Goal: Task Accomplishment & Management: Manage account settings

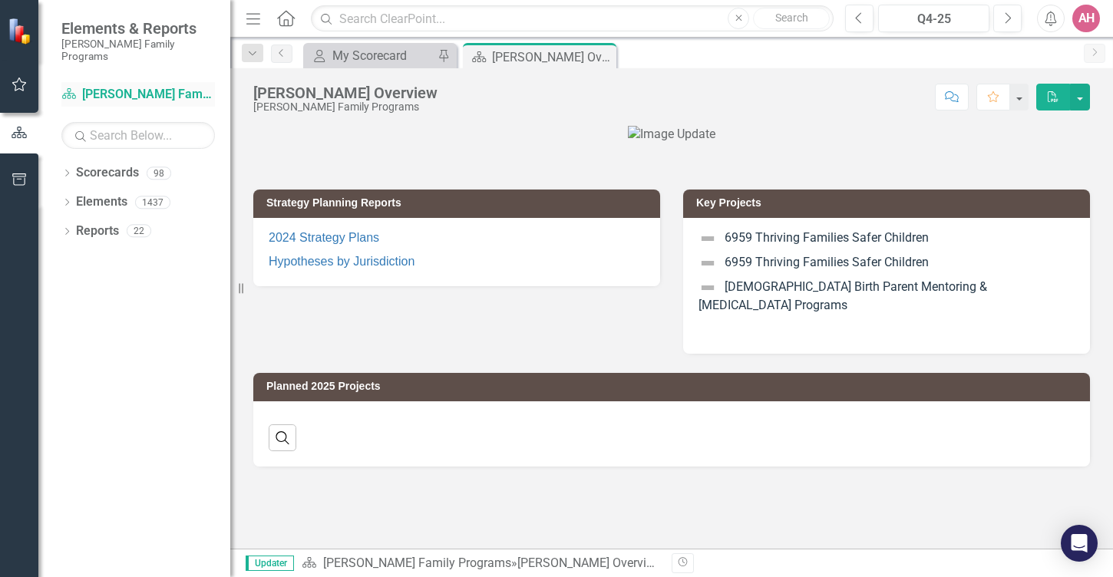
click at [160, 86] on link "Scorecard [PERSON_NAME] Family Programs" at bounding box center [138, 95] width 154 height 18
click at [21, 138] on icon "button" at bounding box center [19, 133] width 15 height 12
click at [66, 88] on icon at bounding box center [69, 93] width 14 height 11
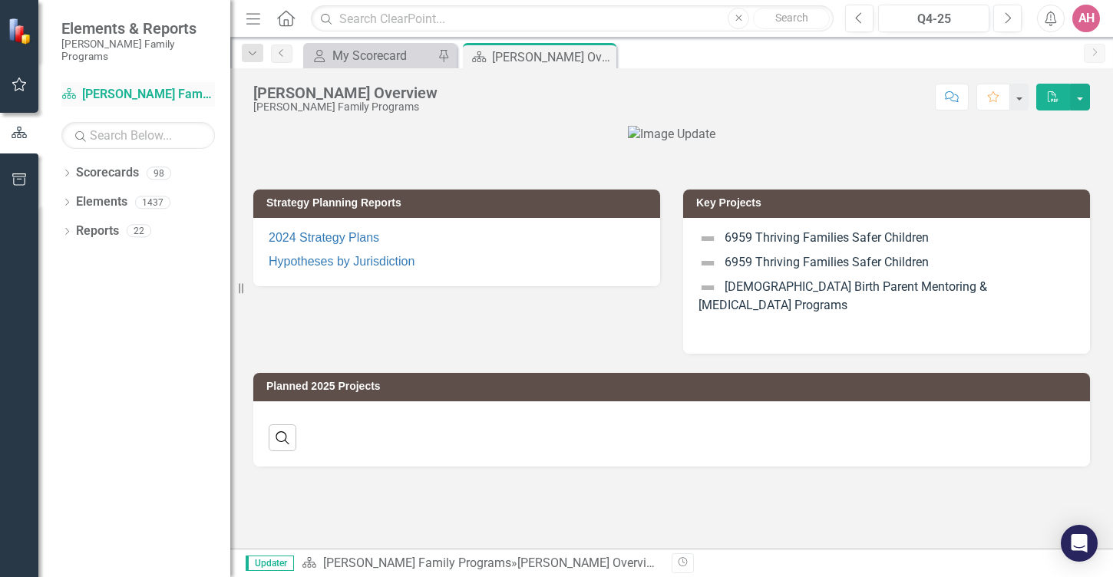
click at [66, 88] on icon at bounding box center [69, 93] width 14 height 11
click at [67, 200] on icon "Dropdown" at bounding box center [66, 204] width 11 height 8
click at [69, 170] on icon "Dropdown" at bounding box center [66, 174] width 11 height 8
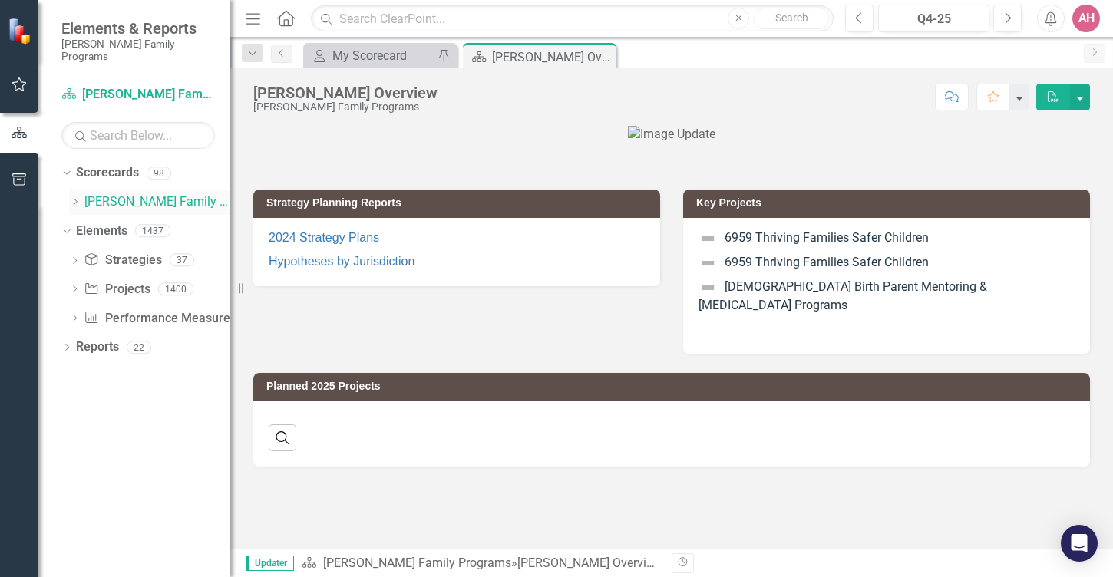
click at [97, 193] on link "[PERSON_NAME] Family Programs" at bounding box center [157, 202] width 146 height 18
click at [107, 339] on link "Reports" at bounding box center [97, 348] width 43 height 18
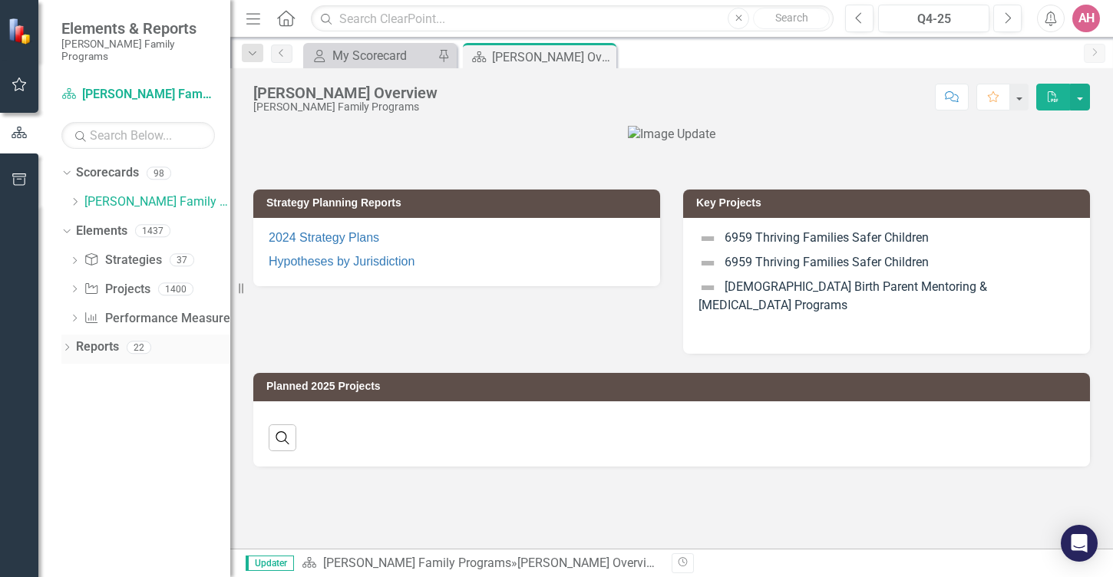
click at [70, 343] on div "Dropdown" at bounding box center [66, 349] width 11 height 13
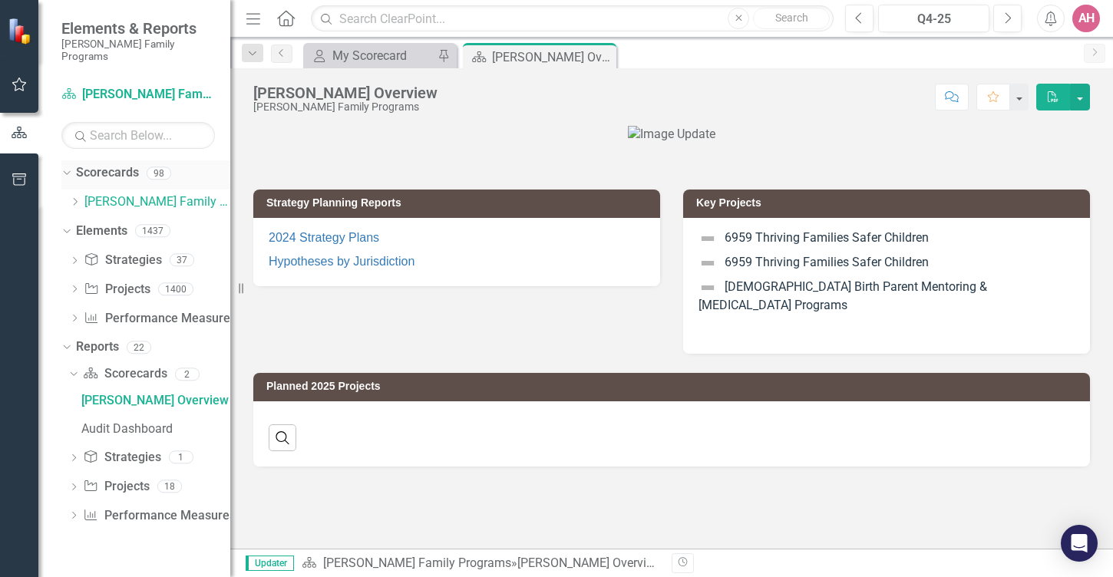
click at [67, 167] on icon "Dropdown" at bounding box center [65, 172] width 8 height 11
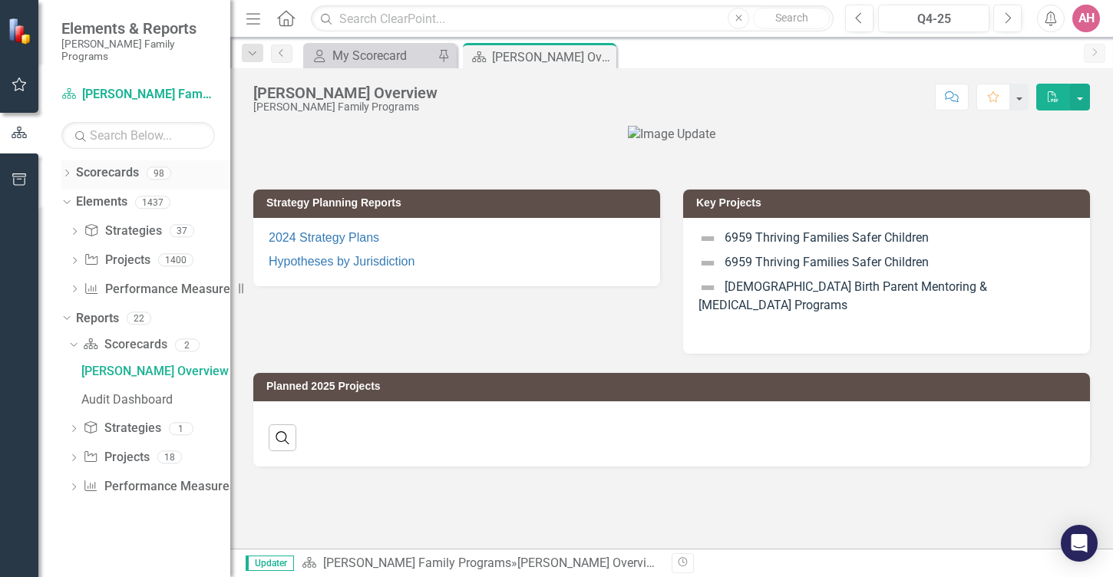
click at [67, 170] on icon "Dropdown" at bounding box center [66, 174] width 11 height 8
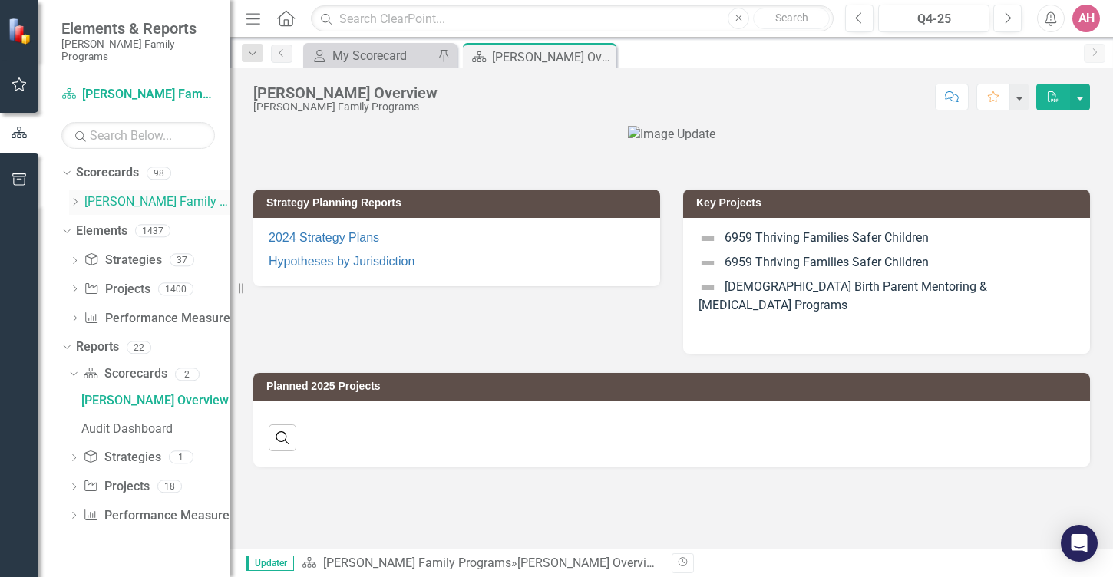
click at [98, 193] on link "[PERSON_NAME] Family Programs" at bounding box center [157, 202] width 146 height 18
click at [68, 230] on icon at bounding box center [66, 232] width 7 height 4
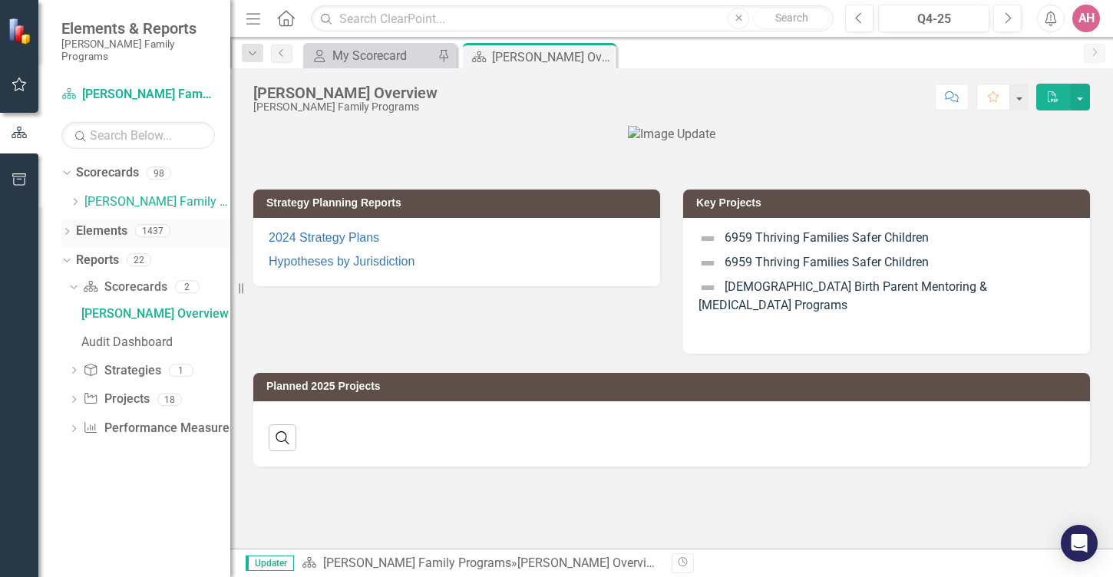
click at [68, 229] on icon "Dropdown" at bounding box center [66, 233] width 11 height 8
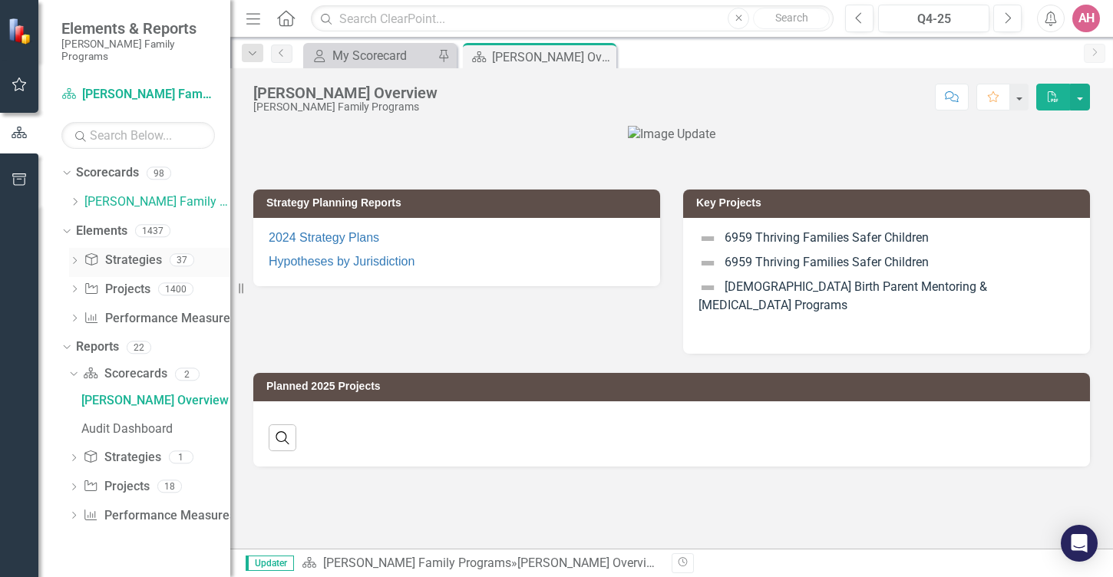
click at [77, 258] on icon "Dropdown" at bounding box center [74, 262] width 11 height 8
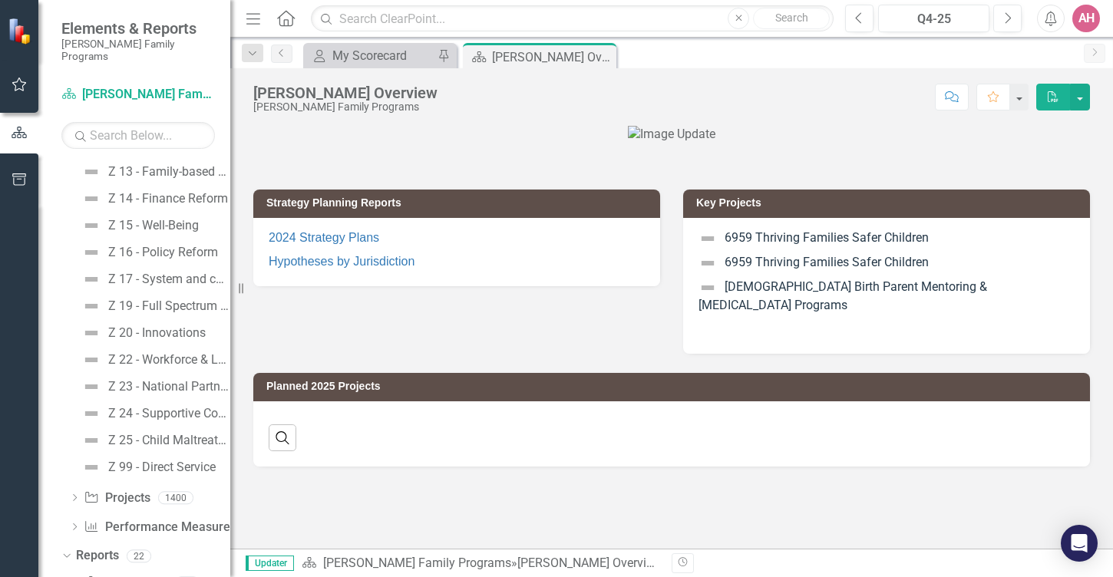
scroll to position [959, 0]
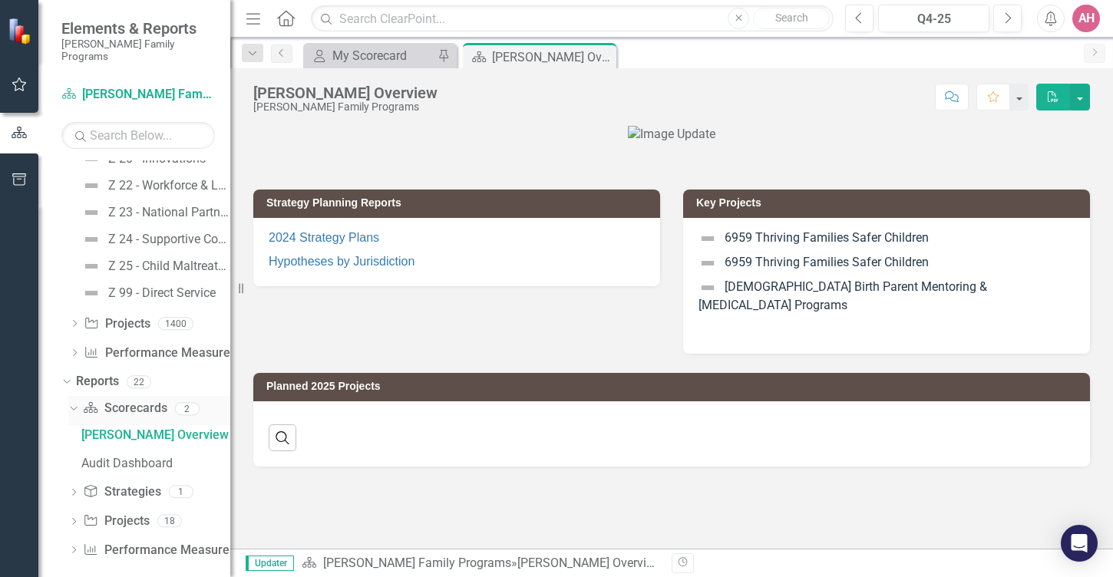
click at [71, 403] on icon "Dropdown" at bounding box center [72, 408] width 8 height 11
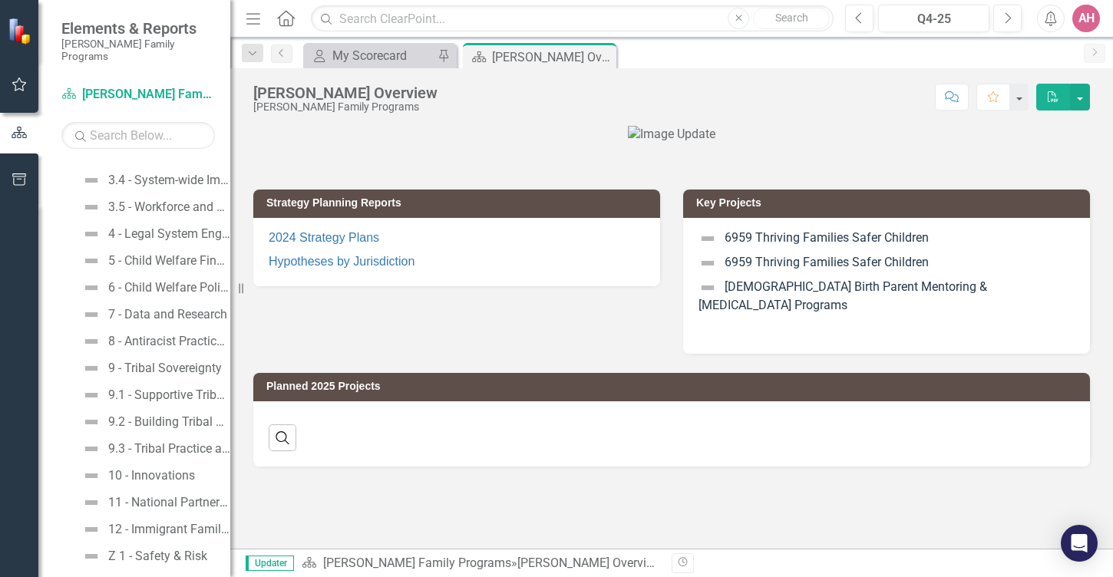
scroll to position [0, 0]
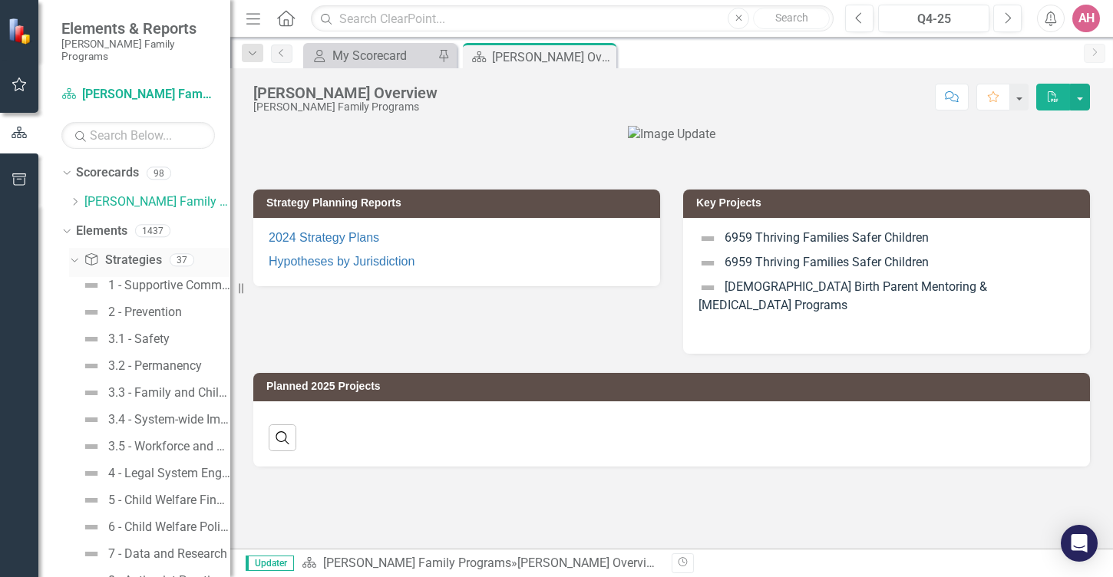
click at [74, 254] on icon "Dropdown" at bounding box center [72, 259] width 8 height 11
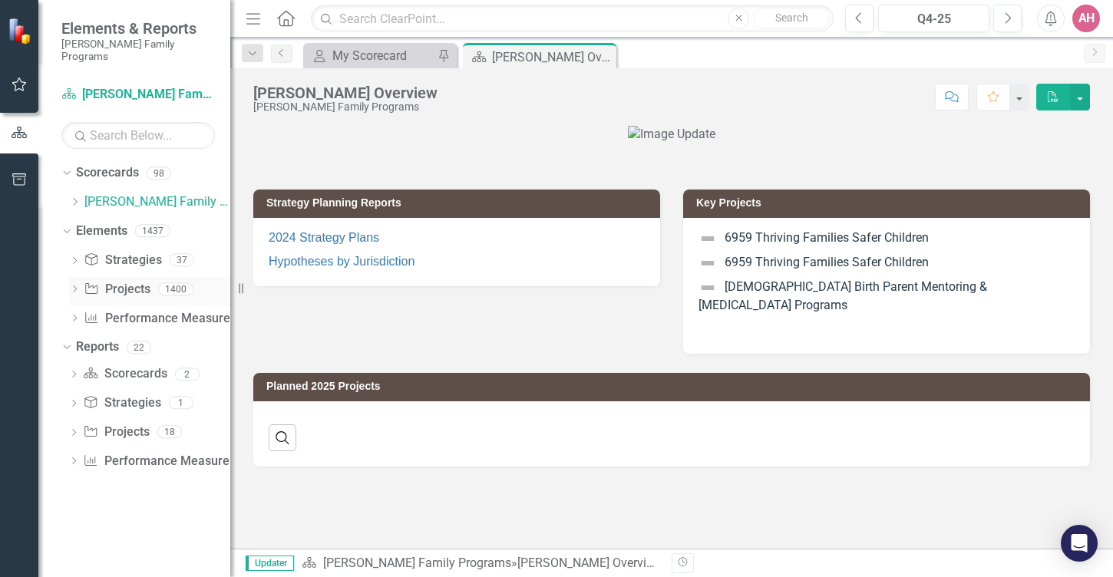
click at [77, 286] on icon "Dropdown" at bounding box center [74, 290] width 11 height 8
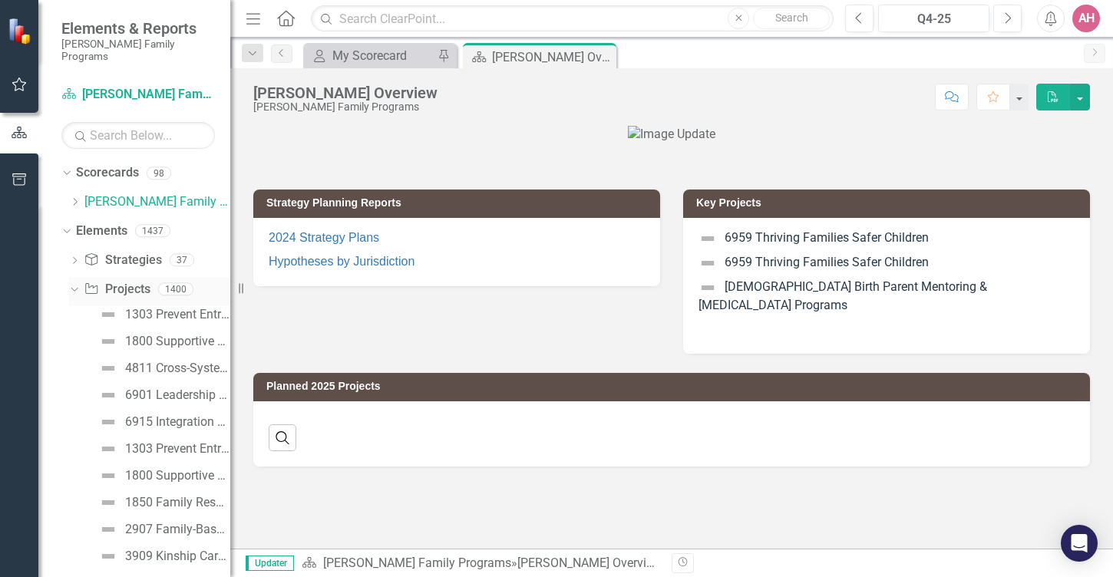
click at [77, 287] on icon at bounding box center [74, 289] width 7 height 4
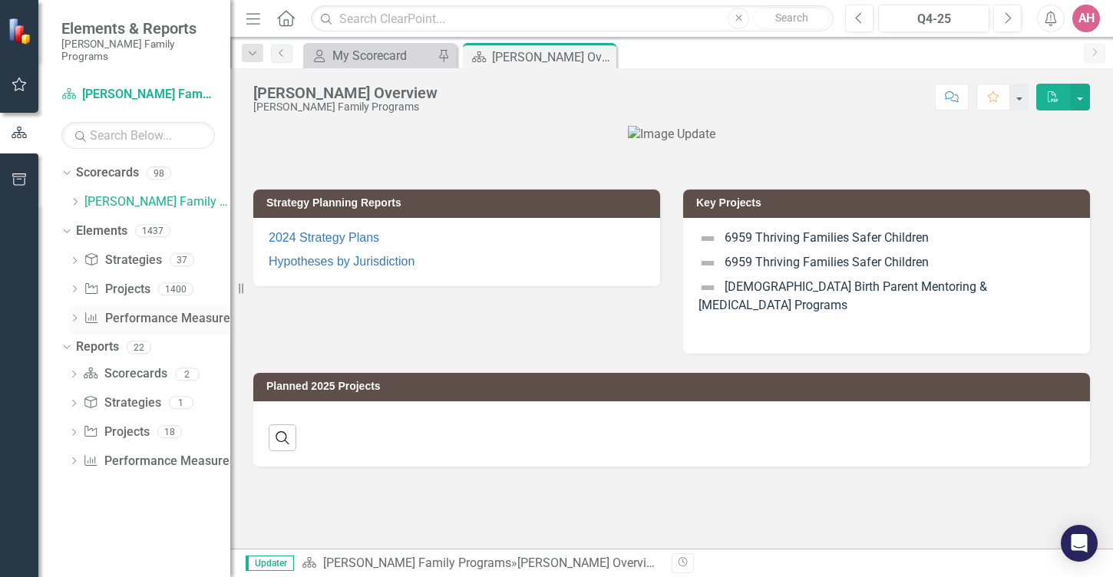
click at [77, 315] on icon "Dropdown" at bounding box center [74, 319] width 11 height 8
click at [94, 312] on icon "Performance Measures" at bounding box center [91, 318] width 15 height 12
click at [83, 307] on div "Dropdown Performance Measures Performance Measures 0" at bounding box center [149, 320] width 161 height 29
click at [74, 312] on icon "Dropdown" at bounding box center [72, 317] width 8 height 11
click at [68, 345] on icon at bounding box center [66, 347] width 7 height 4
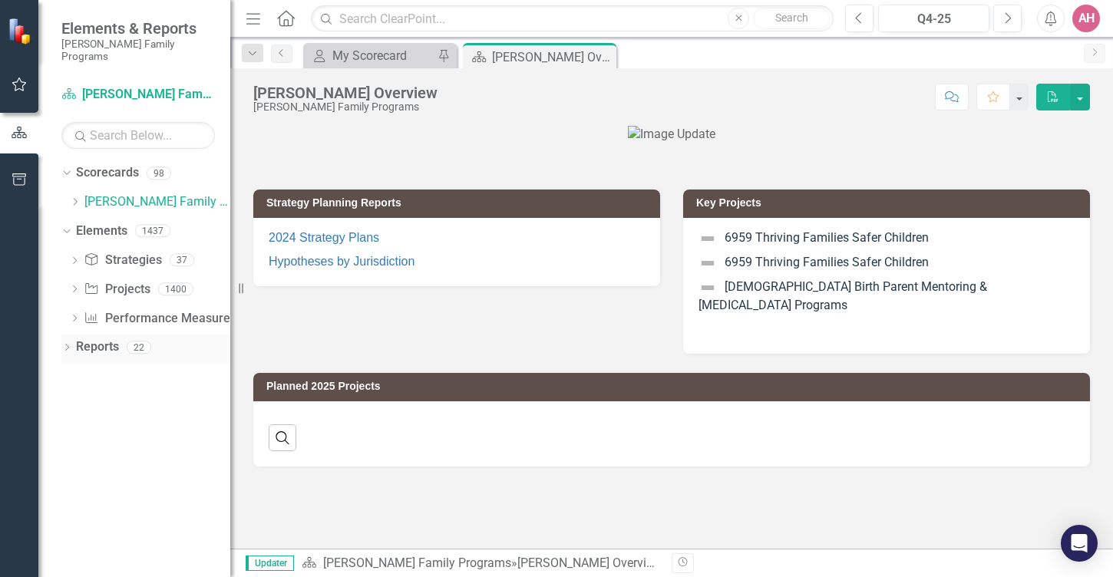
click at [68, 345] on icon "Dropdown" at bounding box center [66, 349] width 11 height 8
click at [74, 457] on icon at bounding box center [74, 460] width 4 height 7
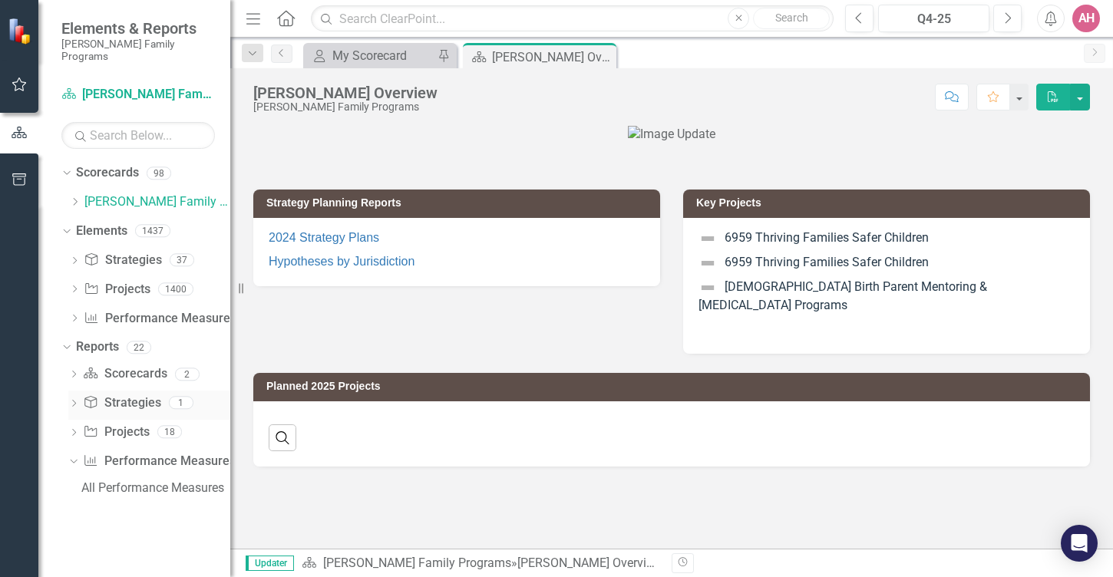
click at [76, 401] on icon "Dropdown" at bounding box center [73, 405] width 11 height 8
click at [90, 423] on div "Active Strategies Missing Outcomes 2025" at bounding box center [155, 430] width 149 height 14
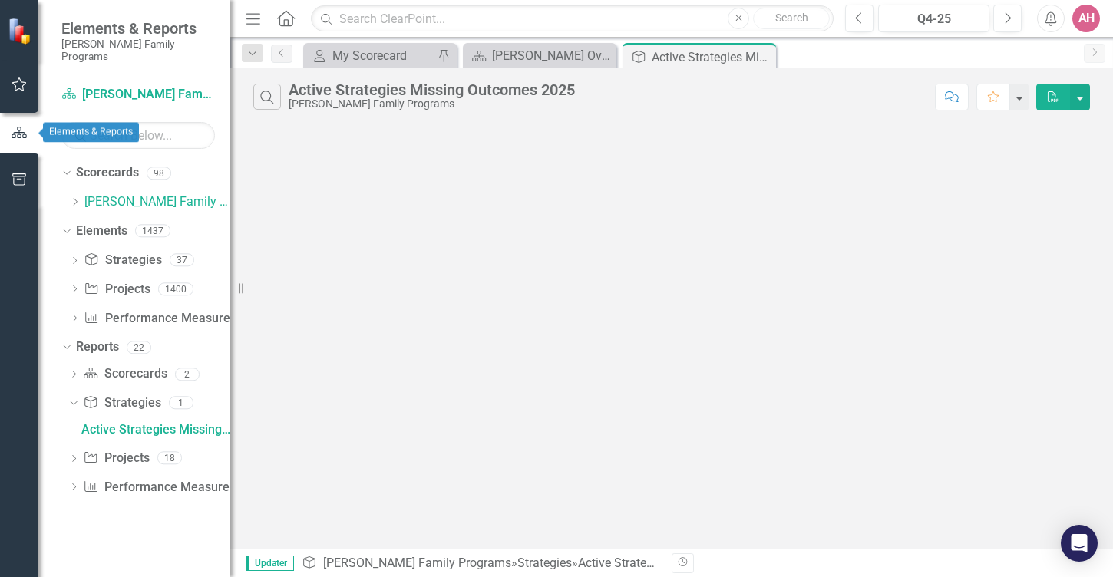
click at [15, 134] on icon "button" at bounding box center [19, 133] width 15 height 12
click at [68, 225] on icon "Dropdown" at bounding box center [65, 230] width 8 height 11
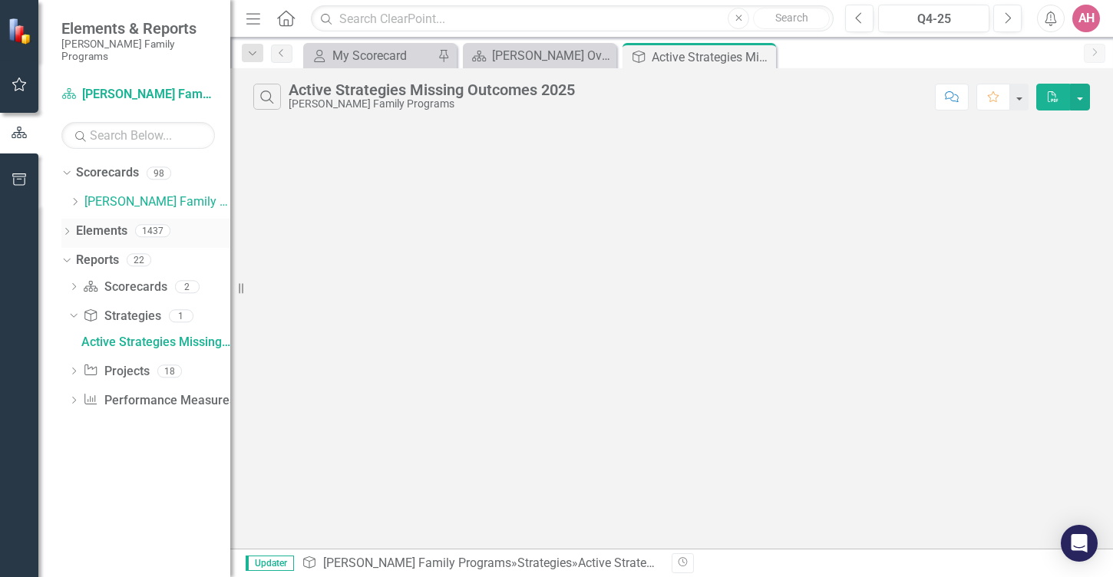
click at [68, 229] on icon "Dropdown" at bounding box center [66, 233] width 11 height 8
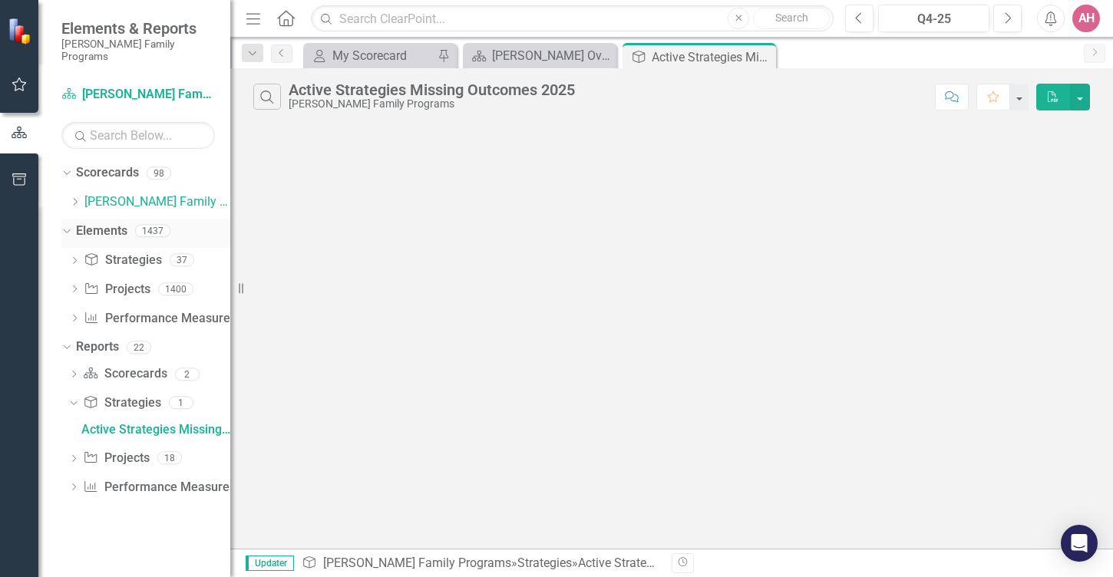
click at [150, 225] on div "1437" at bounding box center [152, 231] width 35 height 13
click at [146, 252] on link "Strategy Strategies" at bounding box center [123, 261] width 78 height 18
click at [78, 258] on icon "Dropdown" at bounding box center [74, 262] width 11 height 8
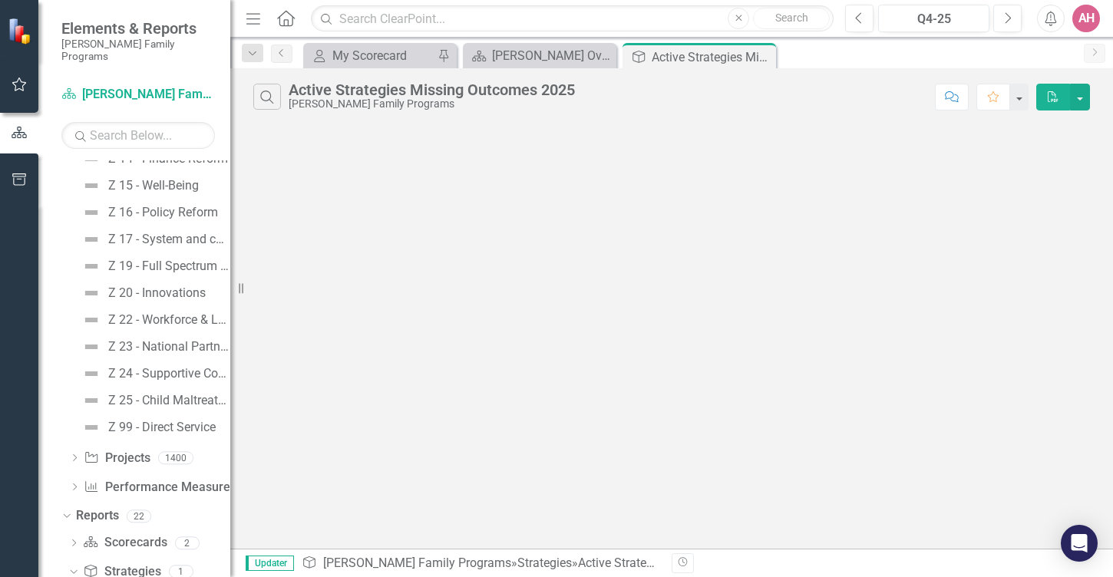
scroll to position [931, 0]
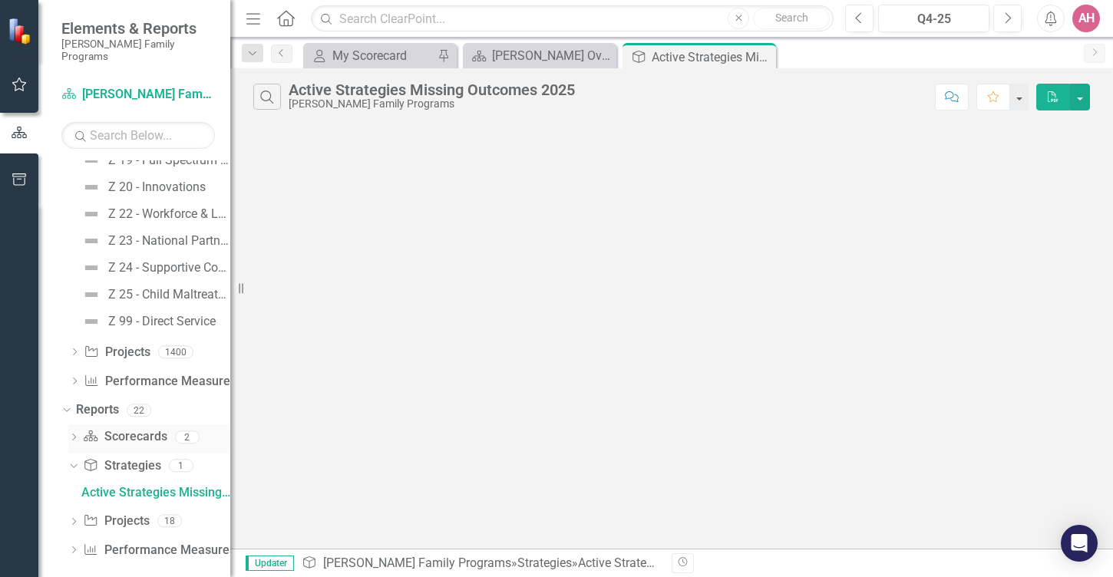
click at [70, 433] on div "Dropdown" at bounding box center [73, 439] width 11 height 13
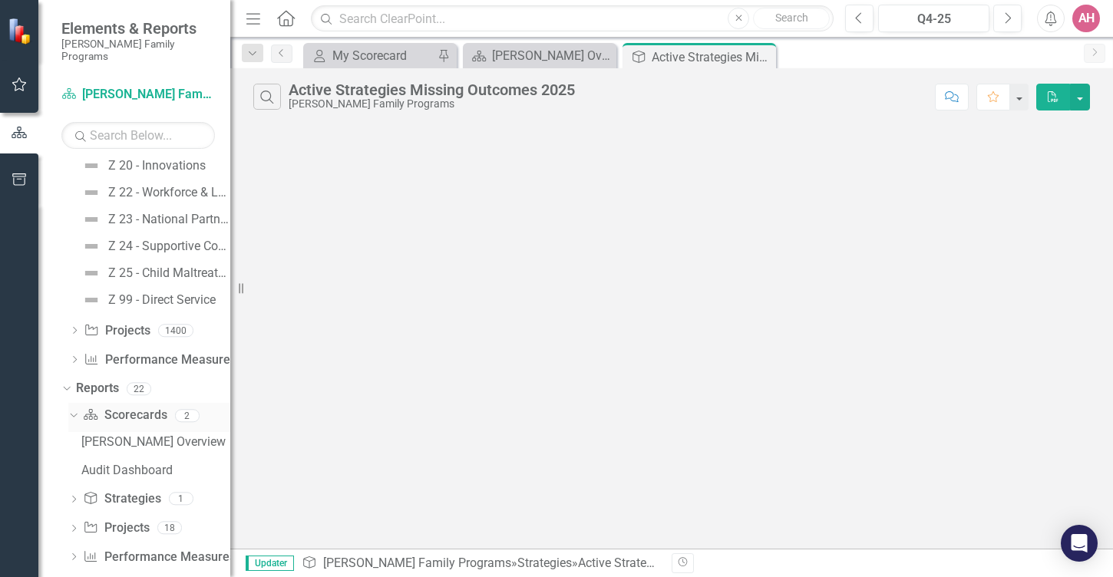
scroll to position [959, 0]
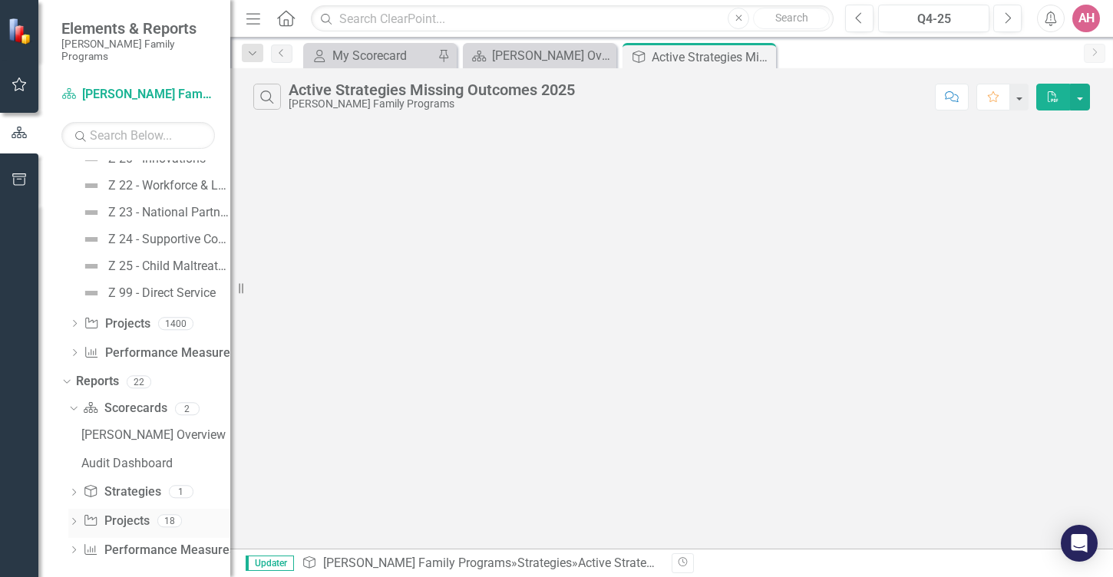
click at [74, 519] on icon "Dropdown" at bounding box center [73, 523] width 11 height 8
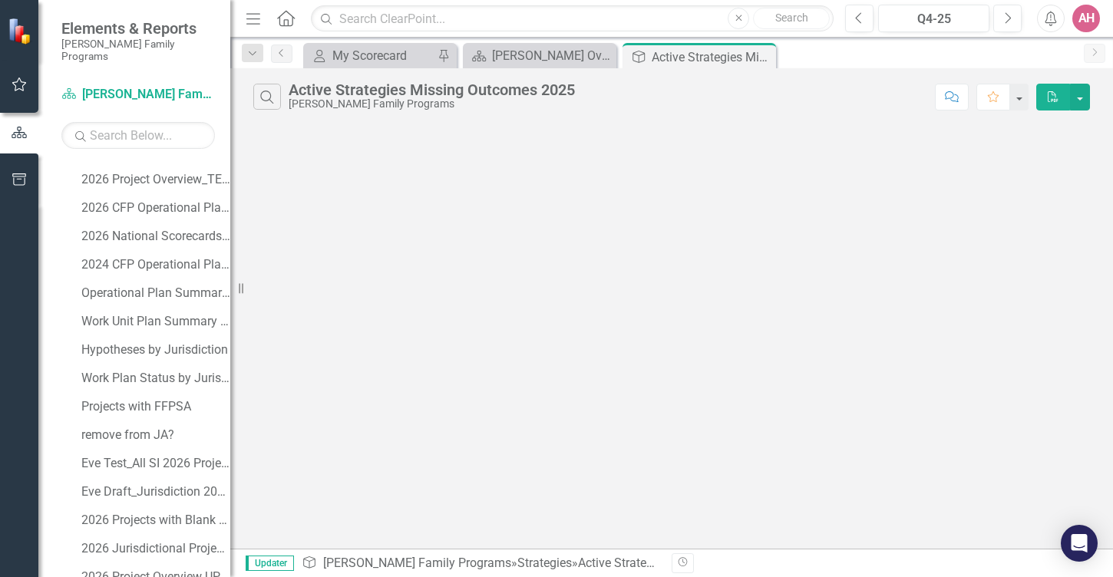
scroll to position [1414, 0]
click at [71, 547] on icon "Dropdown" at bounding box center [73, 551] width 11 height 8
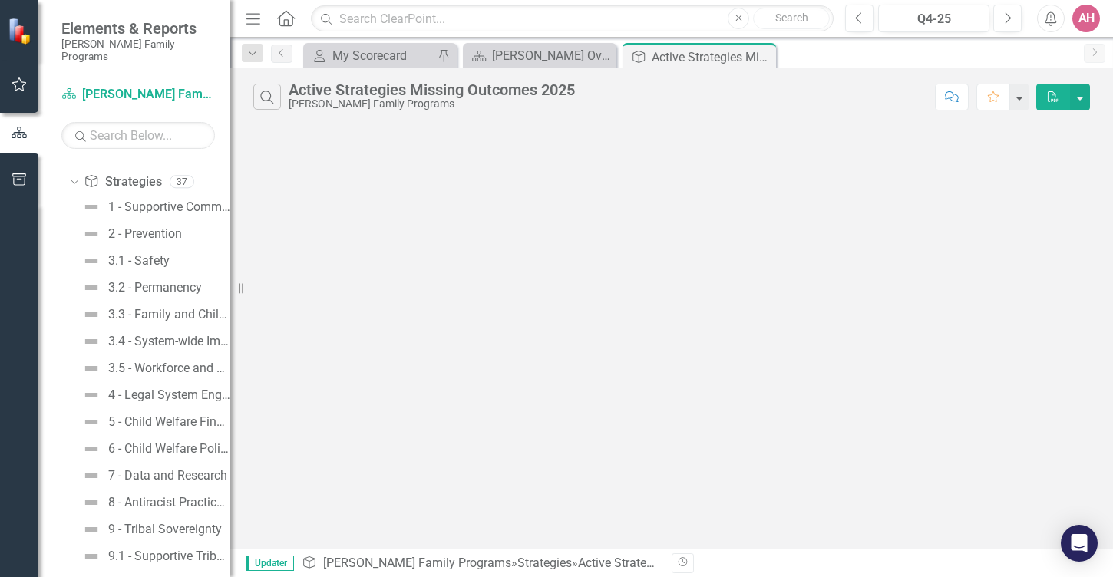
scroll to position [0, 0]
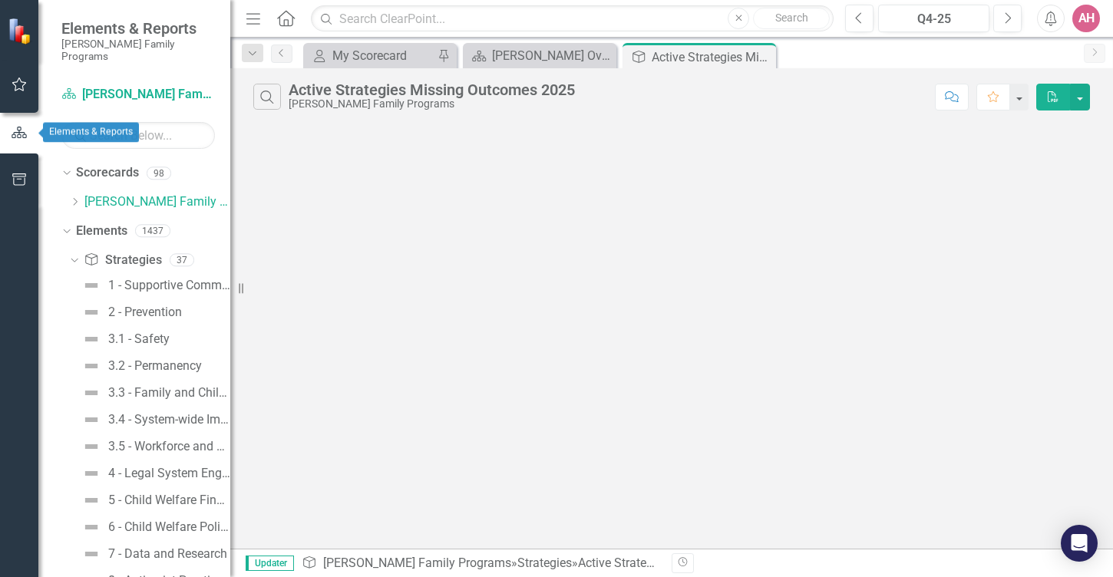
click at [15, 140] on icon "button" at bounding box center [19, 133] width 17 height 14
click at [68, 88] on icon at bounding box center [69, 93] width 14 height 11
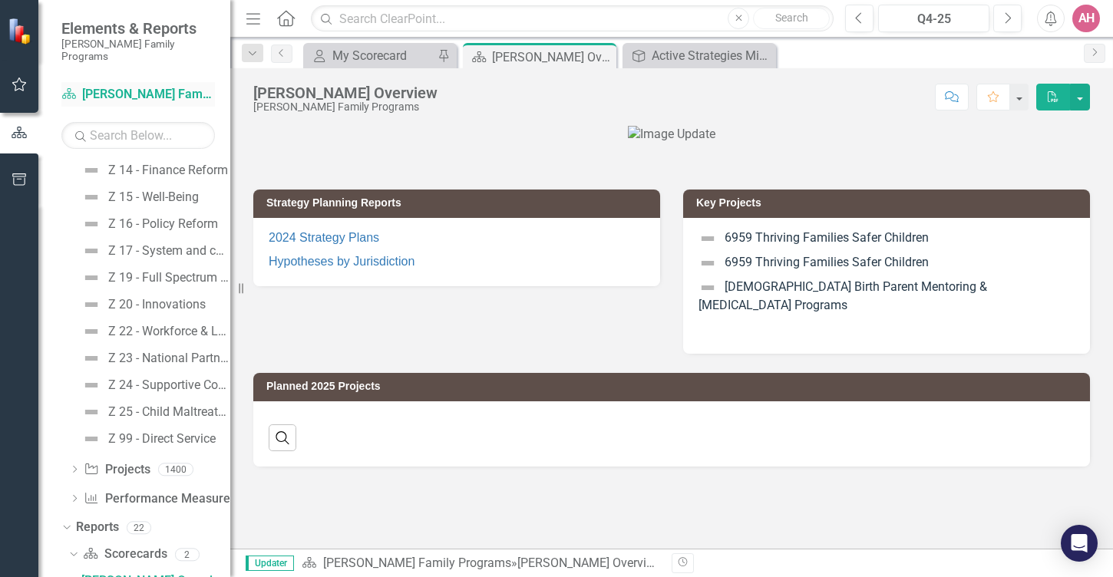
scroll to position [817, 0]
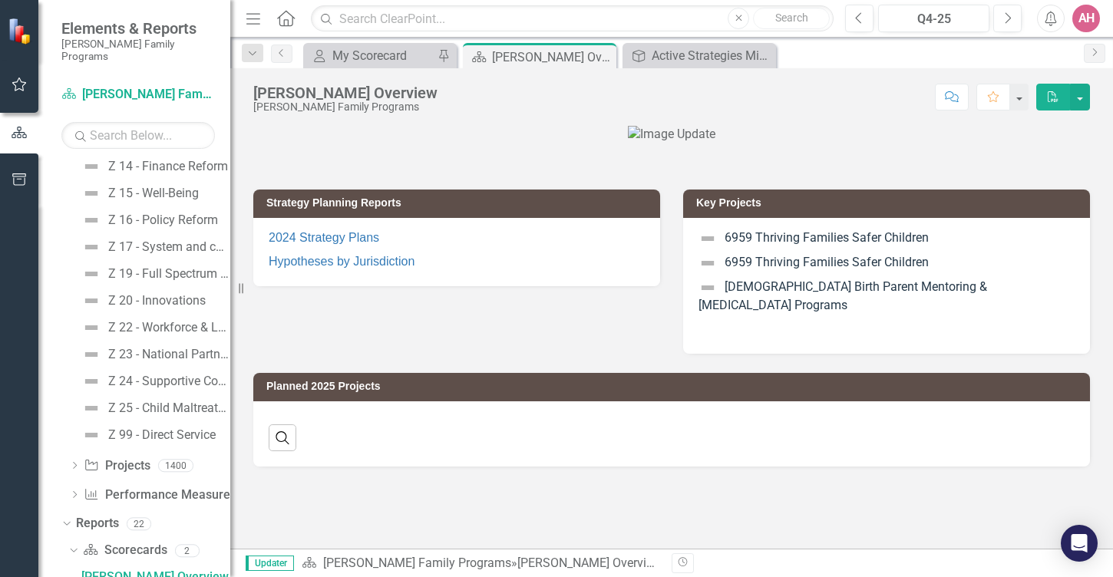
click at [88, 129] on icon "Search" at bounding box center [80, 136] width 15 height 14
click at [103, 122] on input "text" at bounding box center [138, 135] width 154 height 27
type input "texas"
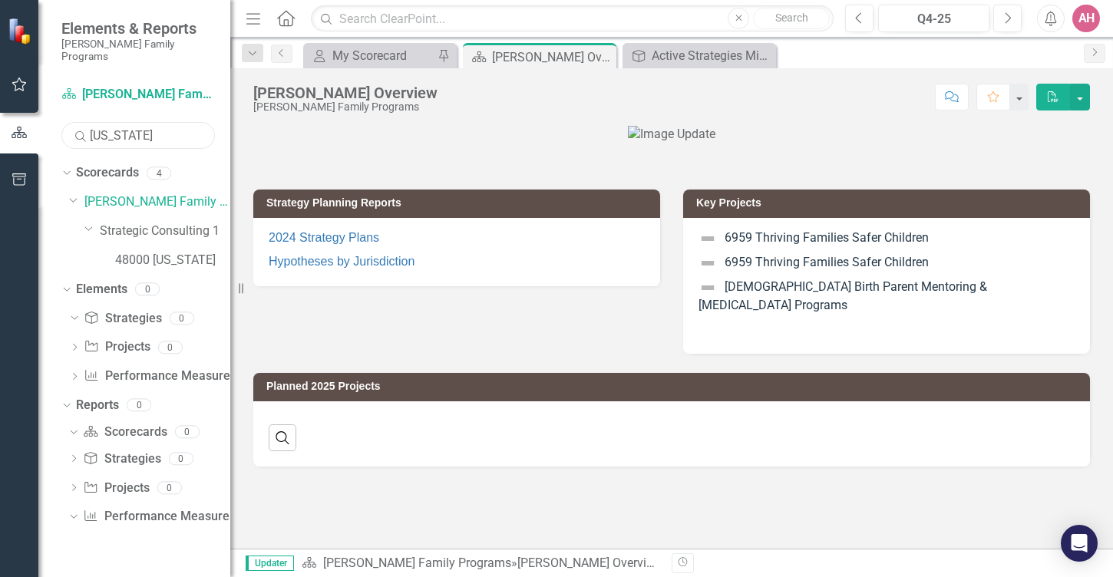
scroll to position [0, 0]
click at [140, 252] on link "48000 [US_STATE]" at bounding box center [172, 261] width 115 height 18
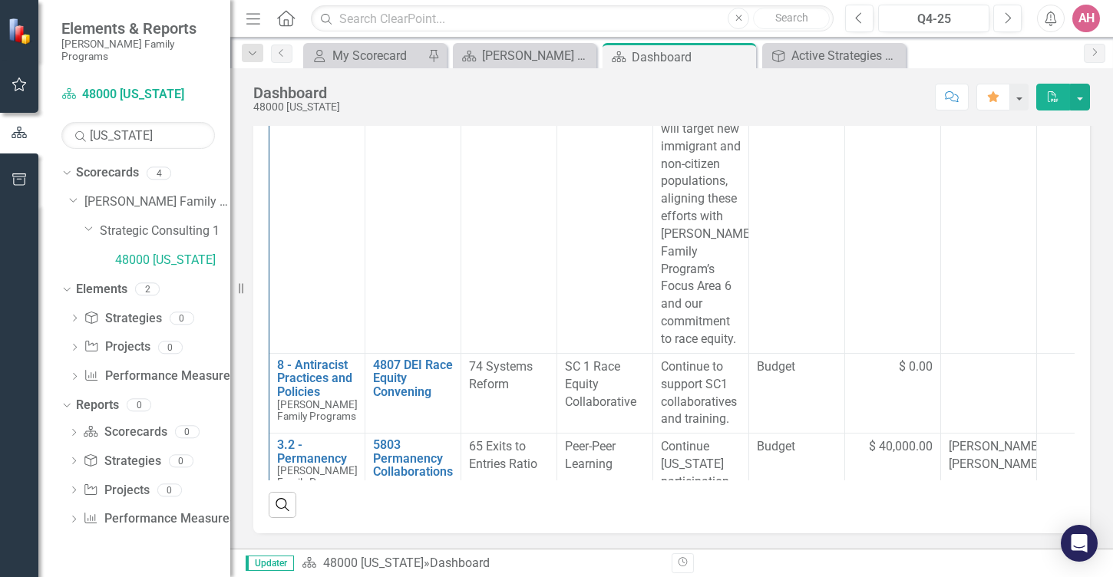
scroll to position [5240, 1]
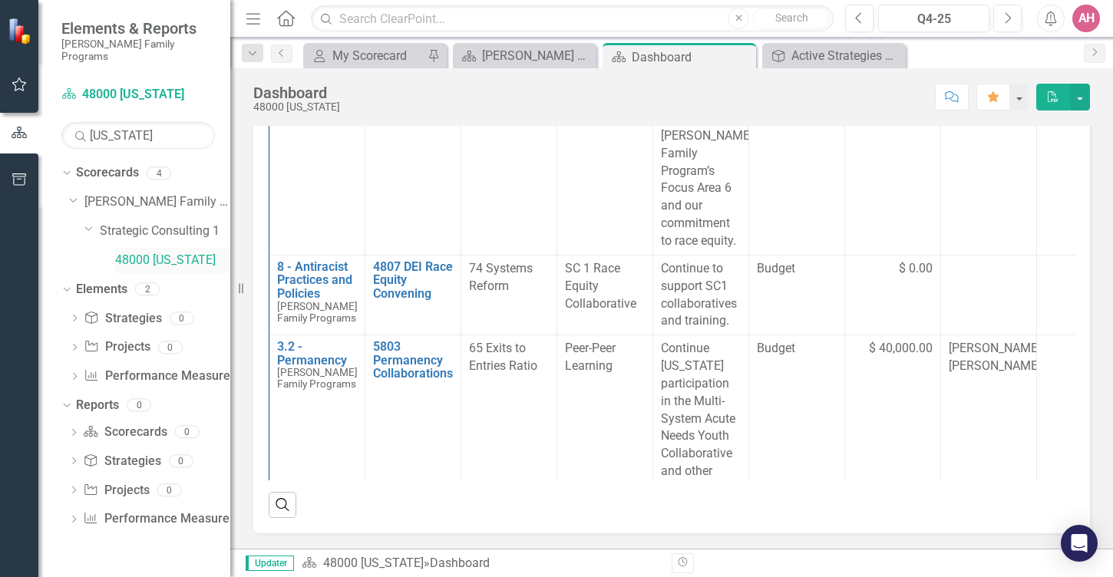
click at [181, 252] on link "48000 [US_STATE]" at bounding box center [172, 261] width 115 height 18
click at [53, 530] on div "Dropdown Scorecards 4 Dropdown Casey Family Programs Dropdown Strategic Consult…" at bounding box center [134, 368] width 192 height 417
click at [87, 512] on icon "Performance Measures" at bounding box center [90, 518] width 15 height 12
click at [77, 515] on div "Dropdown" at bounding box center [73, 521] width 11 height 13
click at [929, 20] on div "Q4-25" at bounding box center [933, 19] width 101 height 18
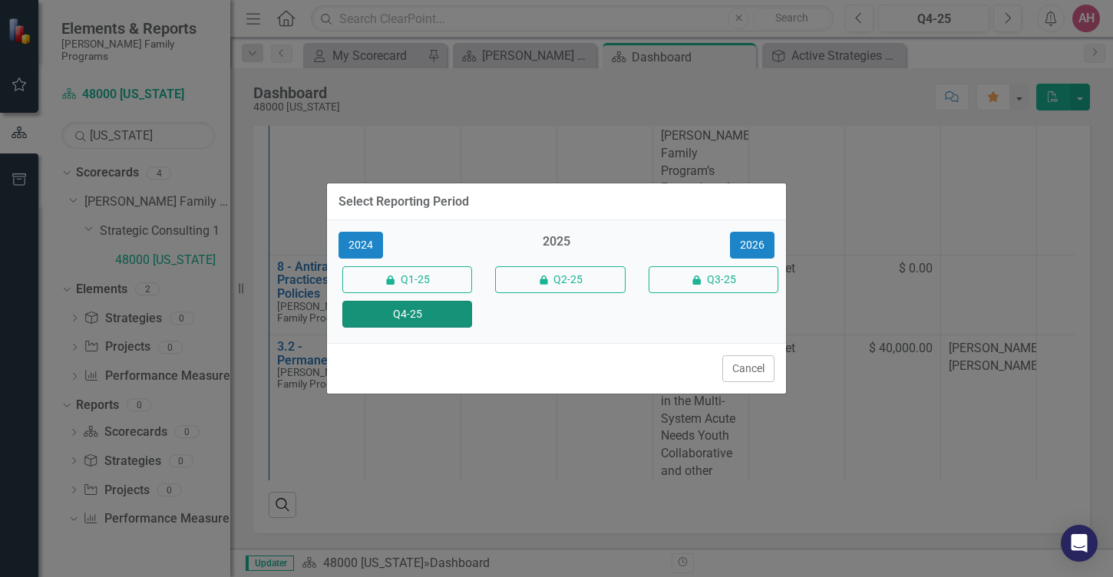
click at [431, 315] on button "Q4-25" at bounding box center [407, 314] width 130 height 27
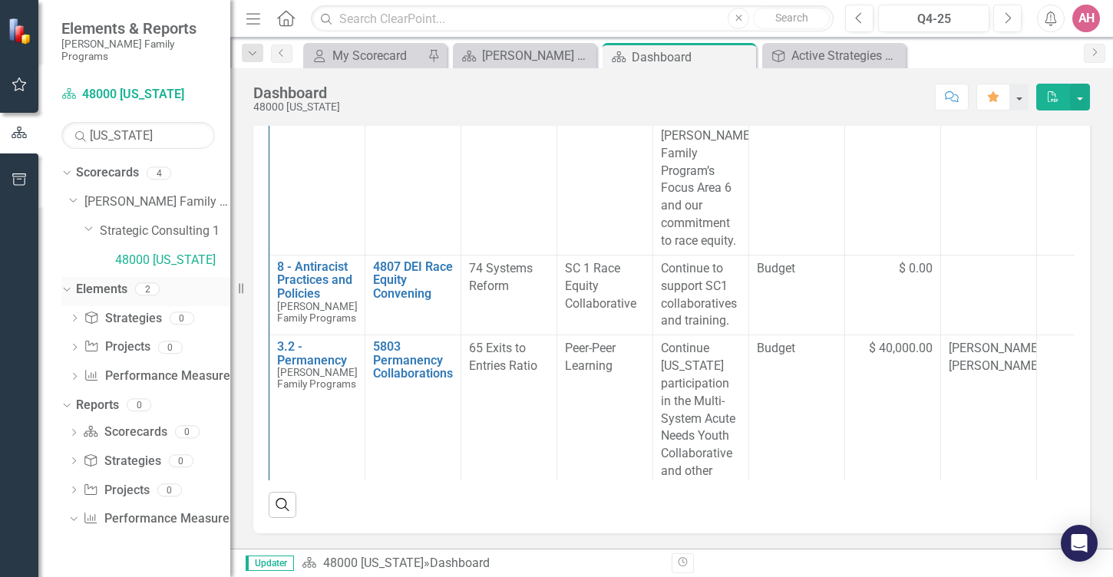
click at [66, 283] on icon "Dropdown" at bounding box center [65, 288] width 8 height 11
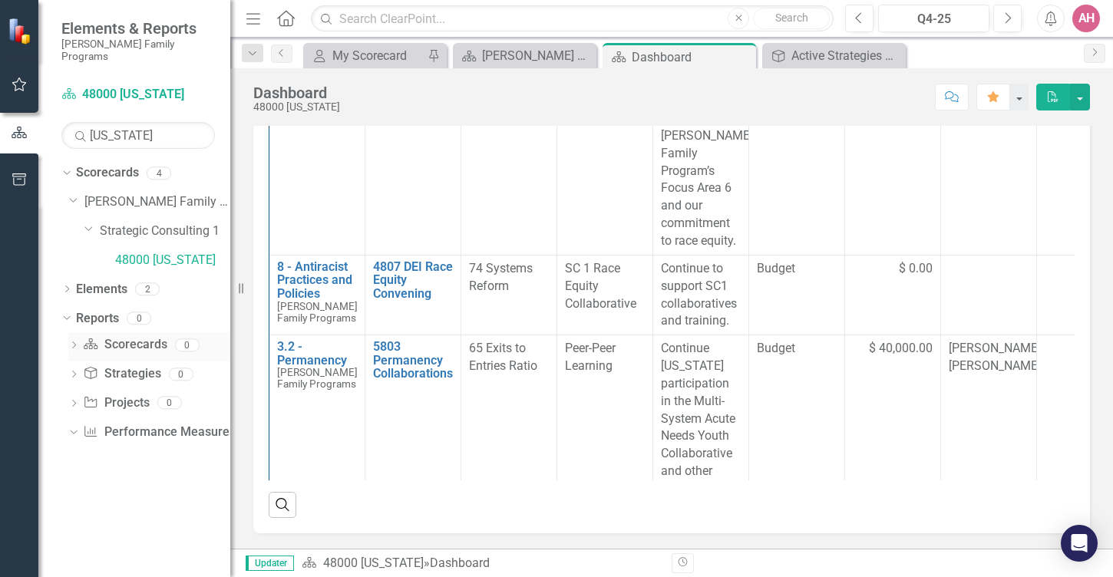
click at [72, 342] on icon "Dropdown" at bounding box center [73, 346] width 11 height 8
click at [75, 369] on icon "Dropdown" at bounding box center [73, 373] width 11 height 8
click at [76, 398] on icon "Dropdown" at bounding box center [73, 402] width 11 height 8
click at [76, 428] on icon "Dropdown" at bounding box center [73, 432] width 11 height 8
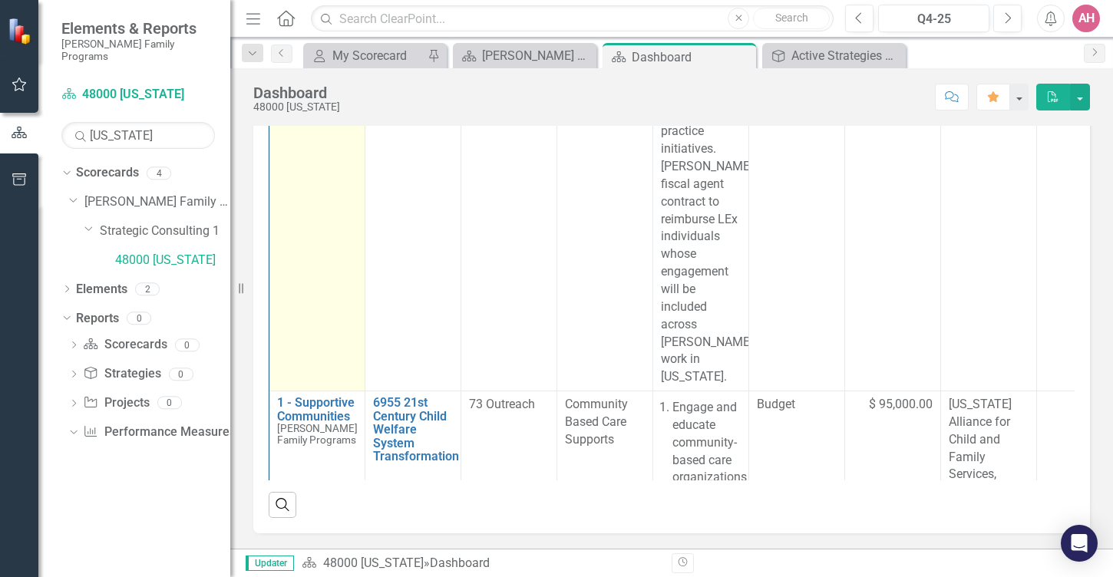
scroll to position [1200, 1]
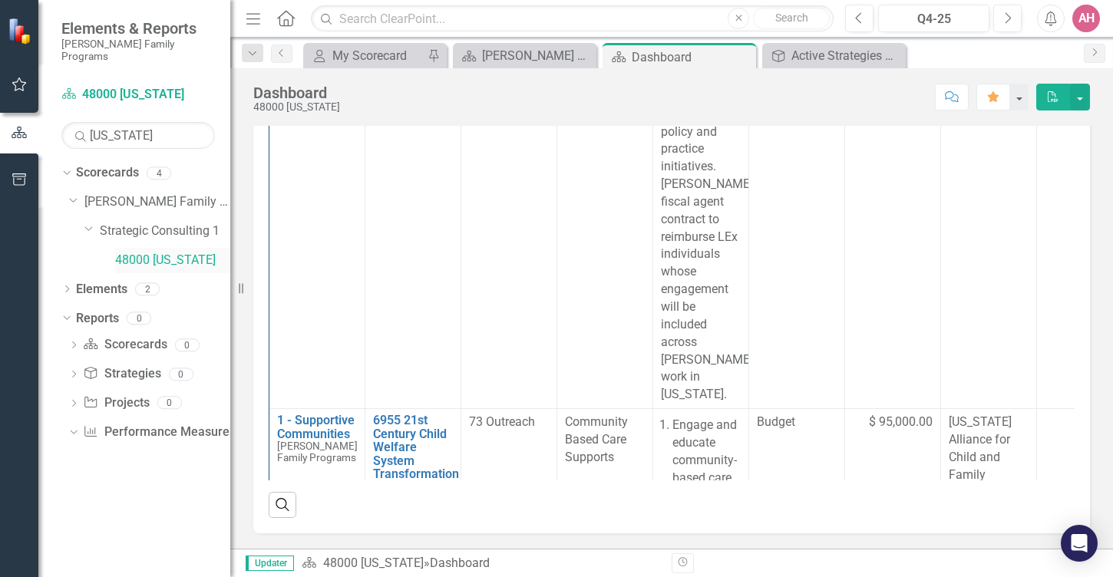
click at [118, 252] on link "48000 [US_STATE]" at bounding box center [172, 261] width 115 height 18
click at [98, 86] on link "Scorecard 48000 Texas" at bounding box center [138, 95] width 154 height 18
click at [66, 286] on icon "Dropdown" at bounding box center [66, 290] width 11 height 8
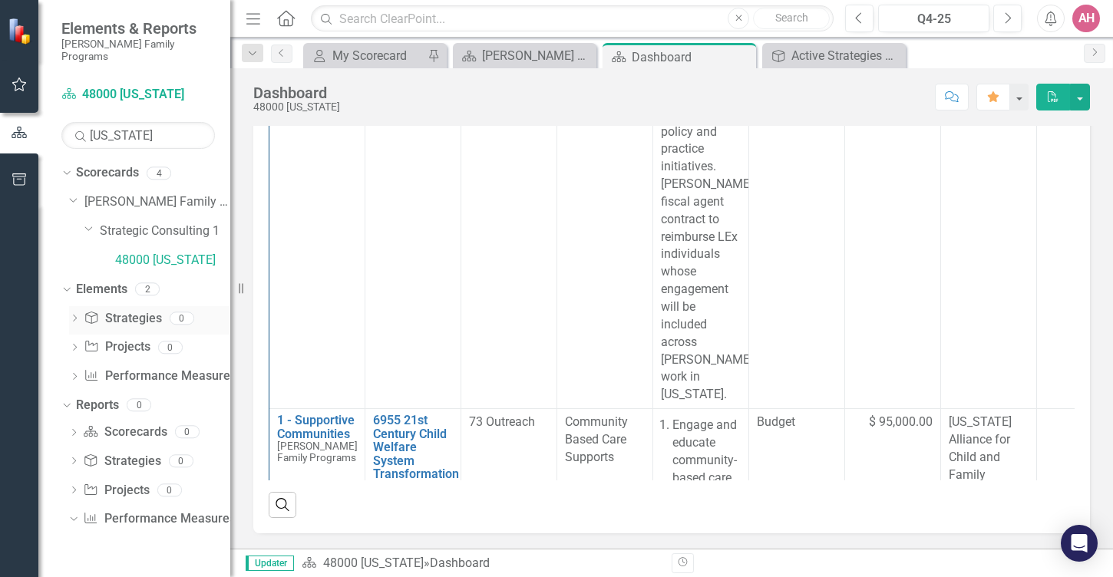
click at [74, 315] on icon at bounding box center [75, 318] width 4 height 7
click at [1078, 95] on button "button" at bounding box center [1080, 97] width 20 height 27
click at [1016, 100] on button "button" at bounding box center [1019, 97] width 20 height 27
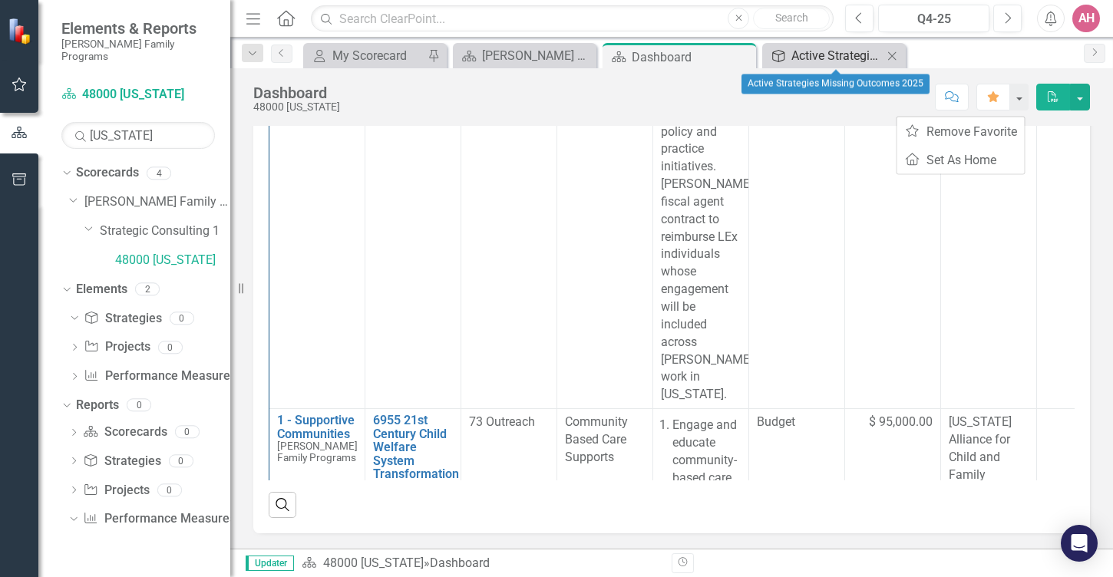
click at [801, 60] on div "Active Strategies Missing Outcomes 2025" at bounding box center [836, 55] width 91 height 19
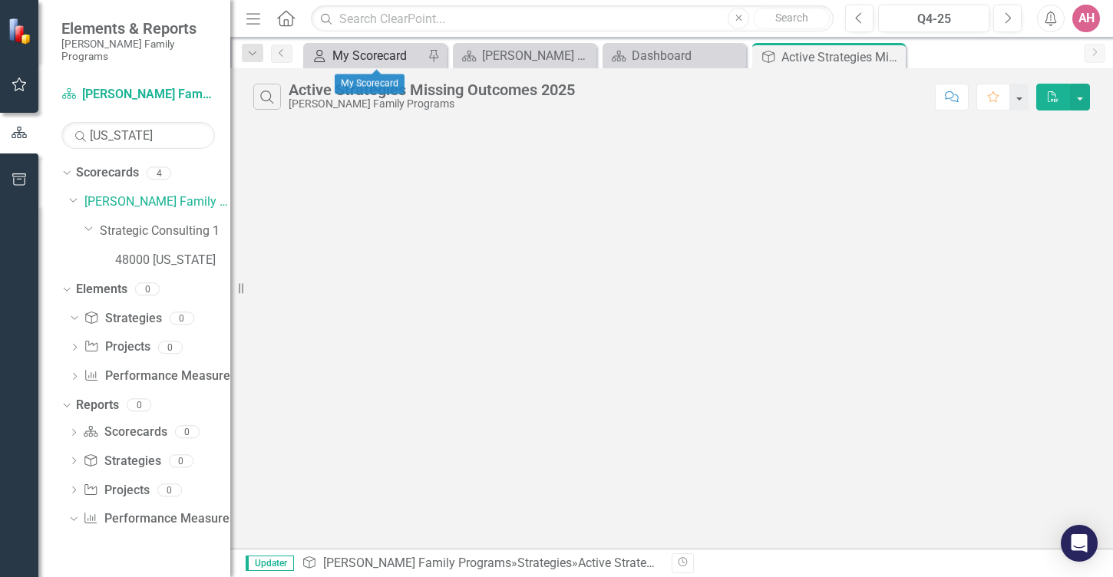
click at [340, 61] on div "My Scorecard" at bounding box center [377, 55] width 91 height 19
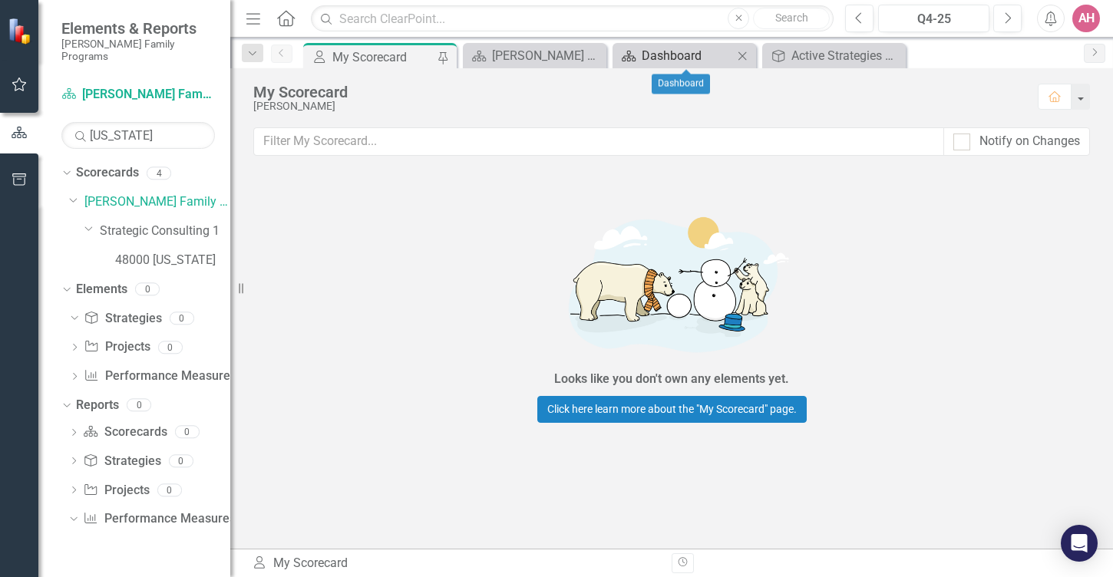
click at [636, 57] on icon "Scorecard" at bounding box center [628, 56] width 15 height 12
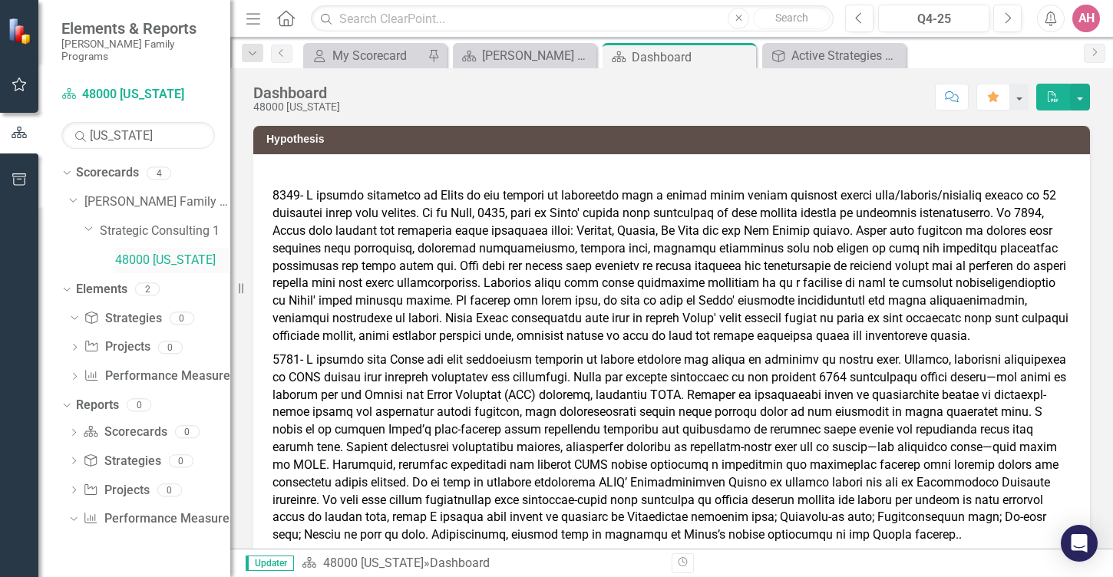
click at [173, 252] on link "48000 [US_STATE]" at bounding box center [172, 261] width 115 height 18
click at [77, 345] on icon "Dropdown" at bounding box center [74, 349] width 11 height 8
click at [91, 340] on icon "Project" at bounding box center [91, 346] width 15 height 12
click at [18, 137] on icon "button" at bounding box center [19, 133] width 15 height 12
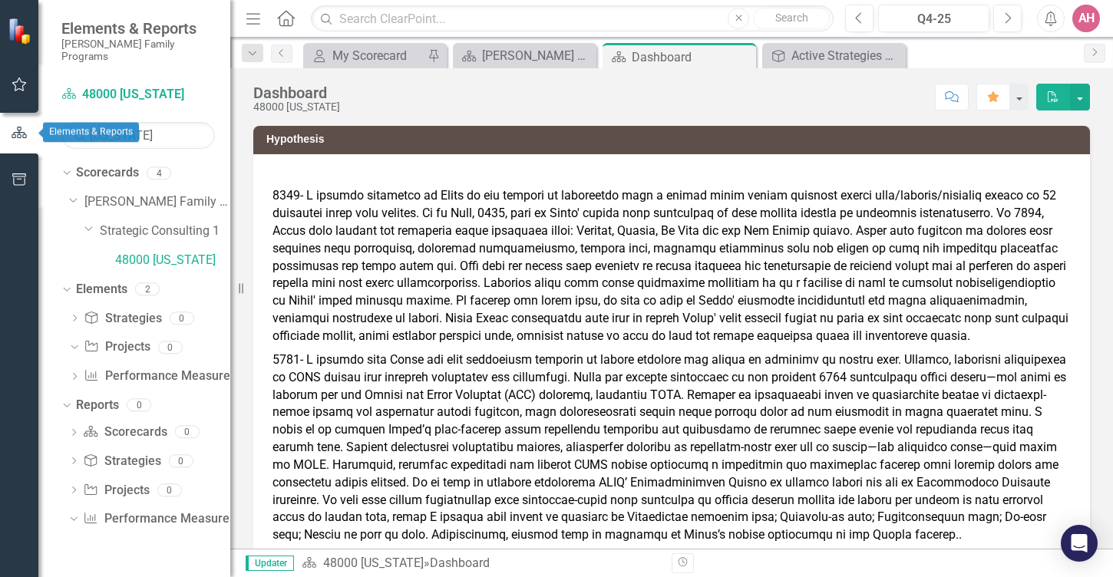
click at [18, 137] on icon "button" at bounding box center [19, 133] width 15 height 12
click at [16, 137] on icon "button" at bounding box center [19, 133] width 17 height 14
click at [66, 167] on icon "Dropdown" at bounding box center [65, 172] width 8 height 11
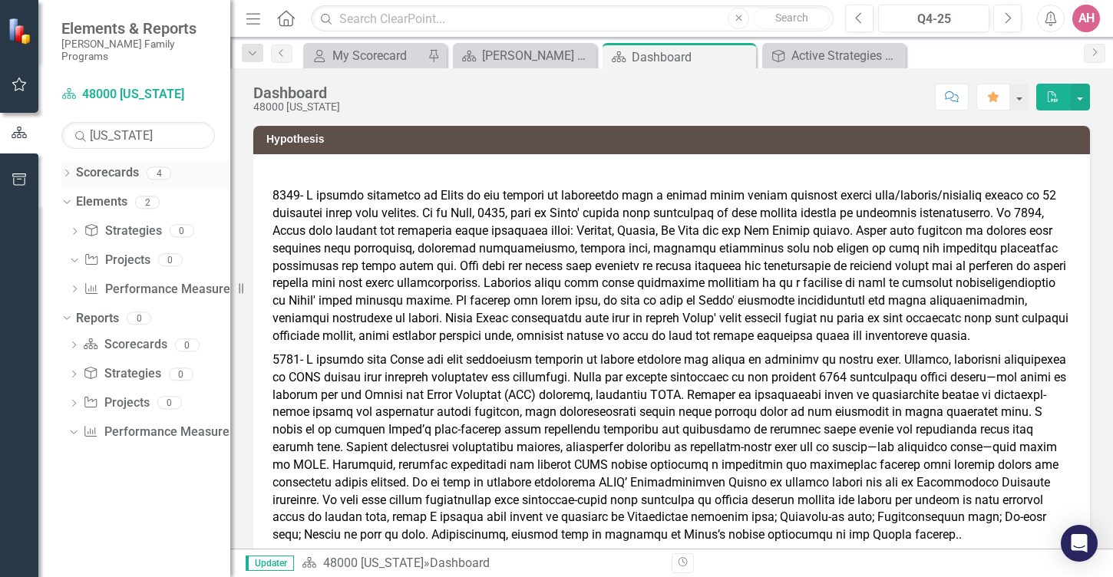
click at [69, 170] on icon "Dropdown" at bounding box center [66, 174] width 11 height 8
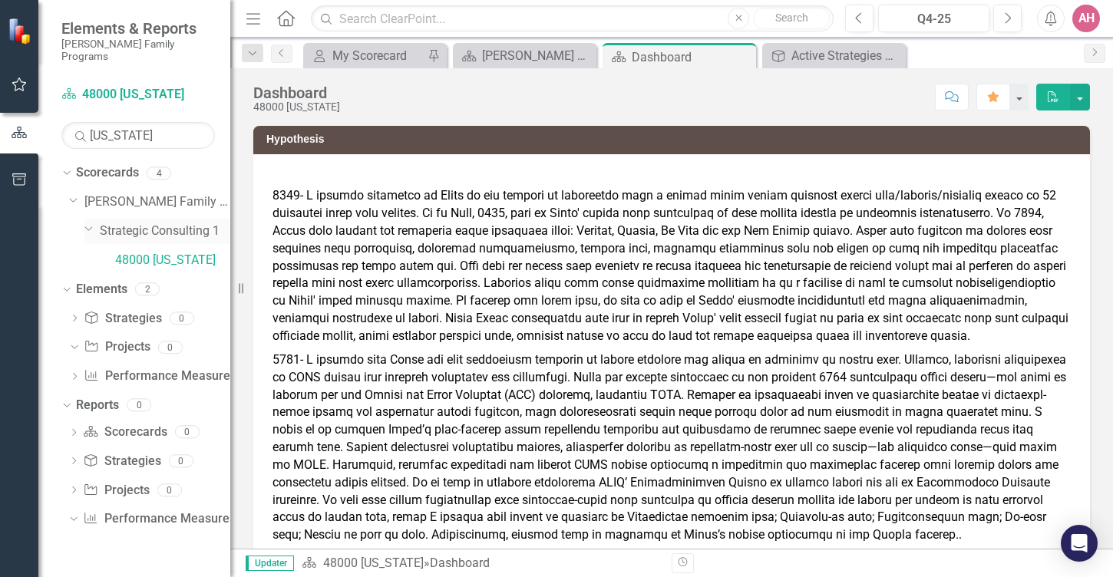
click at [153, 223] on link "Strategic Consulting 1" at bounding box center [165, 232] width 130 height 18
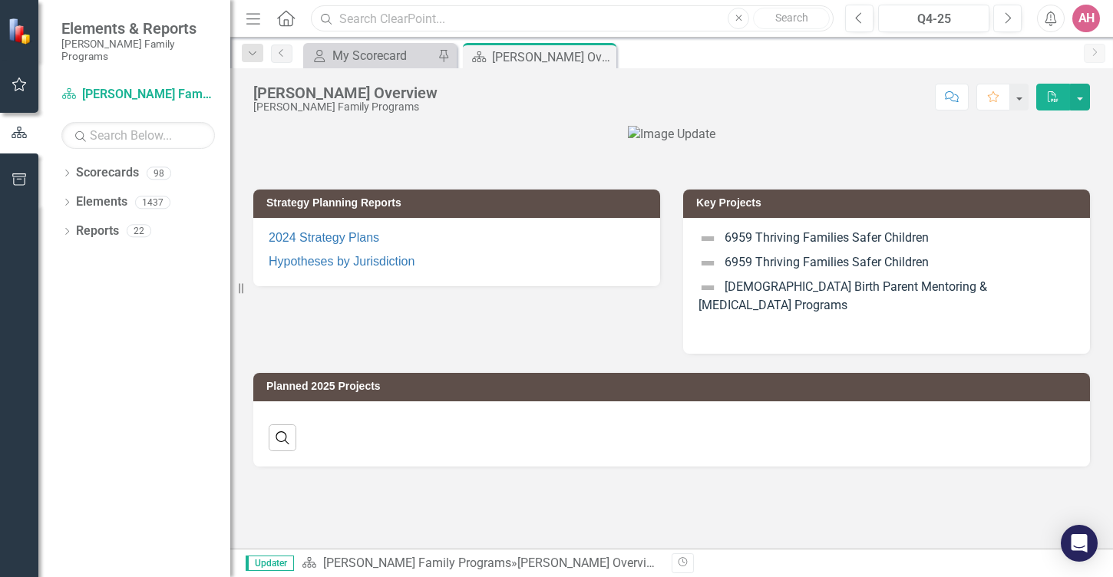
click at [347, 22] on input "text" at bounding box center [572, 18] width 523 height 27
type input "quarter 3"
click at [111, 338] on div "Dropdown Scorecards 98 Dropdown [PERSON_NAME] Family Programs Dropdown Strategi…" at bounding box center [134, 368] width 192 height 417
click at [68, 88] on icon "Scorecard" at bounding box center [68, 94] width 15 height 12
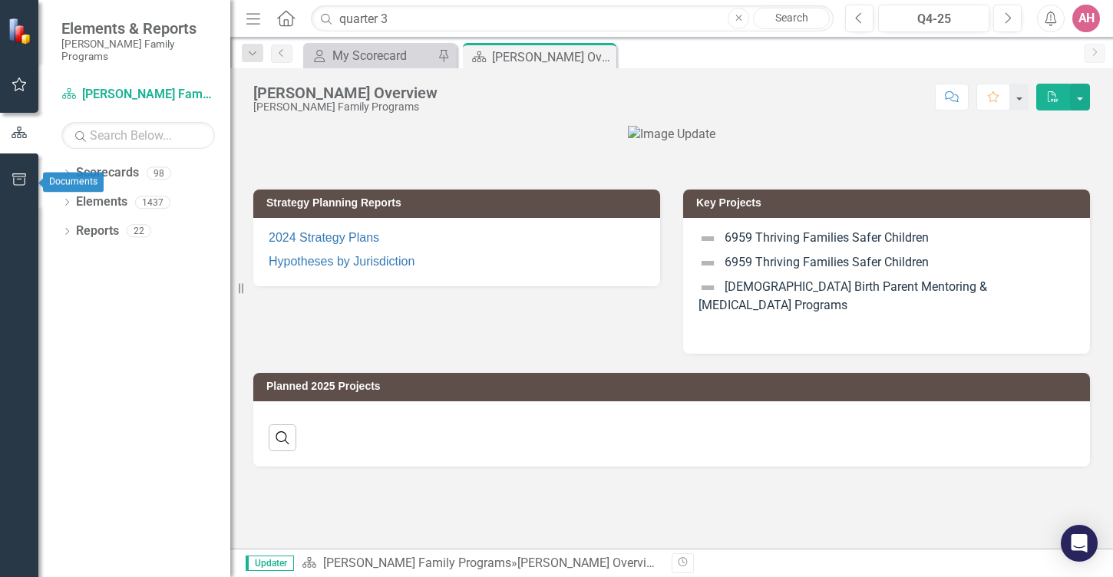
click at [15, 182] on icon "button" at bounding box center [20, 179] width 16 height 12
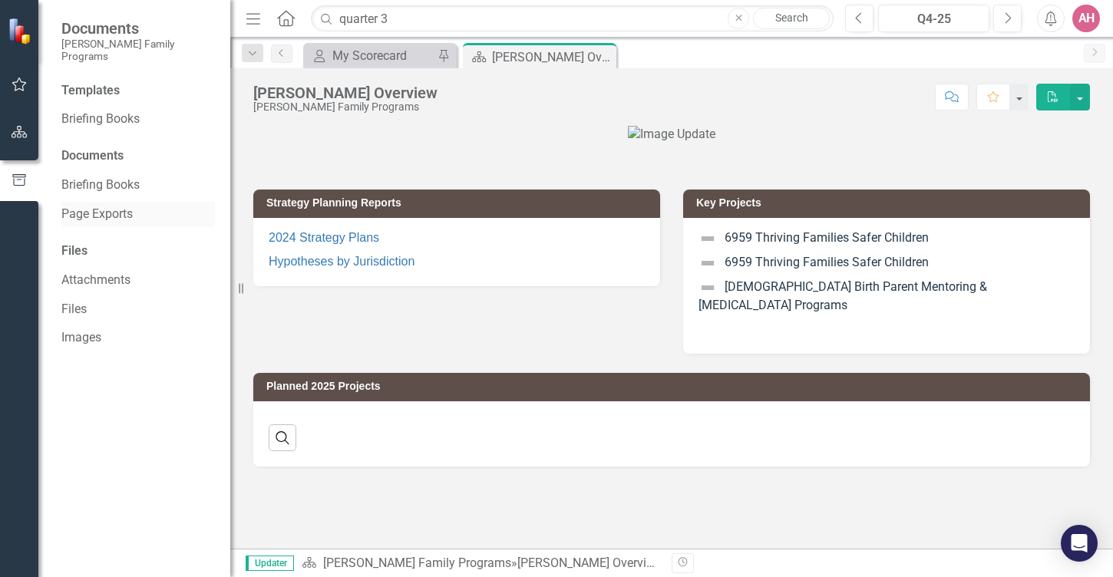
click at [64, 206] on link "Page Exports" at bounding box center [138, 215] width 154 height 18
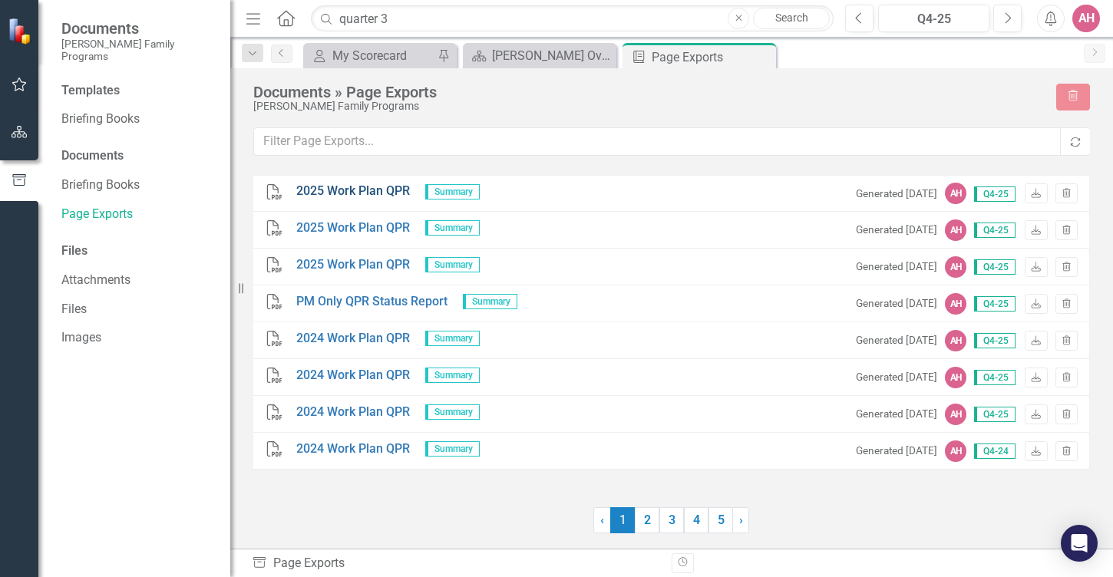
click at [299, 193] on link "2025 Work Plan QPR" at bounding box center [353, 192] width 114 height 18
click at [12, 140] on button "button" at bounding box center [19, 133] width 35 height 32
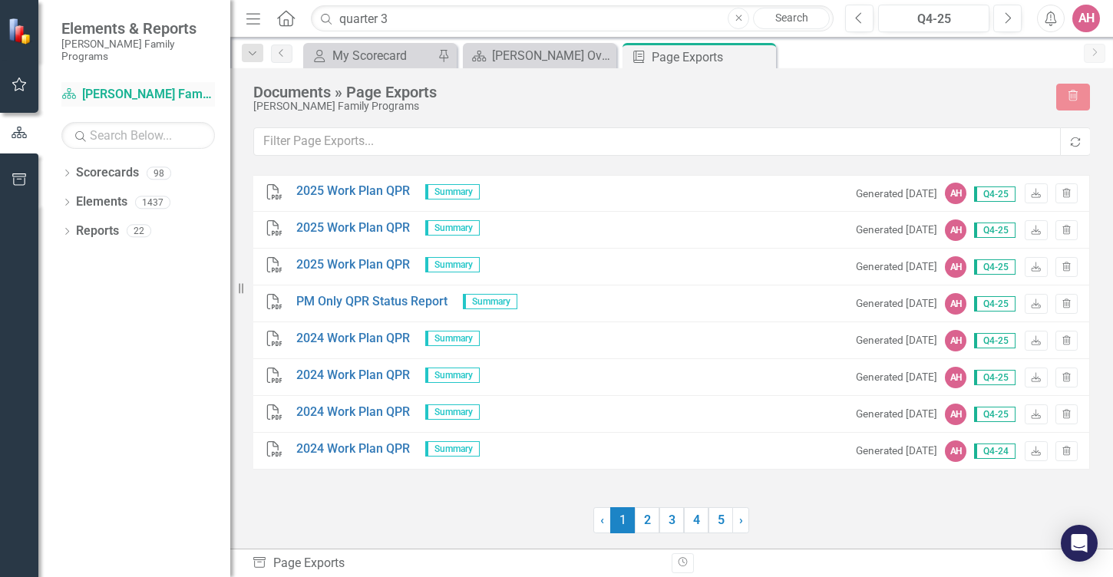
click at [73, 88] on icon at bounding box center [69, 93] width 14 height 11
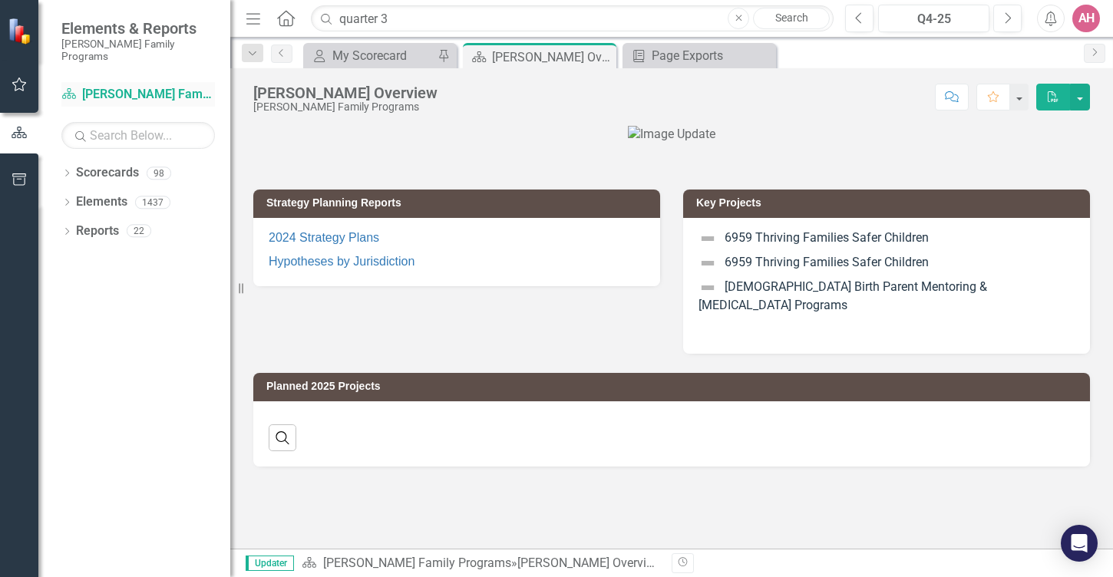
click at [94, 86] on link "Scorecard [PERSON_NAME] Family Programs" at bounding box center [138, 95] width 154 height 18
click at [69, 170] on icon "Dropdown" at bounding box center [66, 174] width 11 height 8
click at [93, 193] on link "[PERSON_NAME] Family Programs" at bounding box center [157, 202] width 146 height 18
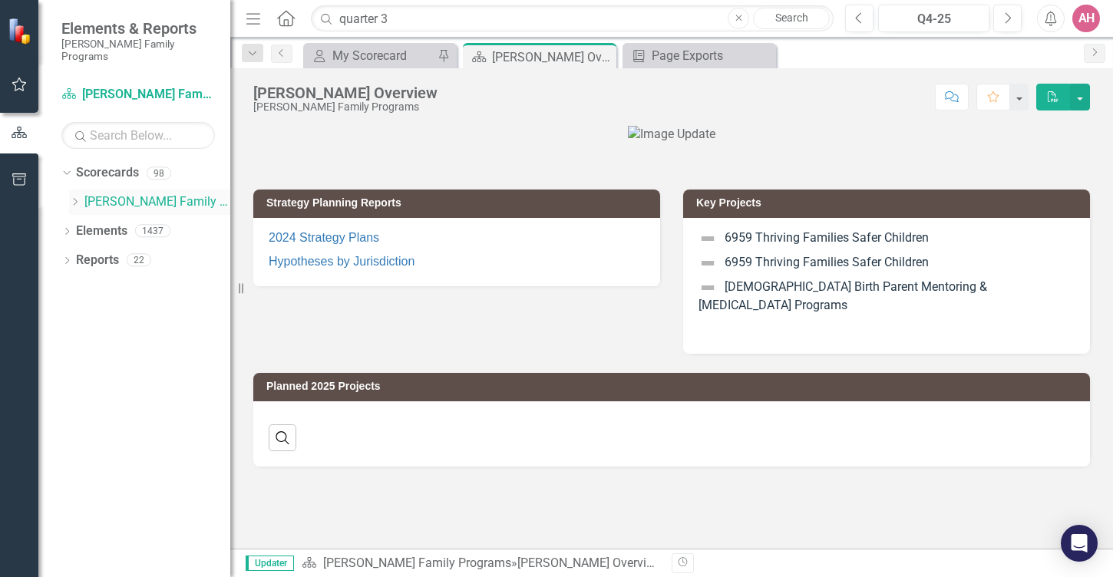
click at [93, 193] on link "[PERSON_NAME] Family Programs" at bounding box center [157, 202] width 146 height 18
click at [85, 86] on link "Scorecard [PERSON_NAME] Family Programs" at bounding box center [138, 95] width 154 height 18
click at [68, 88] on icon "Scorecard" at bounding box center [68, 94] width 15 height 12
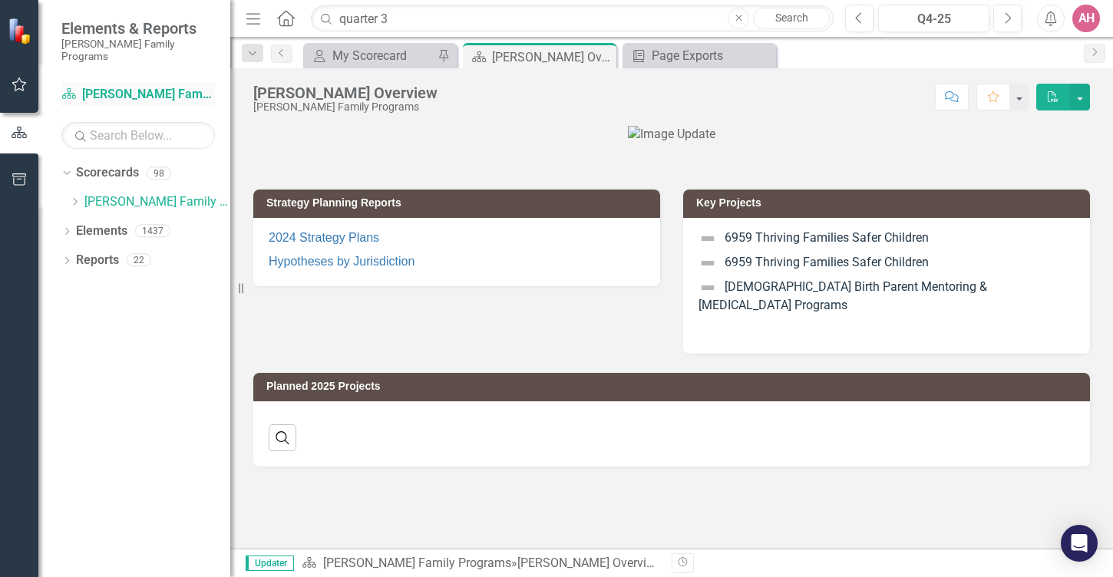
click at [68, 88] on icon "Scorecard" at bounding box center [68, 94] width 15 height 12
click at [66, 167] on icon "Dropdown" at bounding box center [65, 172] width 8 height 11
click at [66, 170] on icon "Dropdown" at bounding box center [66, 174] width 11 height 8
click at [66, 229] on icon "Dropdown" at bounding box center [66, 233] width 11 height 8
click at [68, 345] on icon "Dropdown" at bounding box center [66, 349] width 11 height 8
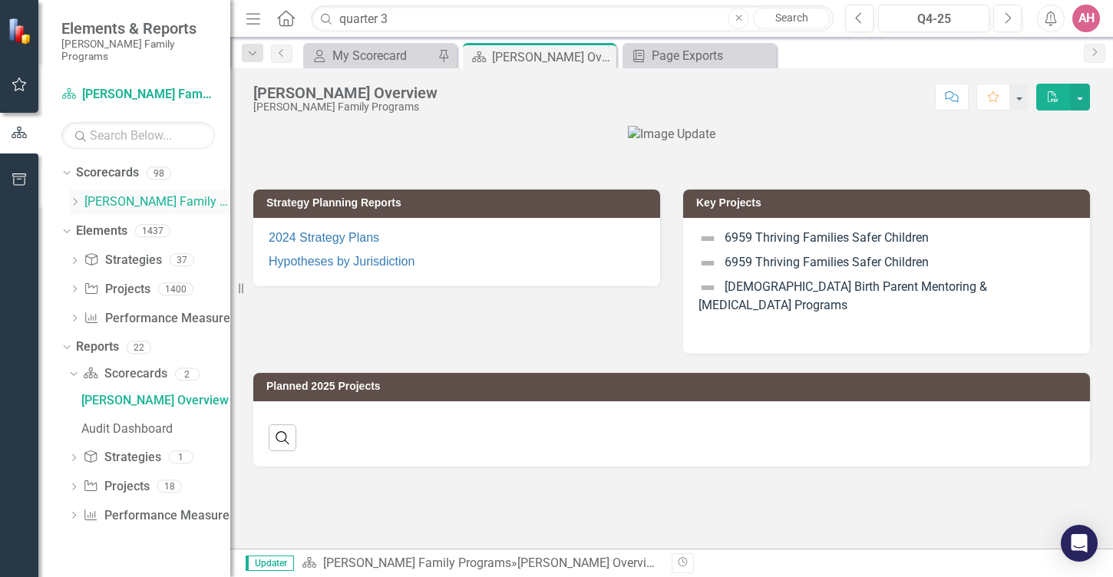
click at [110, 193] on link "[PERSON_NAME] Family Programs" at bounding box center [157, 202] width 146 height 18
click at [115, 124] on input "text" at bounding box center [138, 135] width 154 height 27
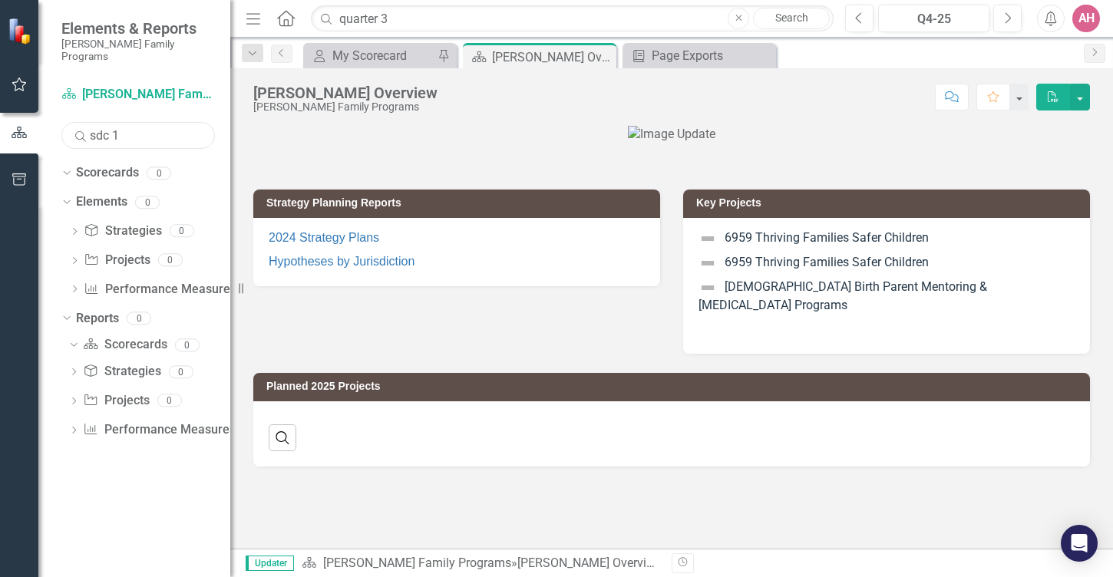
click at [103, 126] on input "sdc 1" at bounding box center [138, 135] width 154 height 27
click at [78, 129] on icon "Search" at bounding box center [80, 136] width 15 height 14
click at [111, 122] on input "sc 1" at bounding box center [138, 135] width 154 height 27
type input "s"
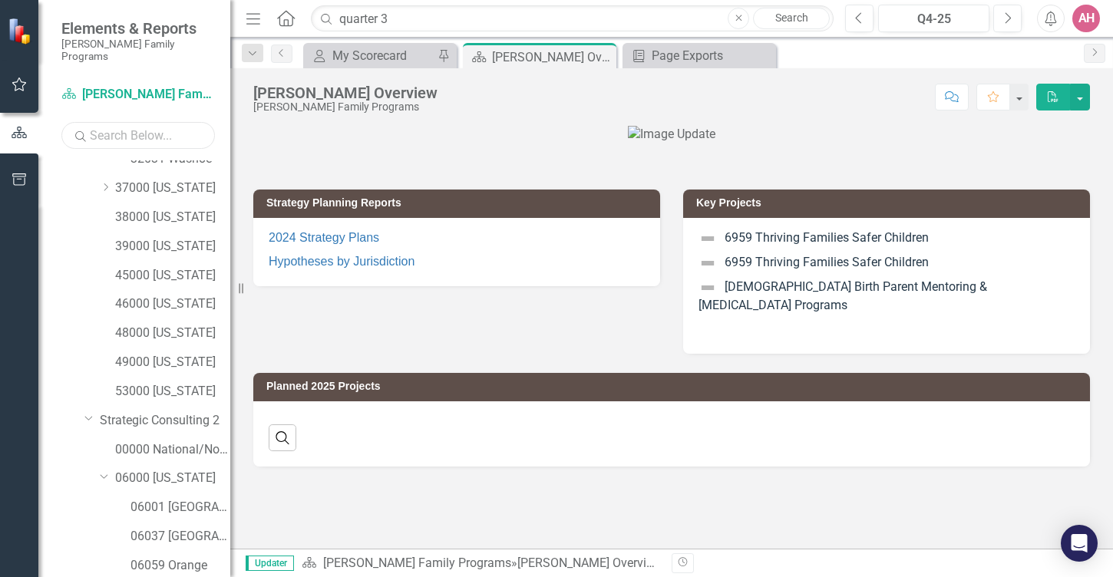
scroll to position [410, 0]
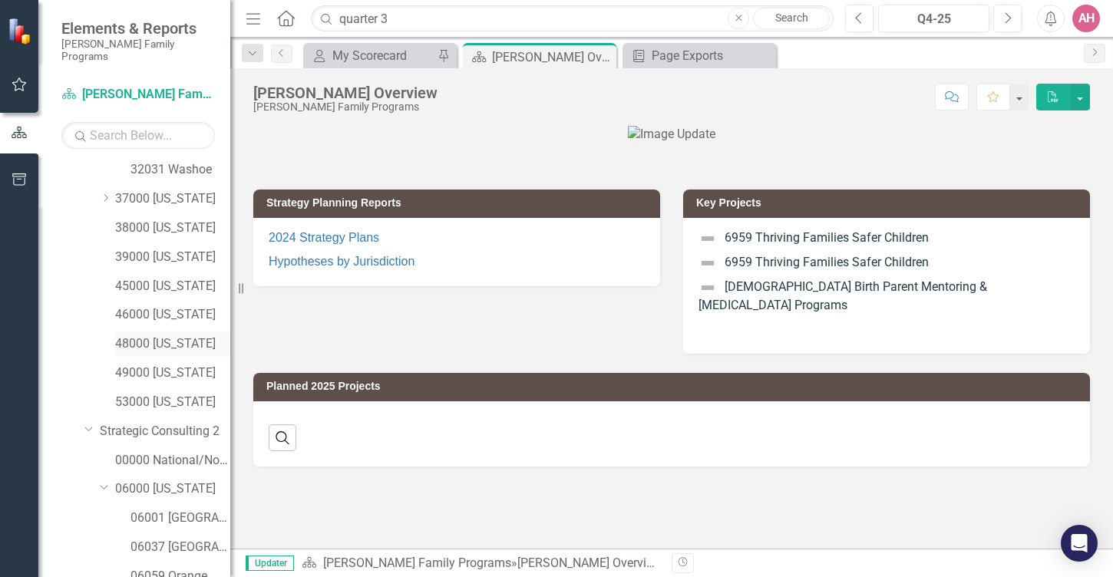
click at [137, 335] on link "48000 [US_STATE]" at bounding box center [172, 344] width 115 height 18
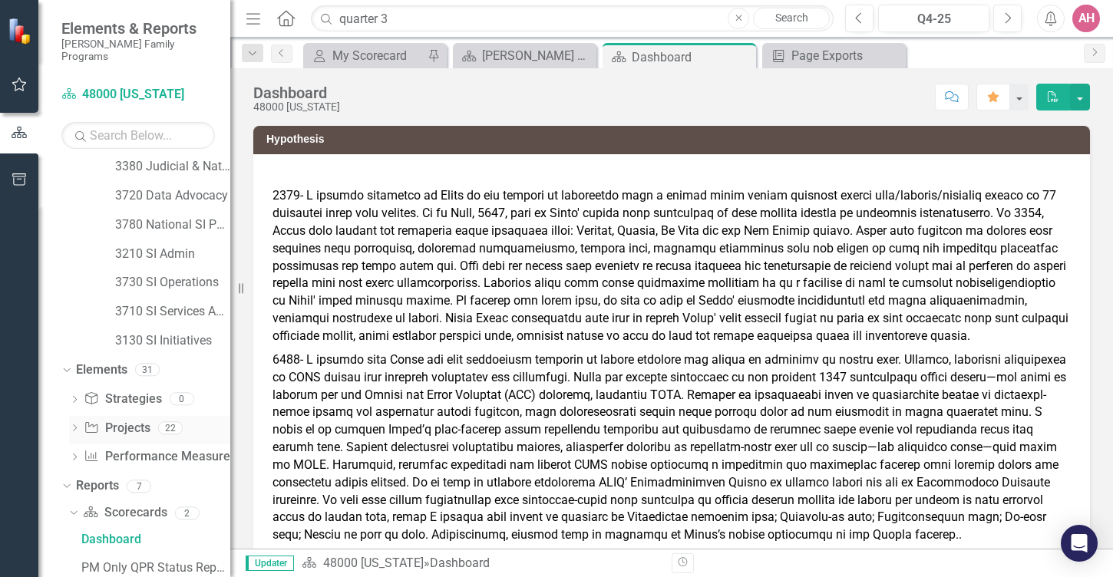
scroll to position [2581, 0]
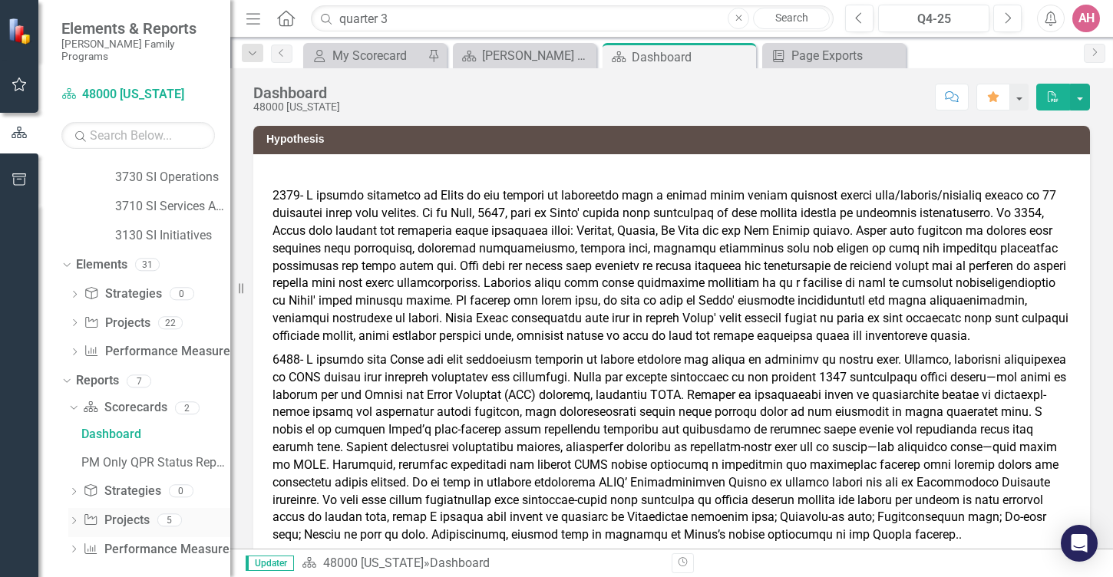
click at [73, 518] on icon "Dropdown" at bounding box center [73, 522] width 11 height 8
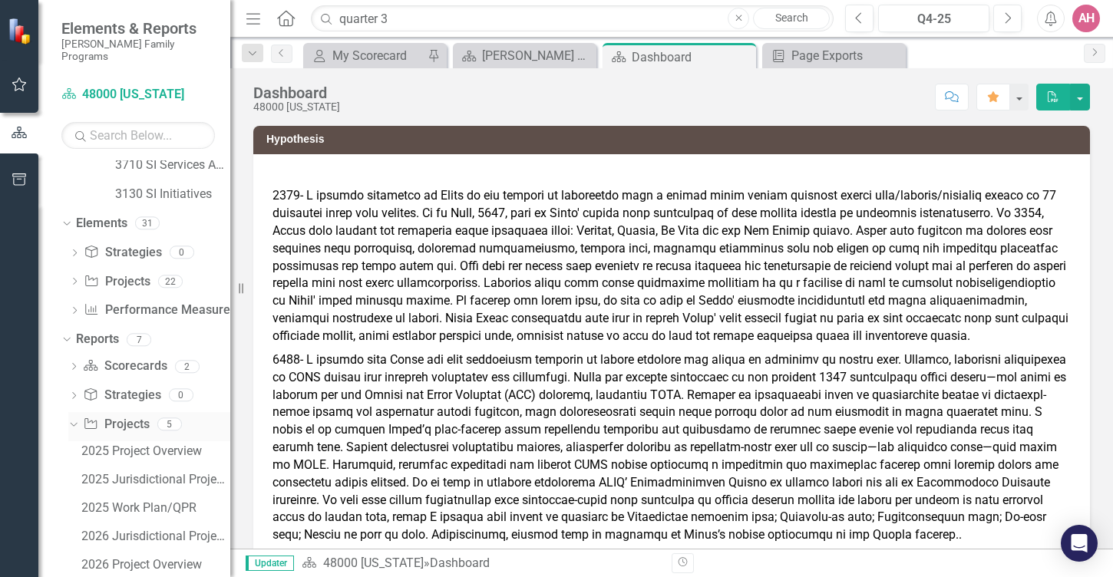
scroll to position [2666, 0]
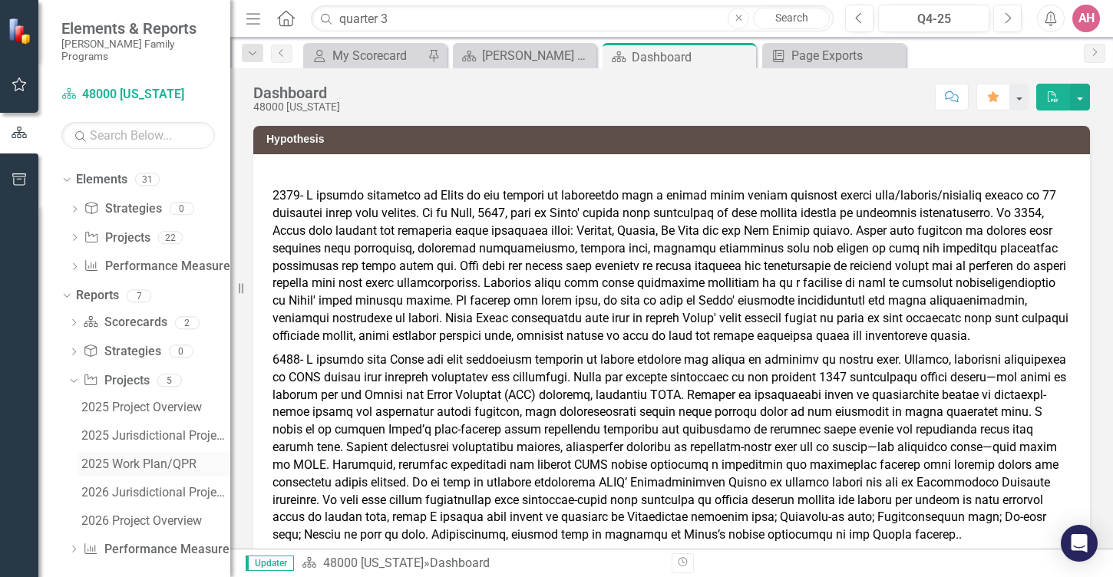
click at [85, 457] on div "2025 Work Plan/QPR" at bounding box center [155, 464] width 149 height 14
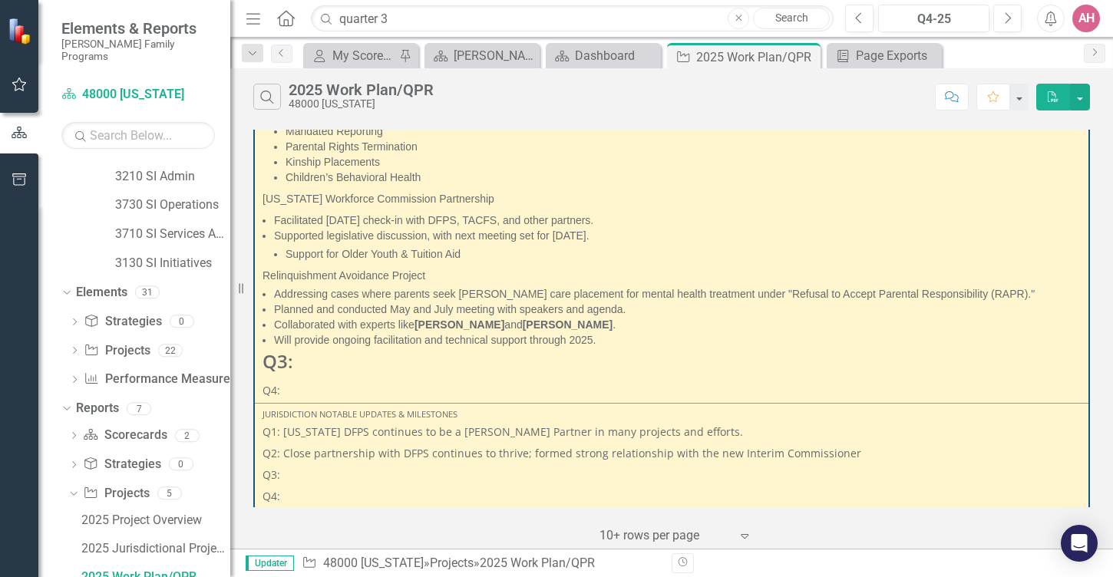
scroll to position [913, 0]
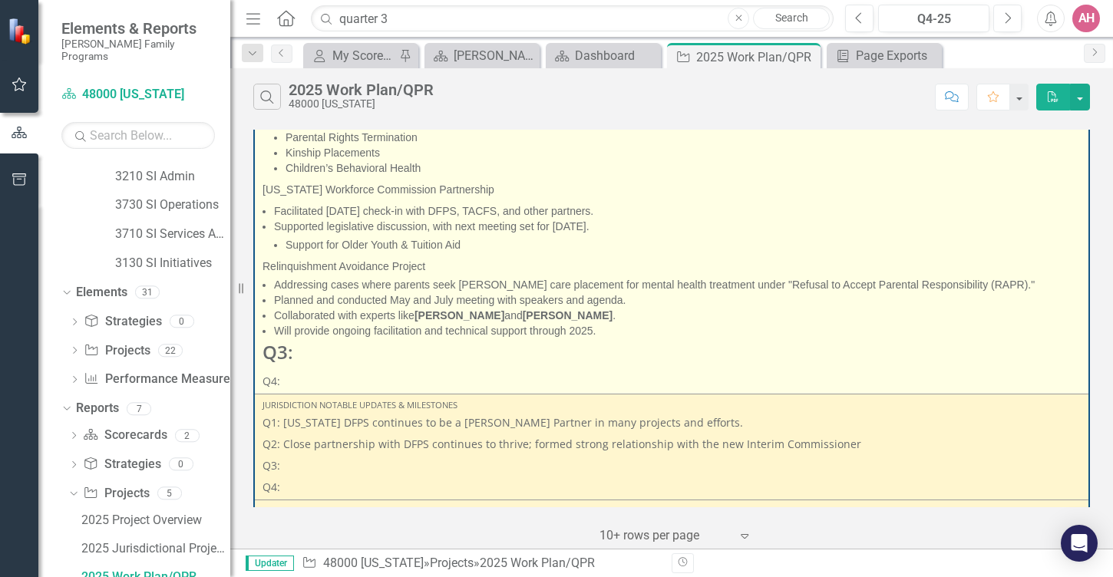
click at [308, 362] on h3 "Q3:" at bounding box center [672, 352] width 818 height 20
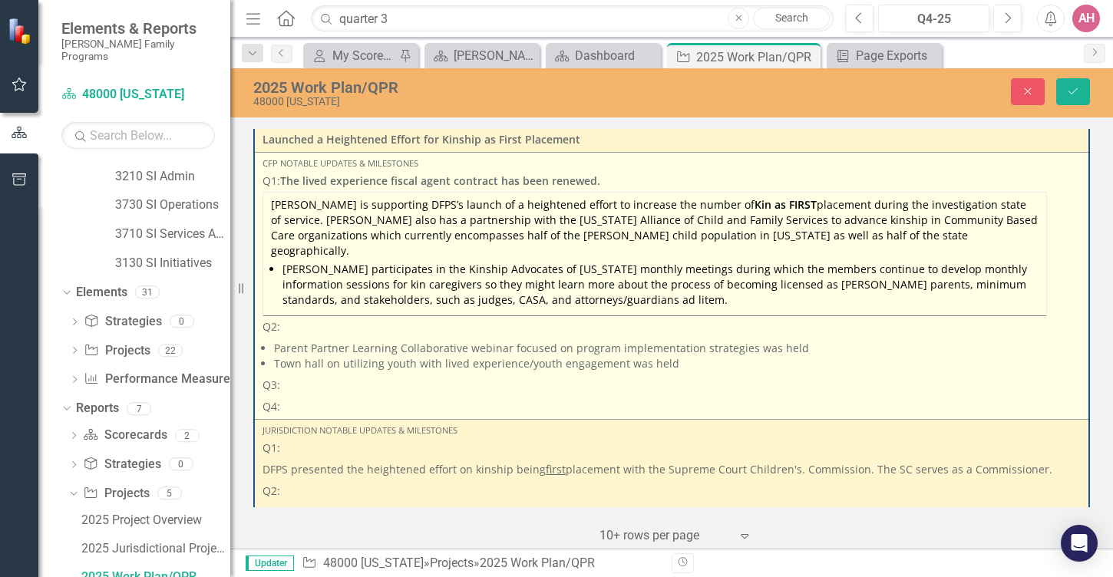
scroll to position [952, 0]
type textarea "<p>Q1: <span style="font-size: 14px; font-family: arial, helvetica, sans-serif;…"
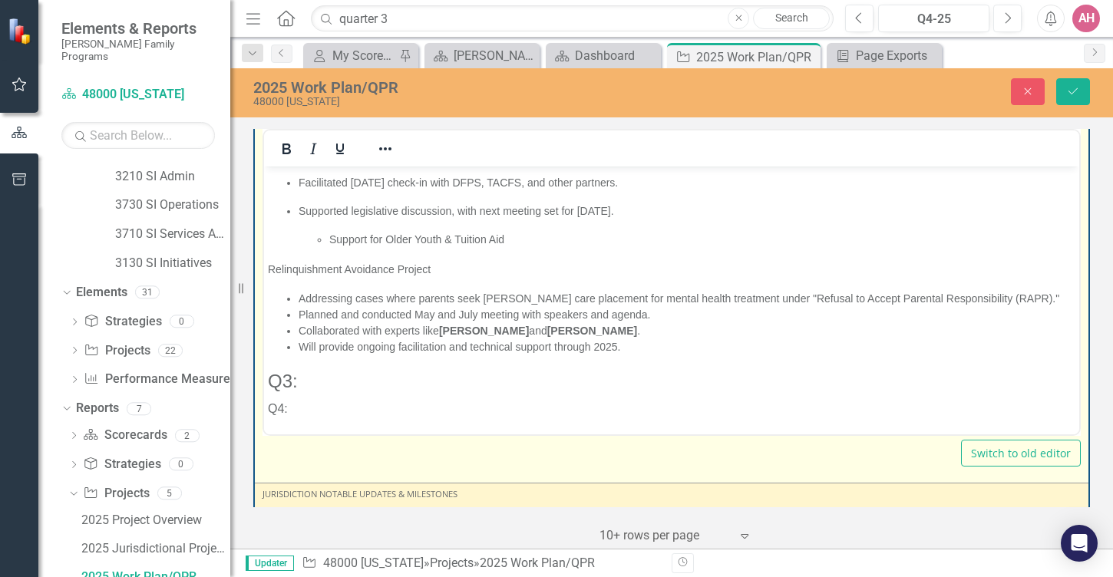
scroll to position [452, 0]
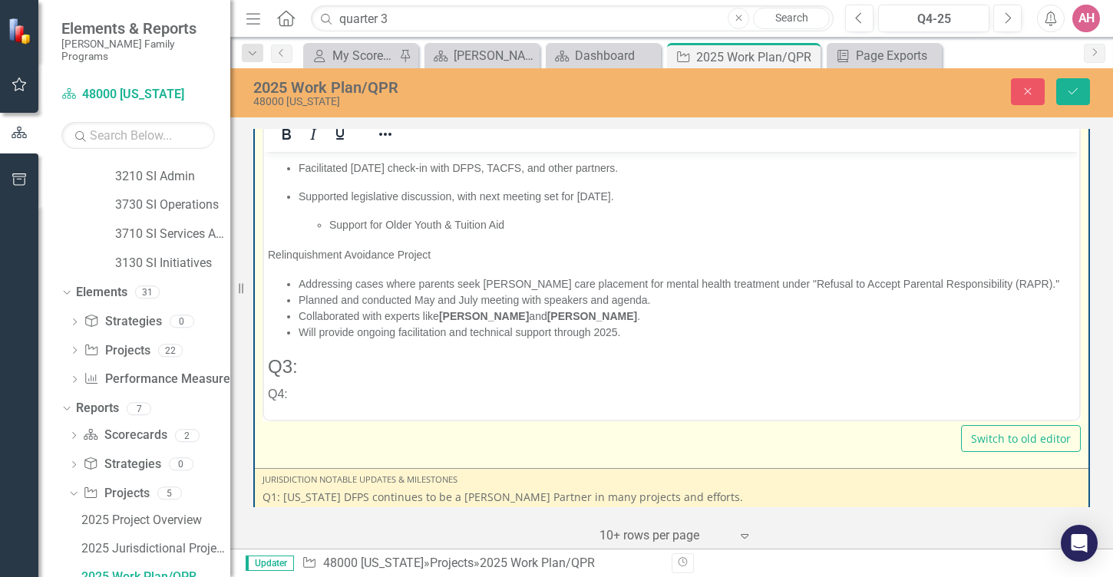
click at [302, 353] on h3 "Q3:" at bounding box center [671, 366] width 807 height 26
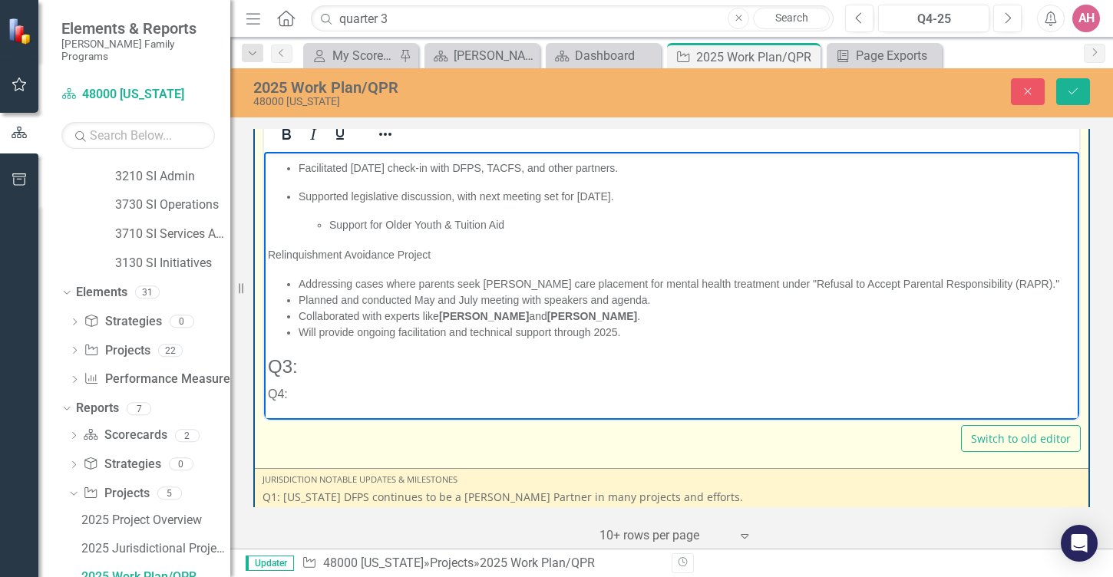
click at [302, 353] on h3 "Q3:" at bounding box center [671, 366] width 807 height 26
click at [322, 355] on h3 "Q3:" at bounding box center [671, 365] width 807 height 26
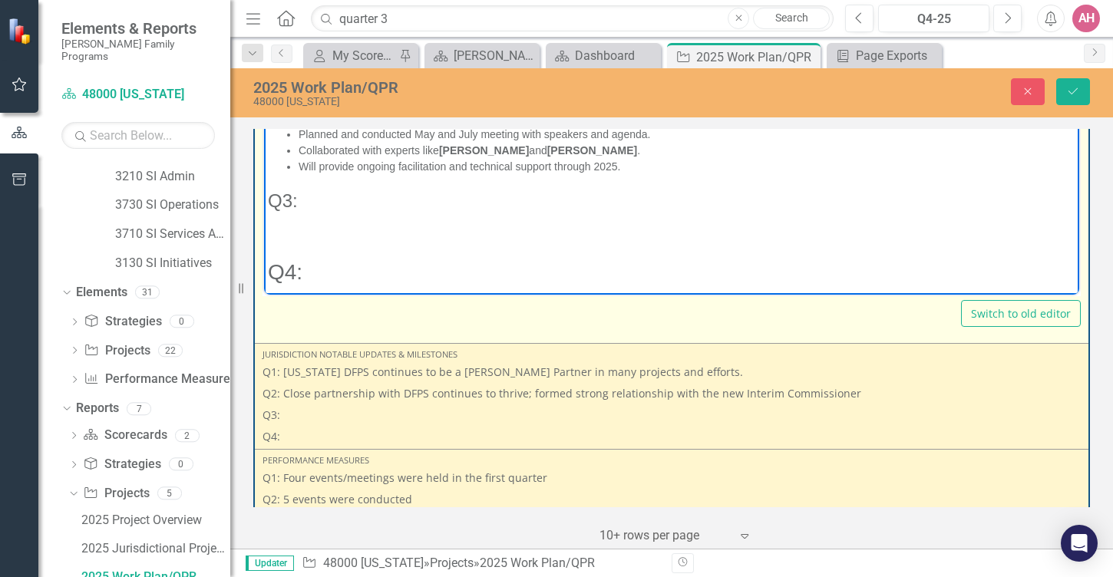
scroll to position [550, 0]
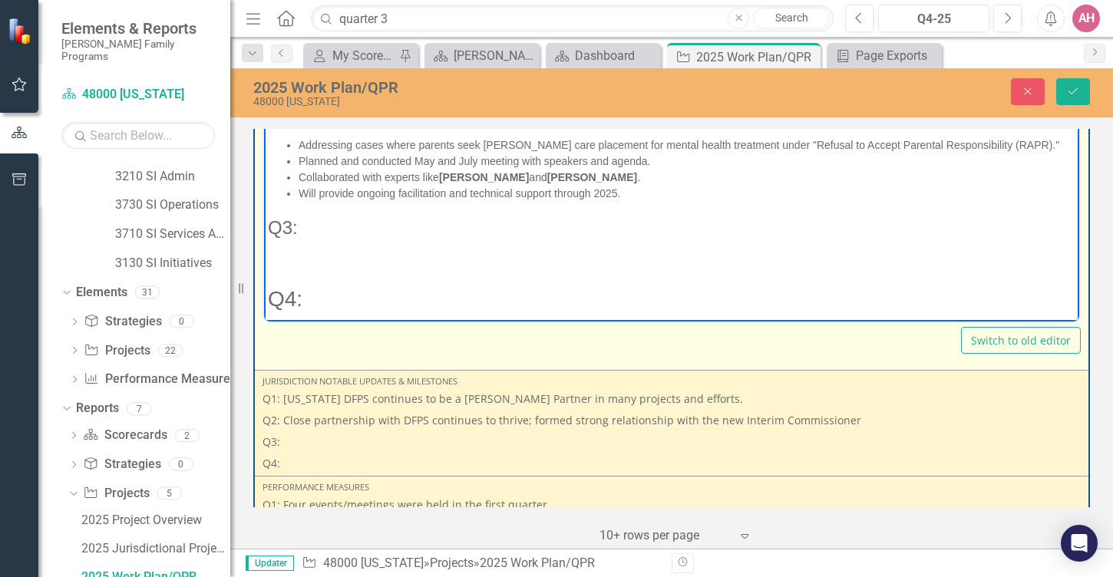
click at [303, 214] on h3 "Q3:" at bounding box center [671, 227] width 807 height 26
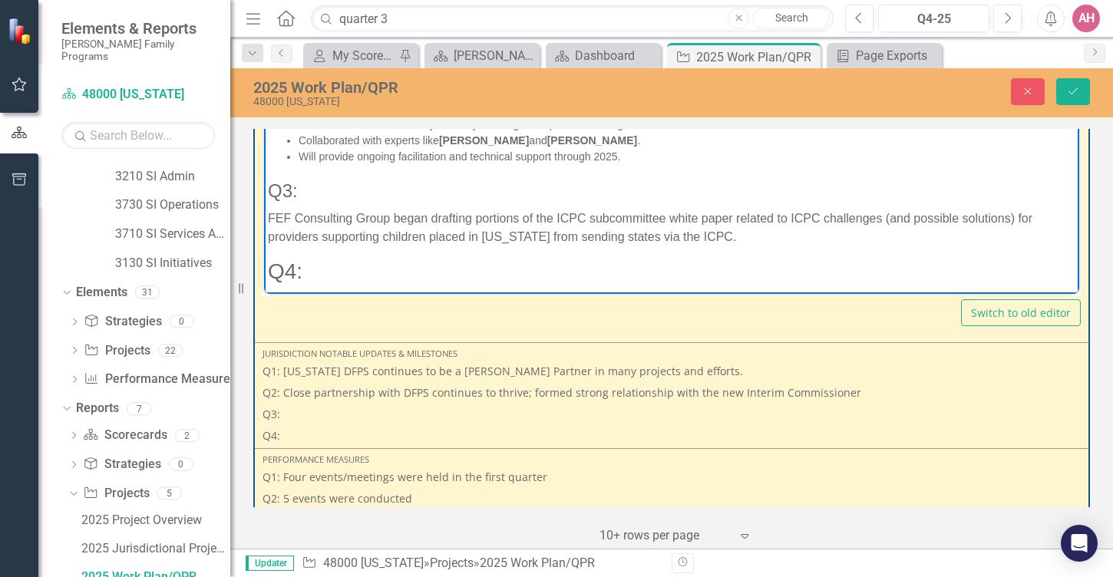
scroll to position [1071, 0]
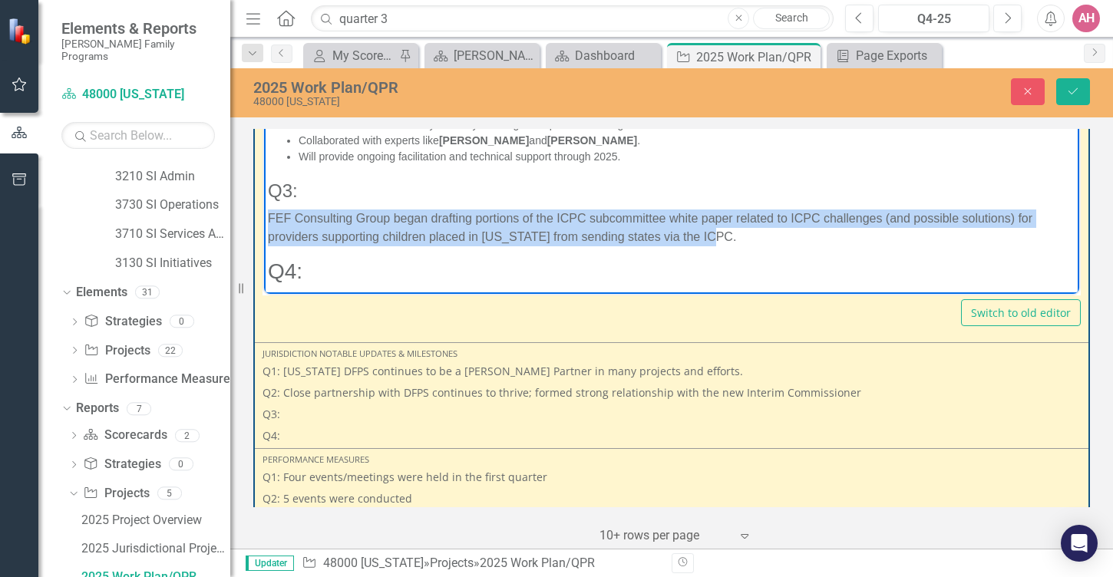
drag, startPoint x: 268, startPoint y: 216, endPoint x: 1013, endPoint y: 250, distance: 746.1
click at [1013, 246] on p "FEF Consulting Group began drafting portions of the ICPC subcommittee white pap…" at bounding box center [671, 228] width 807 height 37
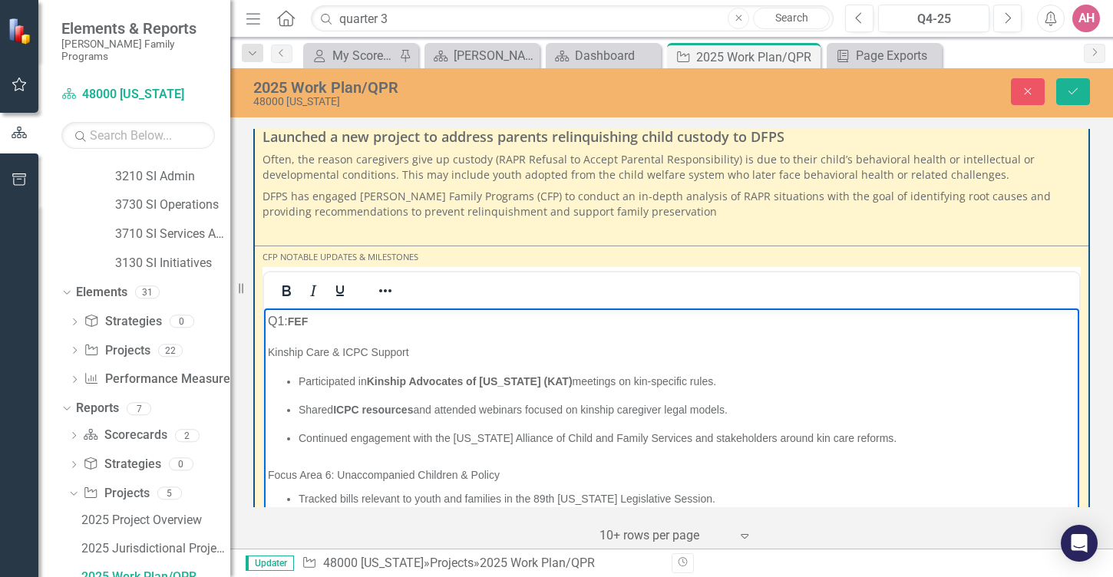
scroll to position [321, 0]
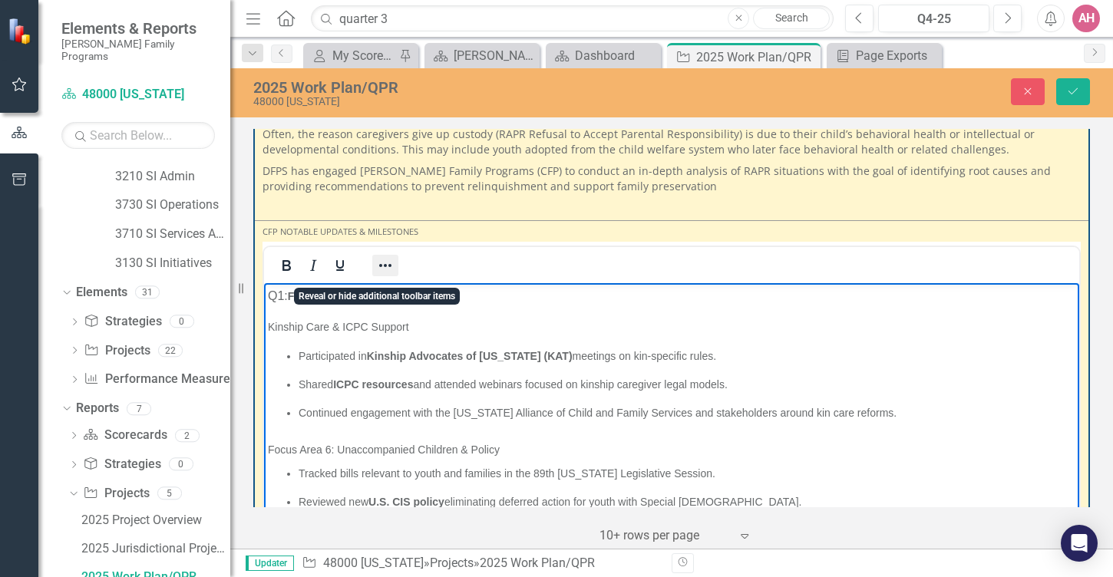
click at [388, 271] on icon "Reveal or hide additional toolbar items" at bounding box center [385, 265] width 18 height 18
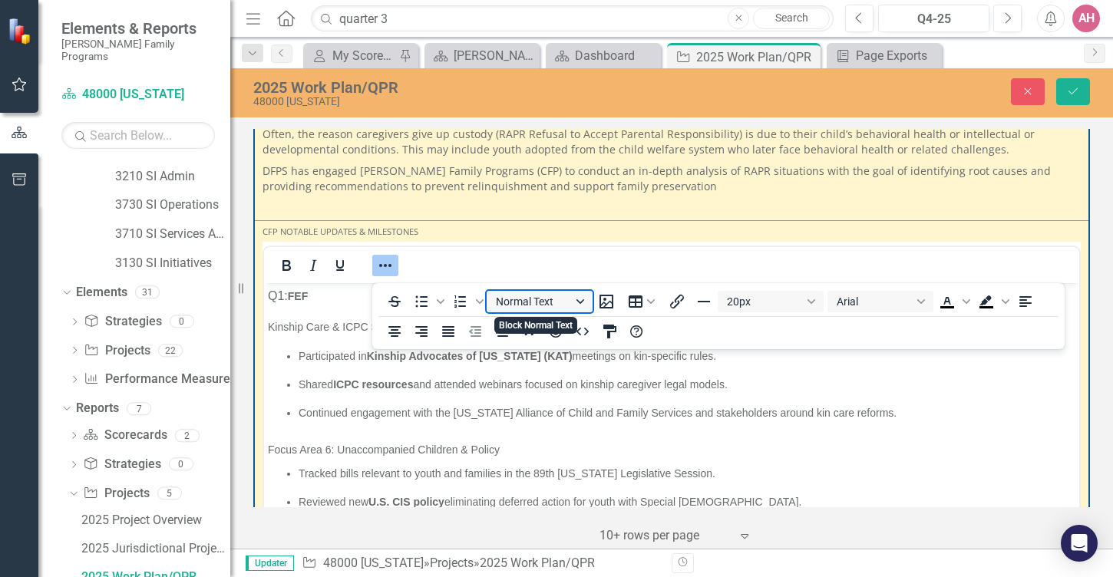
click at [567, 296] on button "Normal Text" at bounding box center [540, 301] width 106 height 21
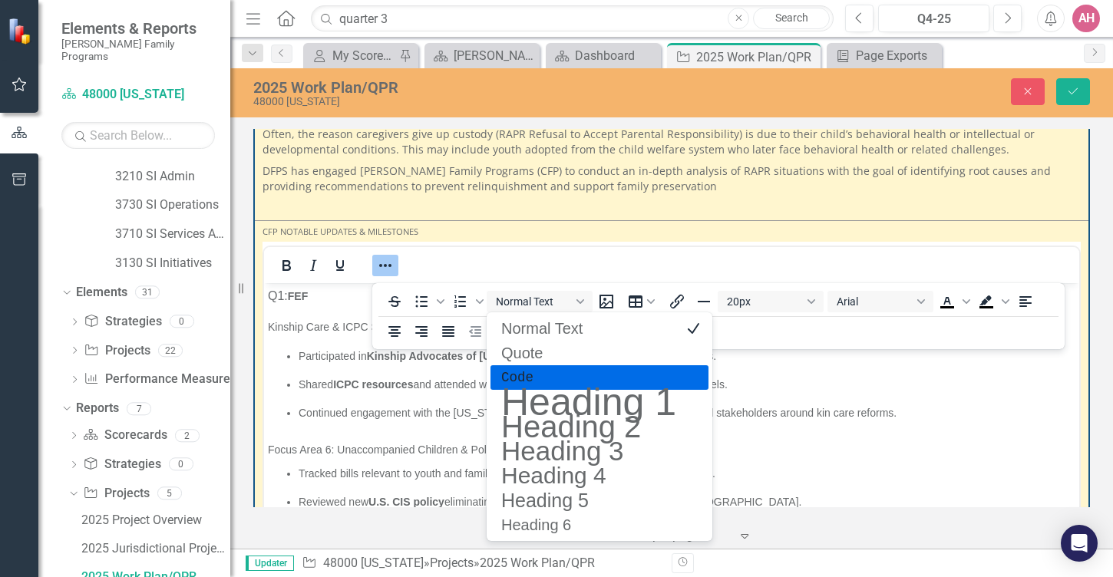
click at [514, 375] on pre "Code" at bounding box center [589, 377] width 178 height 18
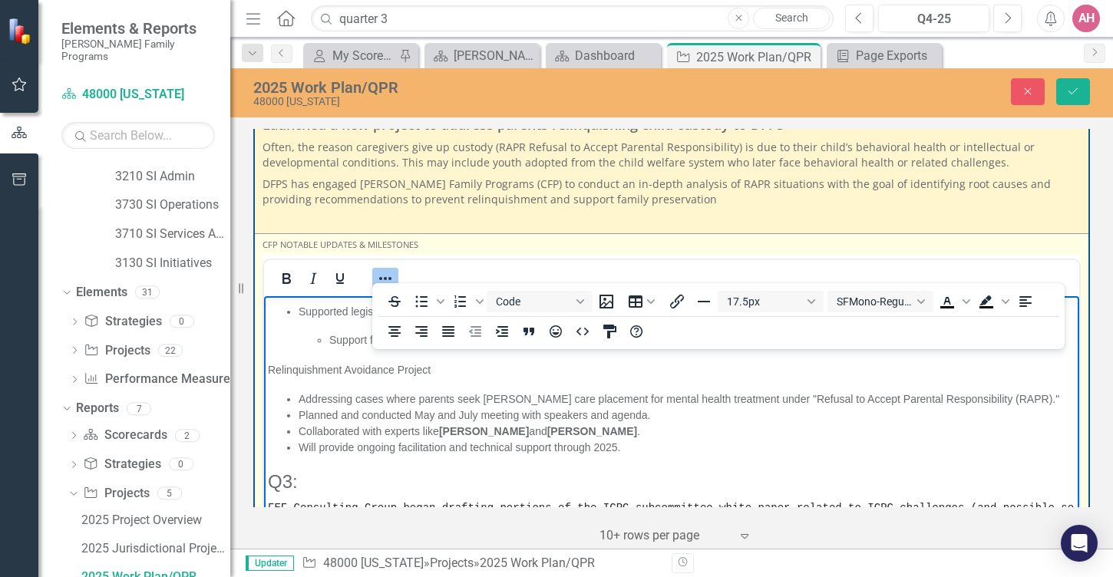
scroll to position [315, 0]
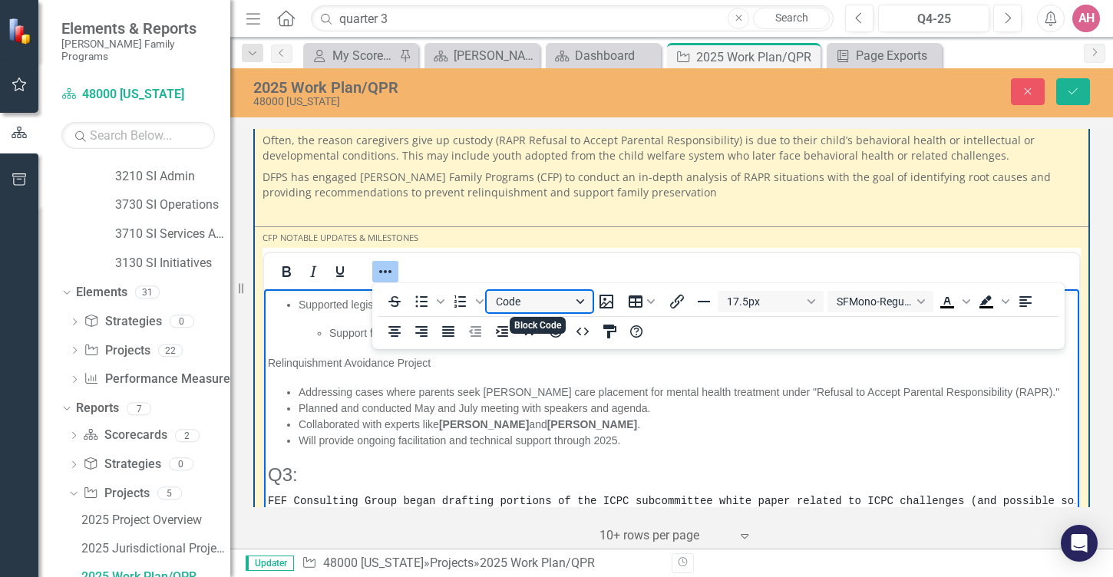
click at [584, 299] on button "Code" at bounding box center [540, 301] width 106 height 21
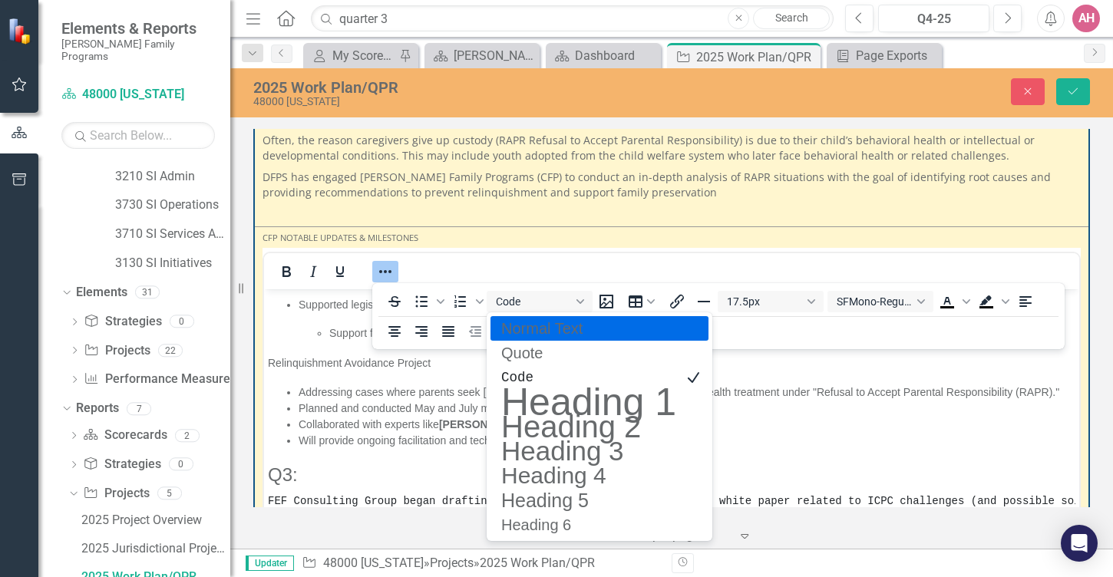
click at [530, 333] on p "Normal Text" at bounding box center [589, 328] width 178 height 18
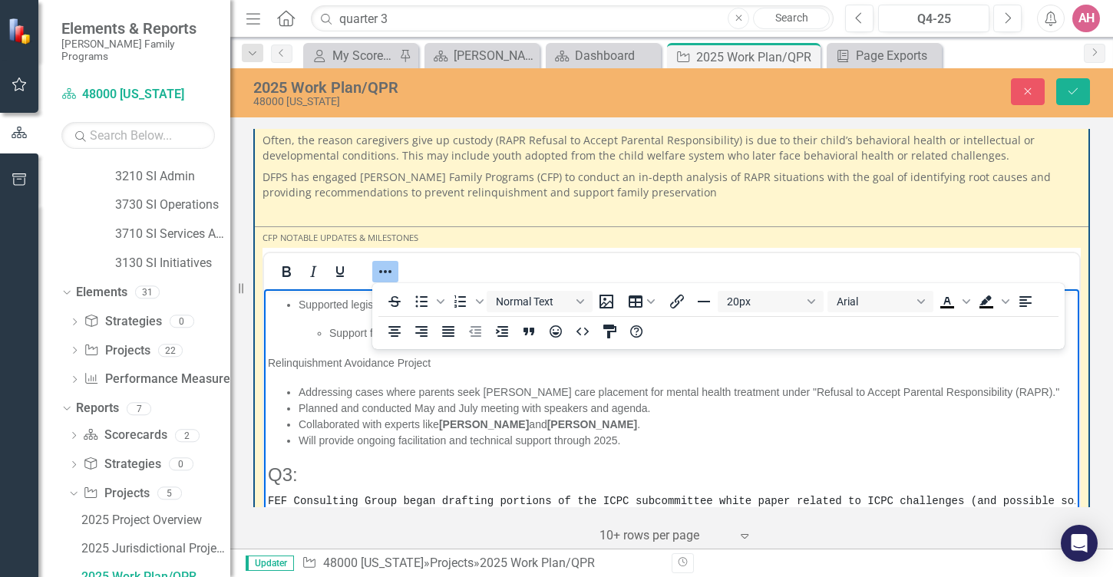
scroll to position [317, 0]
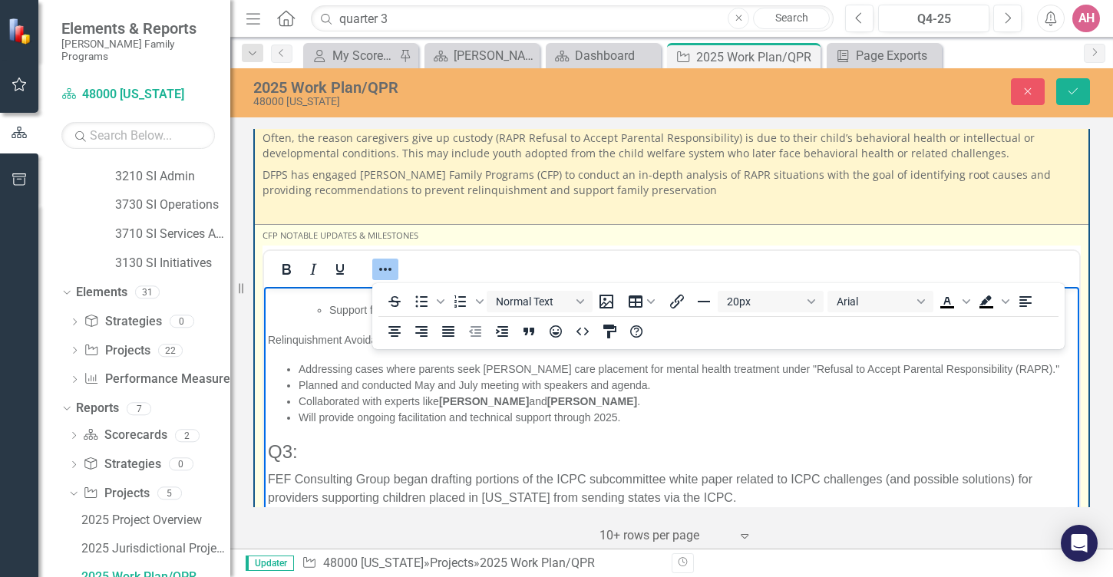
click at [494, 439] on h3 "Q3:" at bounding box center [671, 451] width 807 height 26
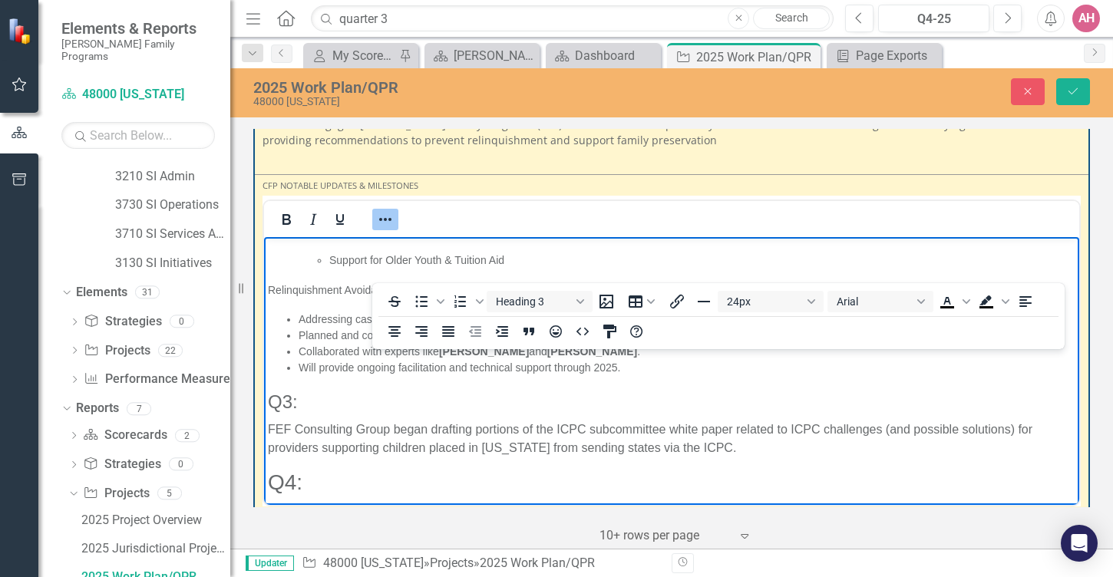
scroll to position [369, 0]
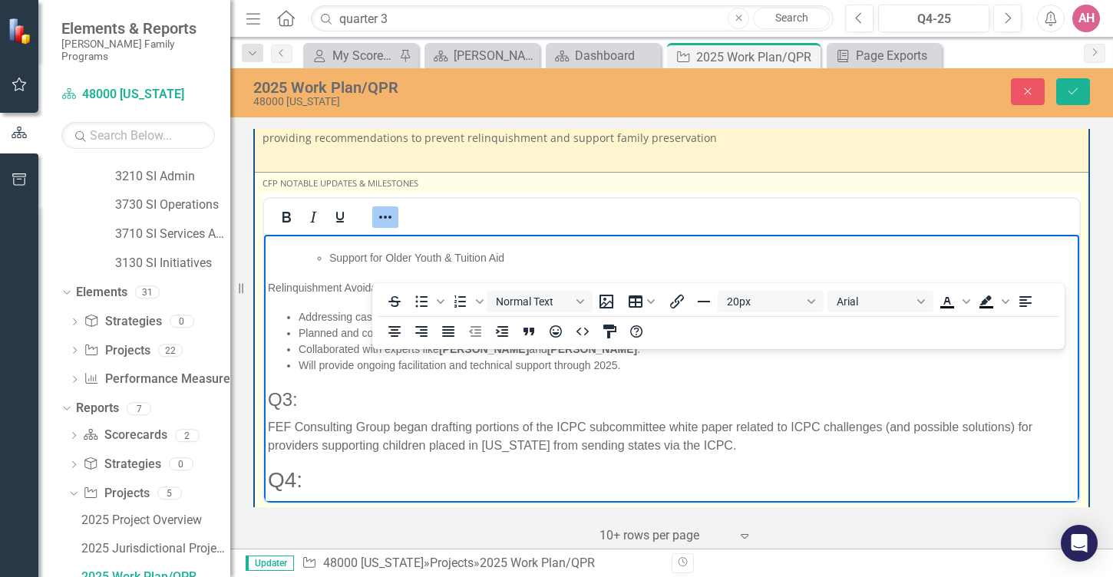
click at [999, 431] on p "FEF Consulting Group began drafting portions of the ICPC subcommittee white pap…" at bounding box center [671, 436] width 807 height 37
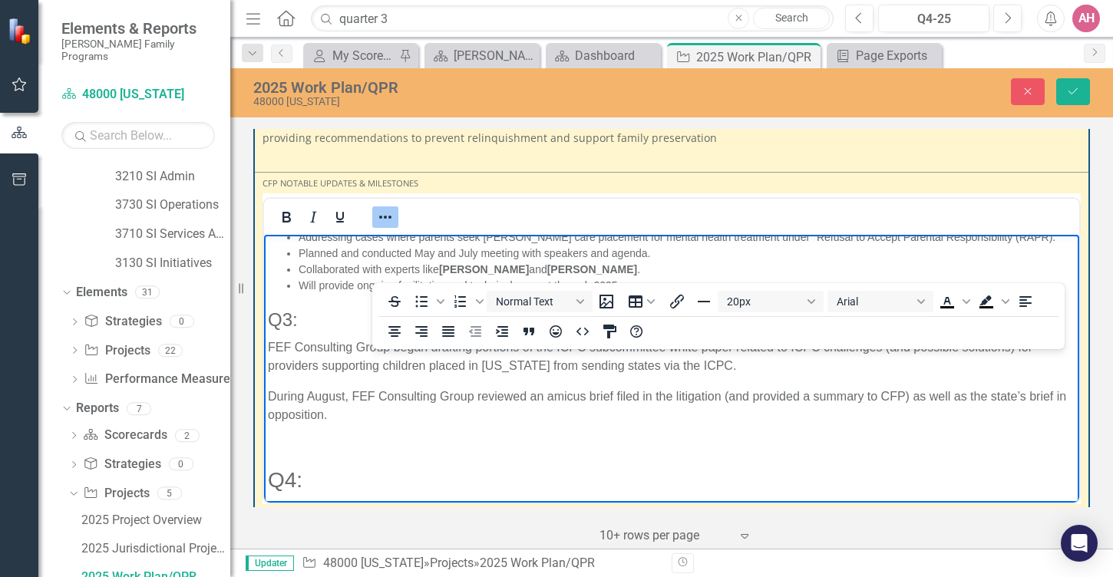
scroll to position [1160, 0]
click at [592, 424] on p "During August, FEF Consulting Group reviewed an amicus brief filed in the litig…" at bounding box center [671, 406] width 807 height 37
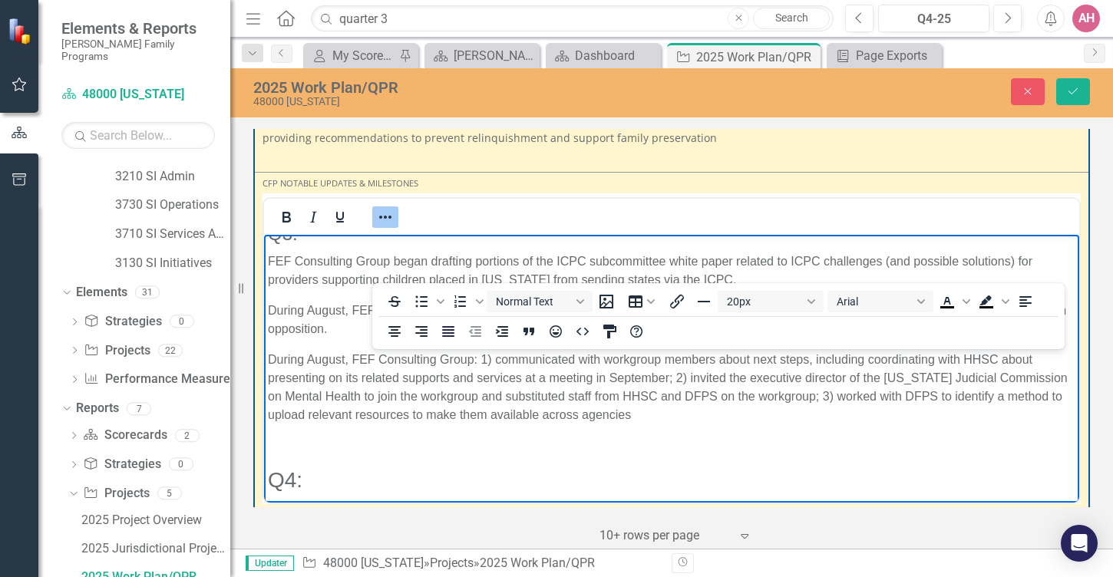
scroll to position [1220, 0]
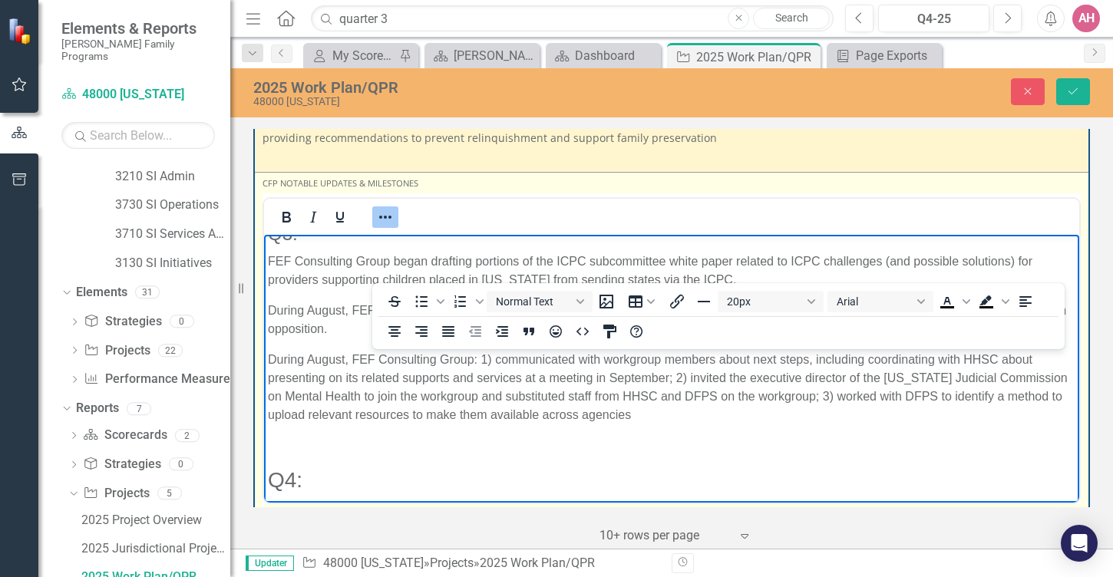
click at [373, 407] on p "During August, FEF Consulting Group: 1) communicated with workgroup members abo…" at bounding box center [671, 388] width 807 height 74
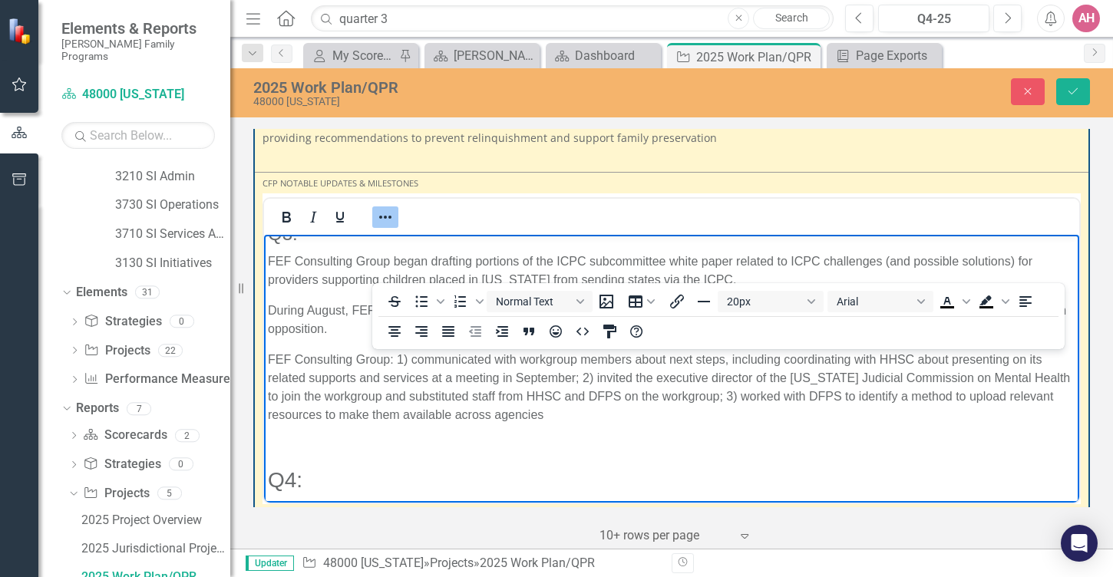
click at [419, 401] on p "FEF Consulting Group: 1) communicated with workgroup members about next steps, …" at bounding box center [671, 388] width 807 height 74
click at [268, 403] on p "FEF Consulting Group: 1) communicated with workgroup members about next steps, …" at bounding box center [671, 388] width 807 height 74
click at [601, 339] on p "During August, FEF Consulting Group reviewed an amicus brief filed in the litig…" at bounding box center [671, 320] width 807 height 37
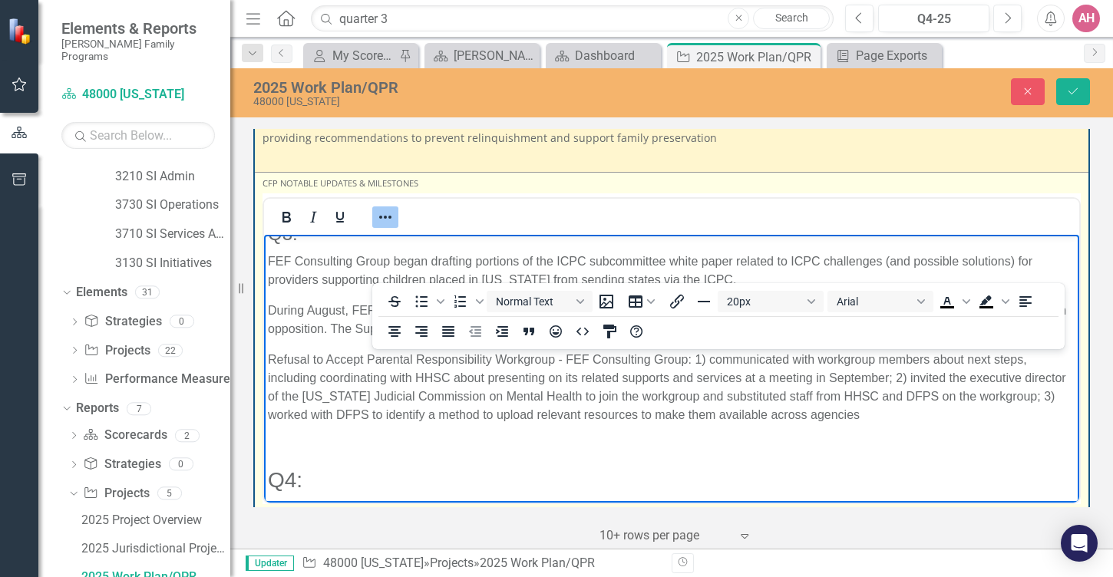
click at [794, 396] on p "Refusal to Accept Parental Responsibility Workgroup - FEF Consulting Group: 1) …" at bounding box center [671, 388] width 807 height 74
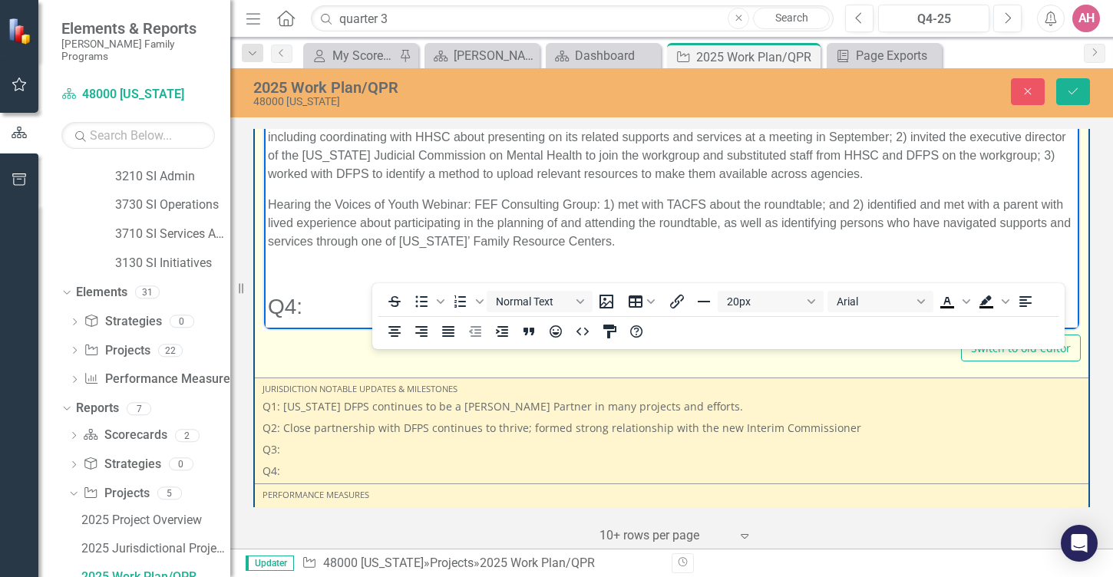
scroll to position [571, 0]
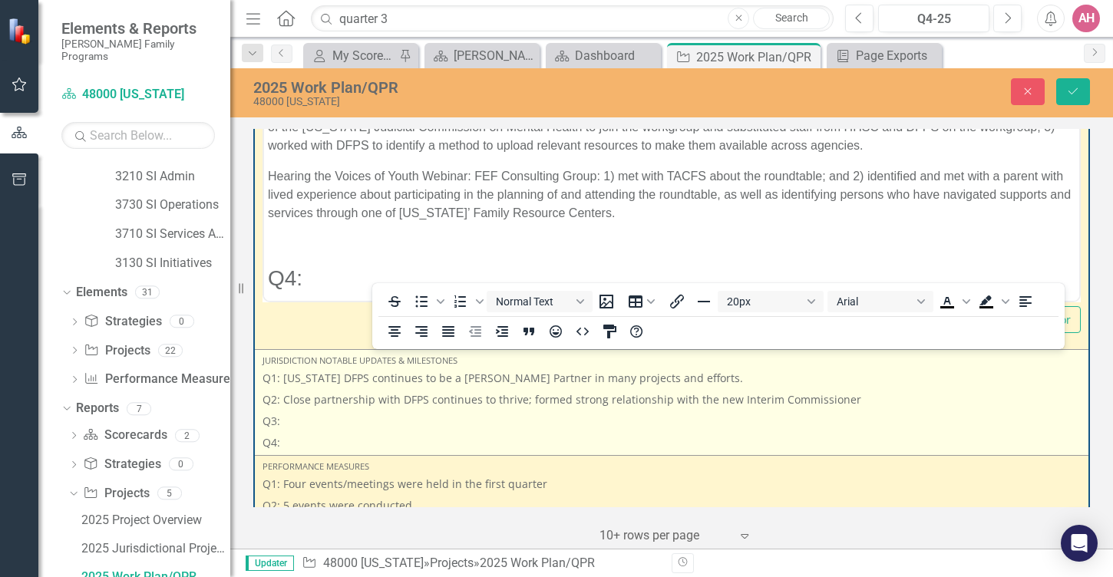
click at [295, 431] on p "Q3:" at bounding box center [672, 421] width 818 height 21
click at [289, 430] on p "Q3:" at bounding box center [672, 421] width 818 height 21
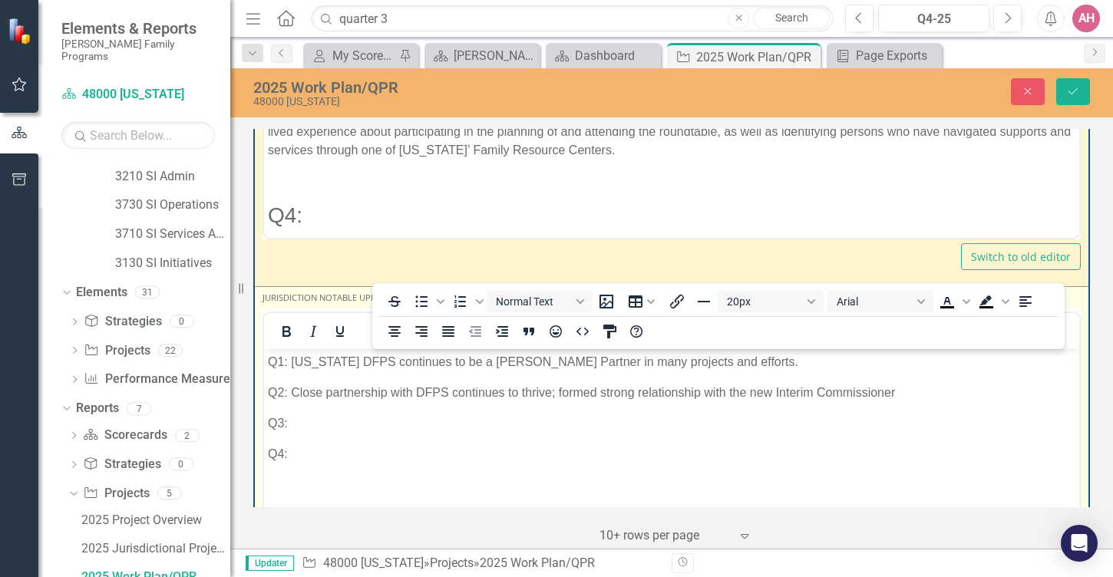
scroll to position [0, 0]
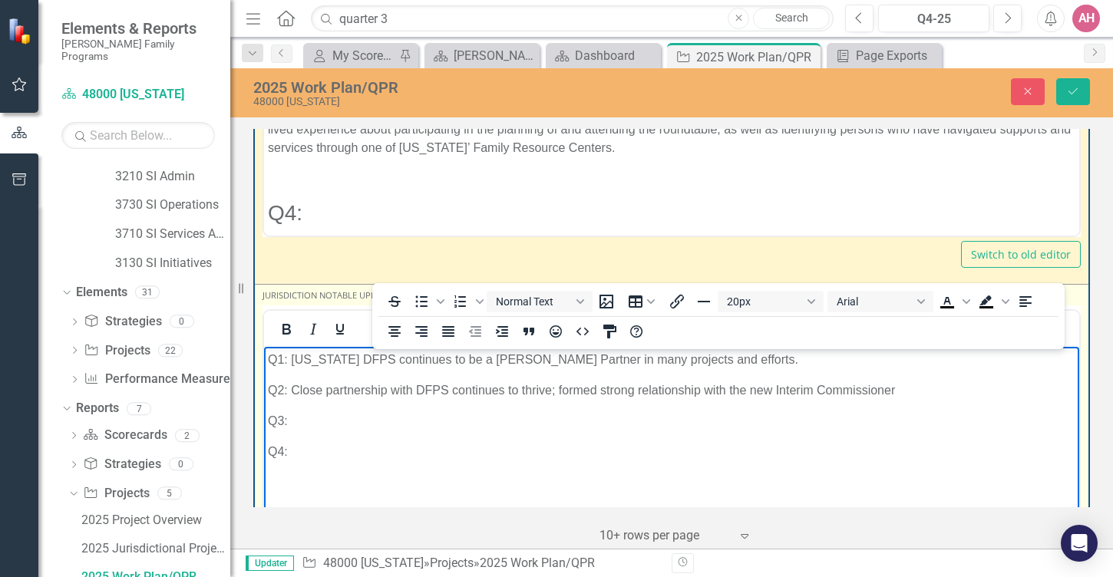
click at [306, 431] on p "Q3:" at bounding box center [671, 421] width 807 height 18
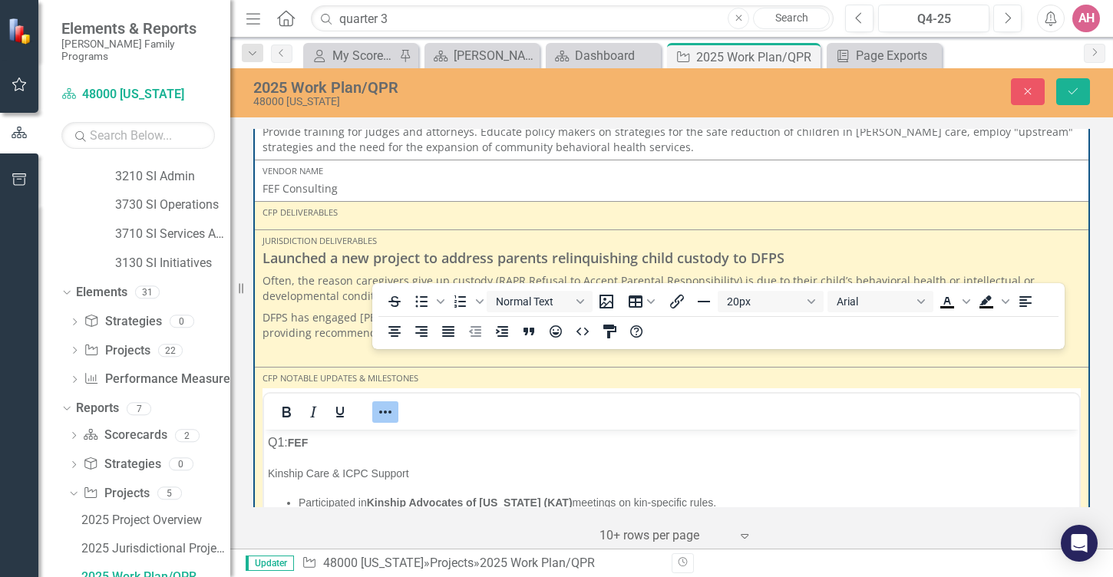
scroll to position [170, 0]
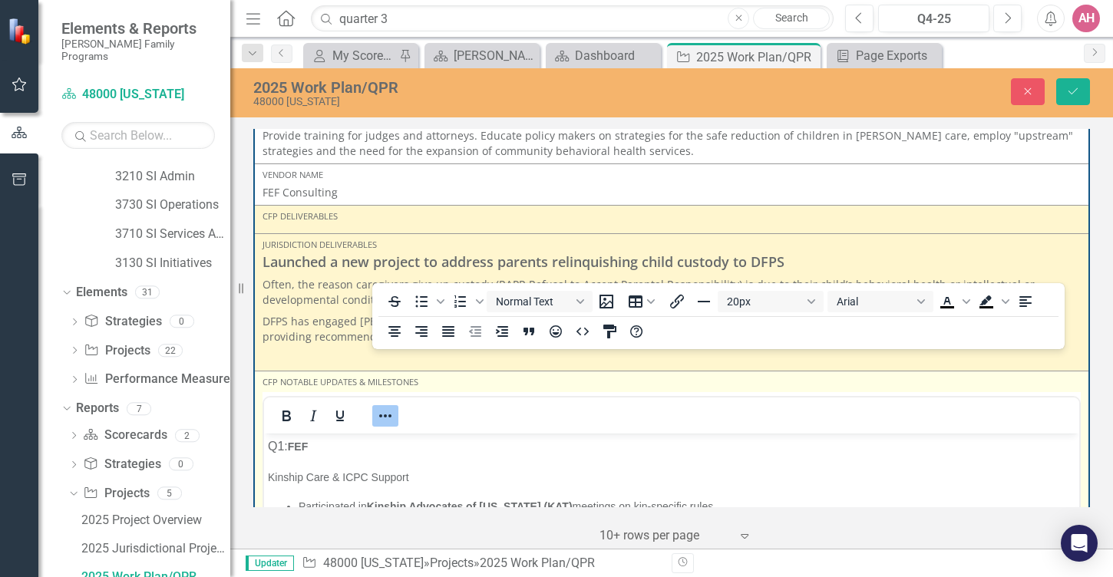
click at [595, 425] on div at bounding box center [671, 416] width 815 height 30
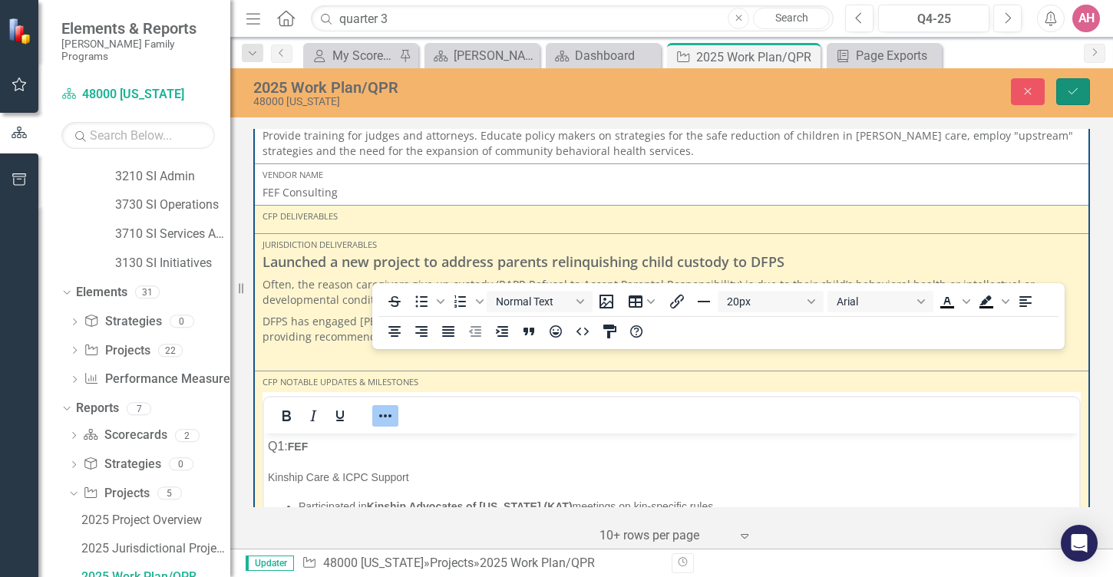
click at [1068, 94] on icon "submit" at bounding box center [1072, 91] width 9 height 6
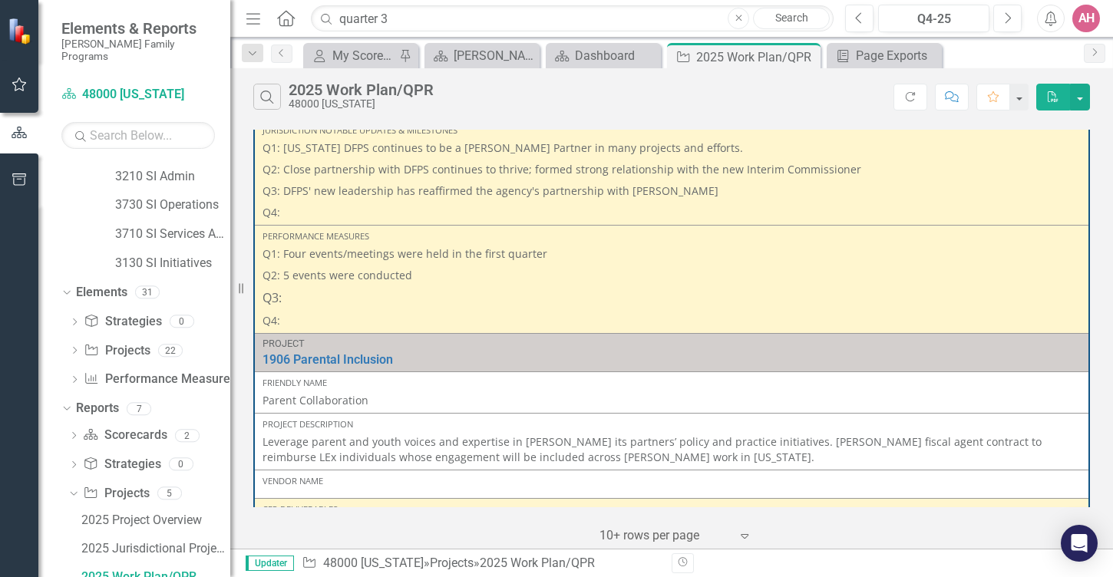
scroll to position [1250, 0]
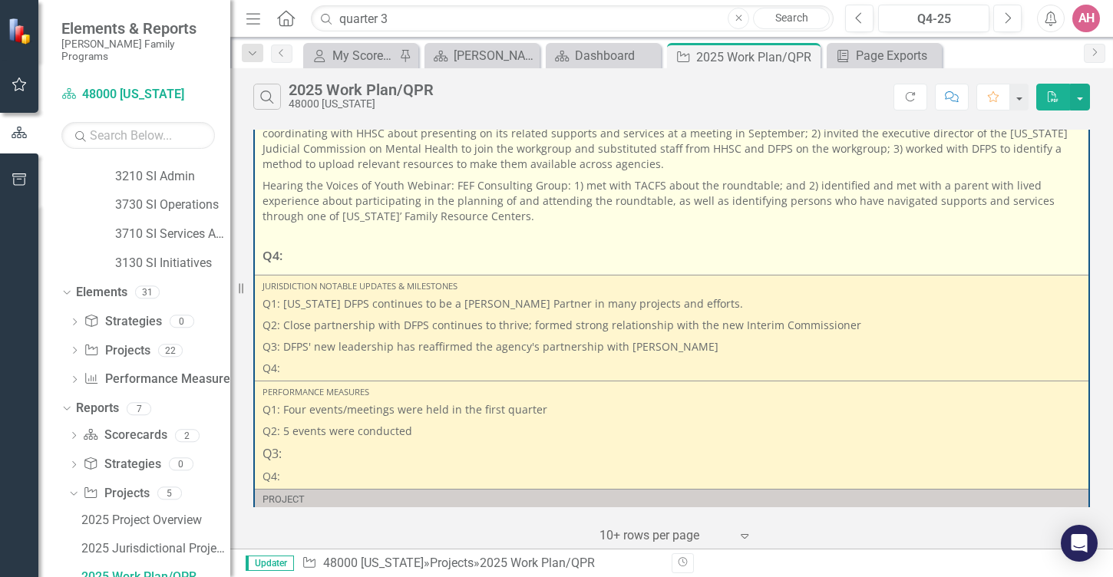
click at [405, 227] on p "Hearing the Voices of Youth Webinar: FEF Consulting Group: 1) met with TACFS ab…" at bounding box center [672, 201] width 818 height 52
click at [401, 227] on p "Hearing the Voices of Youth Webinar: FEF Consulting Group: 1) met with TACFS ab…" at bounding box center [672, 201] width 818 height 52
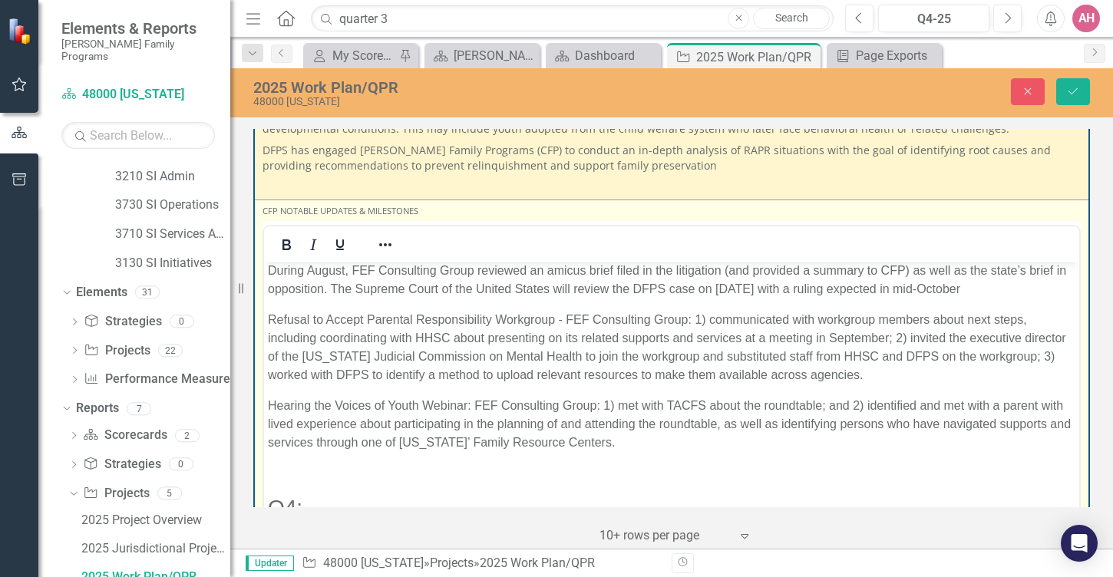
scroll to position [344, 0]
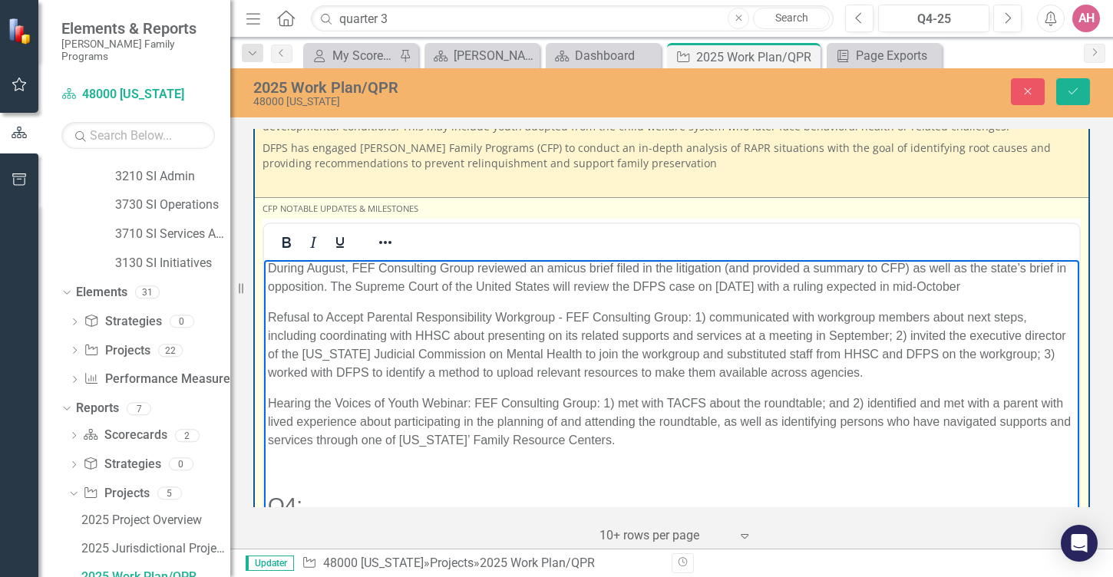
click at [461, 395] on p "Hearing the Voices of Youth Webinar: FEF Consulting Group: 1) met with TACFS ab…" at bounding box center [671, 422] width 807 height 55
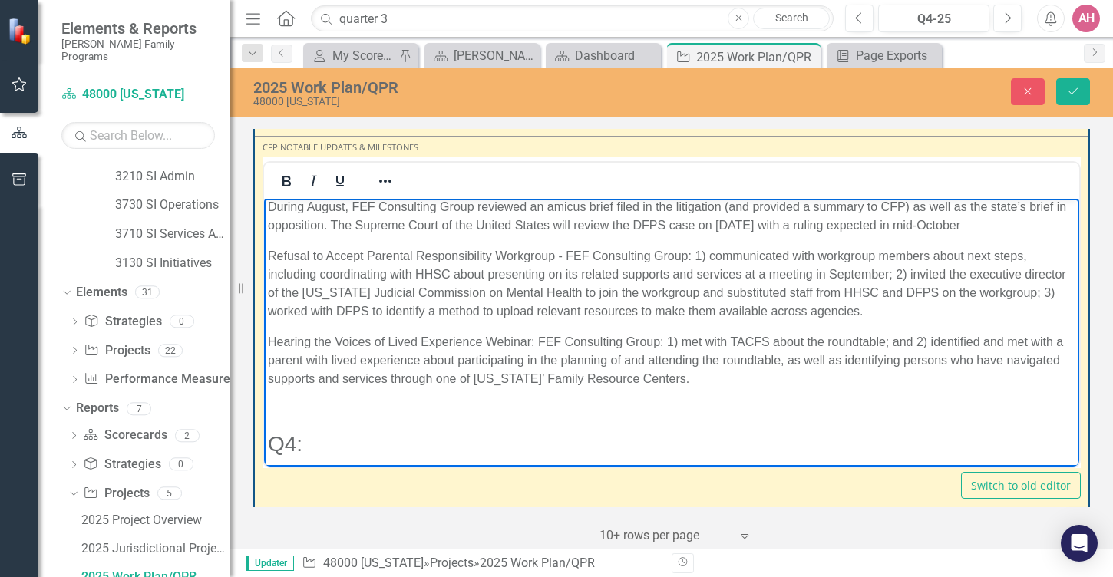
scroll to position [1422, 0]
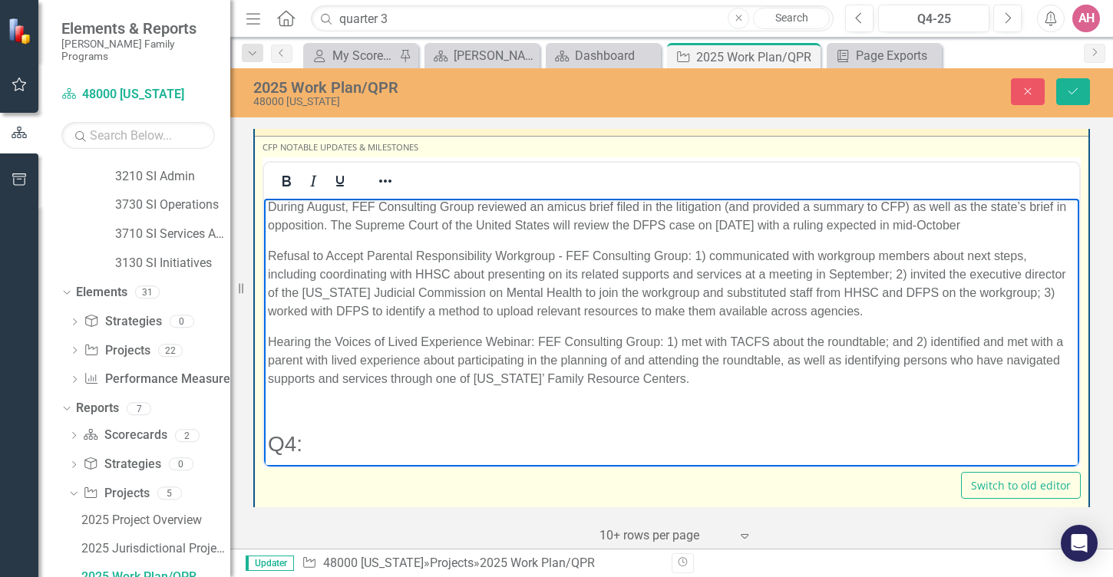
click at [593, 333] on p "Hearing the Voices of Lived Experience Webinar: FEF Consulting Group: 1) met wi…" at bounding box center [671, 360] width 807 height 55
click at [508, 358] on p "Hearing the Voices of Lived Experience Roundtable: FEF Consulting Group: 1) met…" at bounding box center [671, 360] width 807 height 55
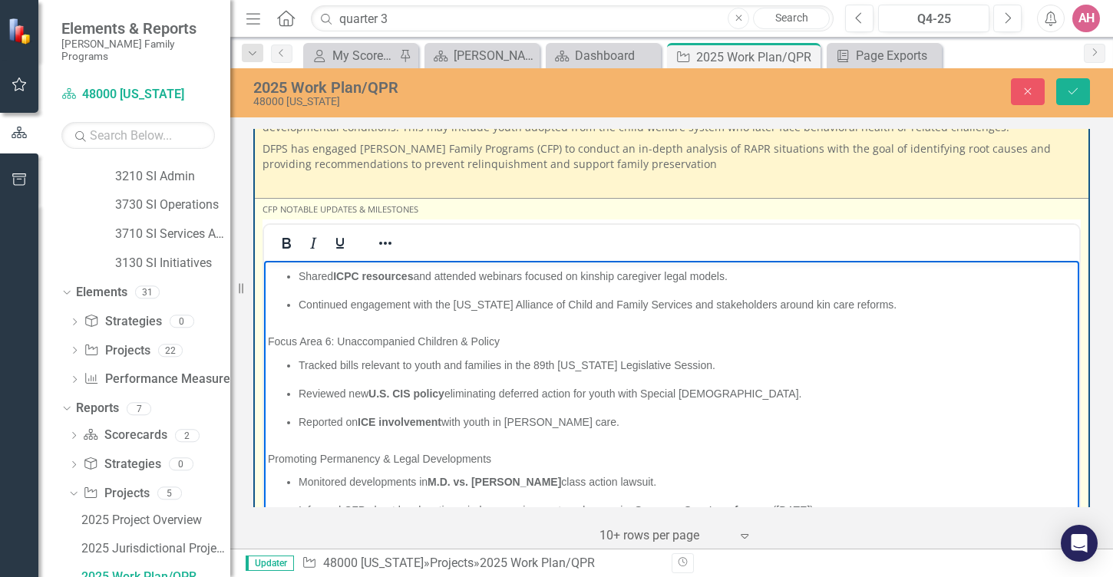
scroll to position [0, 0]
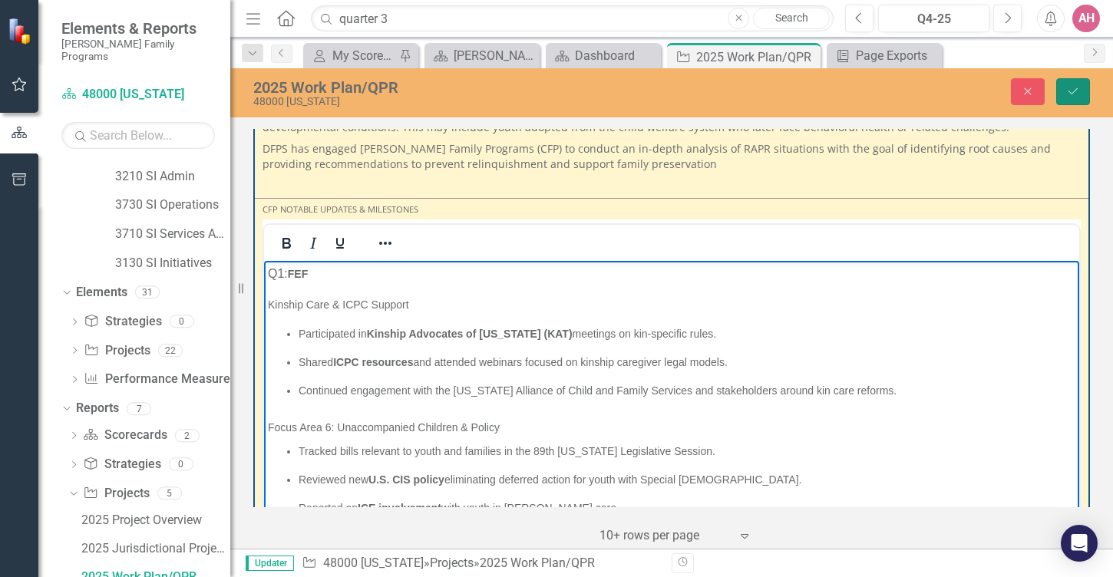
click at [1076, 95] on icon "Save" at bounding box center [1073, 91] width 14 height 11
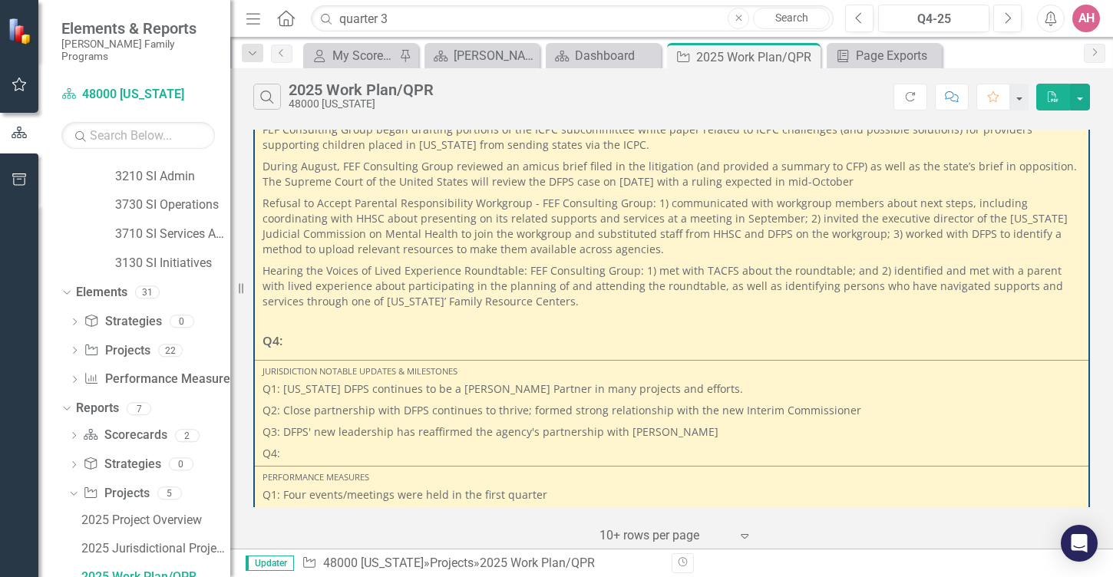
scroll to position [1158, 0]
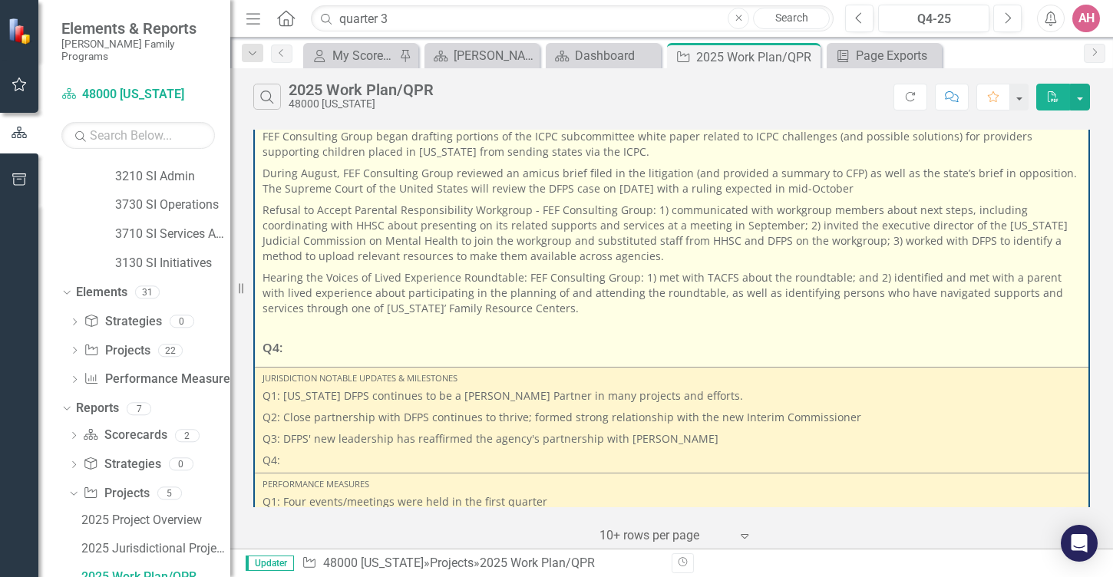
click at [886, 200] on p "During August, FEF Consulting Group reviewed an amicus brief filed in the litig…" at bounding box center [672, 181] width 818 height 37
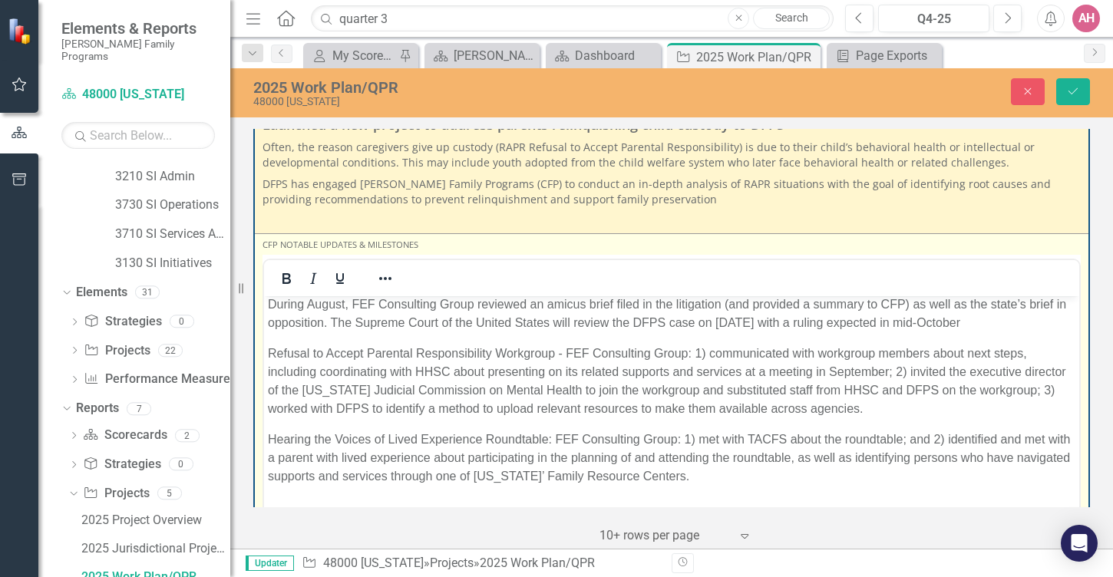
scroll to position [1293, 0]
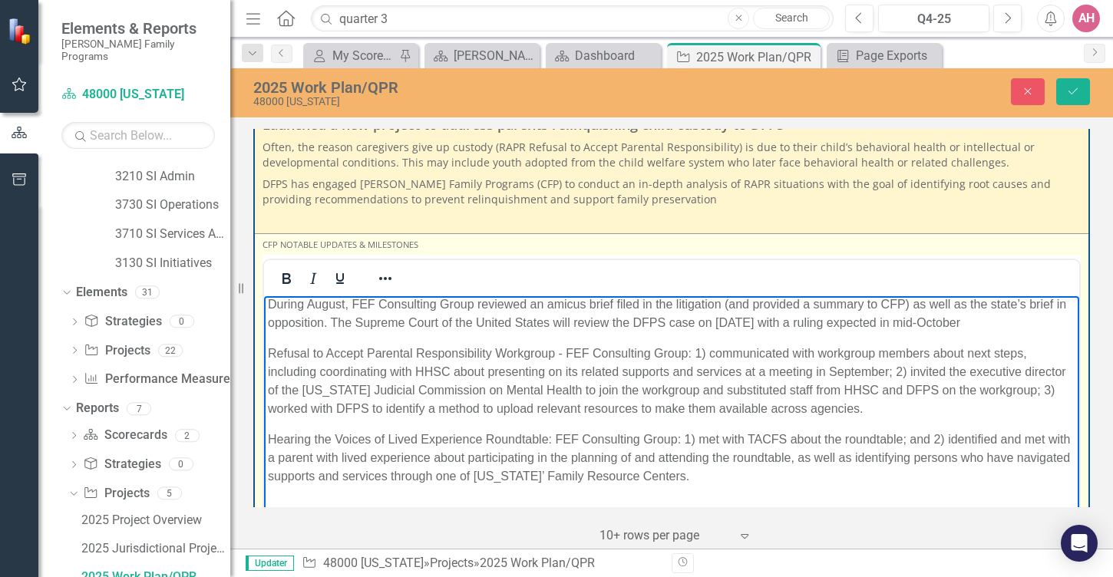
click at [656, 332] on p "During August, FEF Consulting Group reviewed an amicus brief filed in the litig…" at bounding box center [671, 314] width 807 height 37
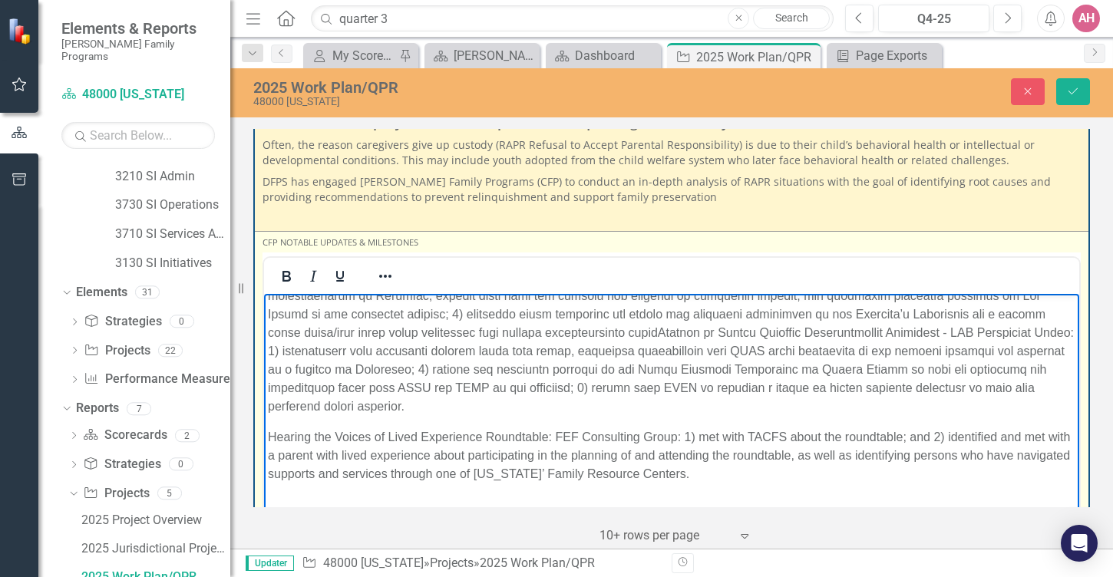
scroll to position [1502, 0]
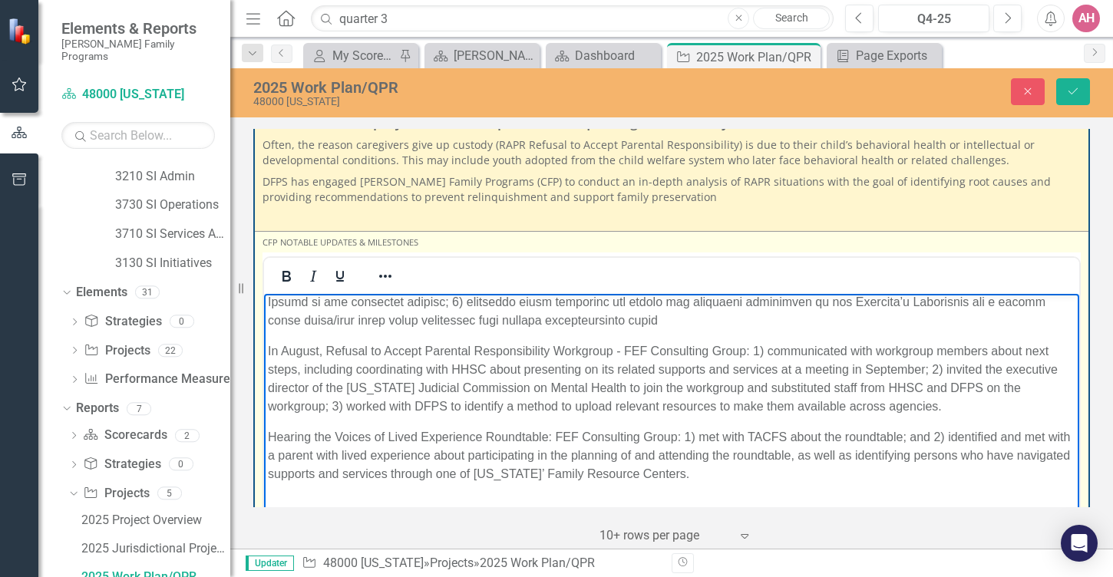
click at [714, 416] on p "In August, Refusal to Accept Parental Responsibility Workgroup - FEF Consulting…" at bounding box center [671, 379] width 807 height 74
click at [495, 416] on p "In August, FEF Consulting Group: 1) communicated with workgroup members about n…" at bounding box center [671, 379] width 807 height 74
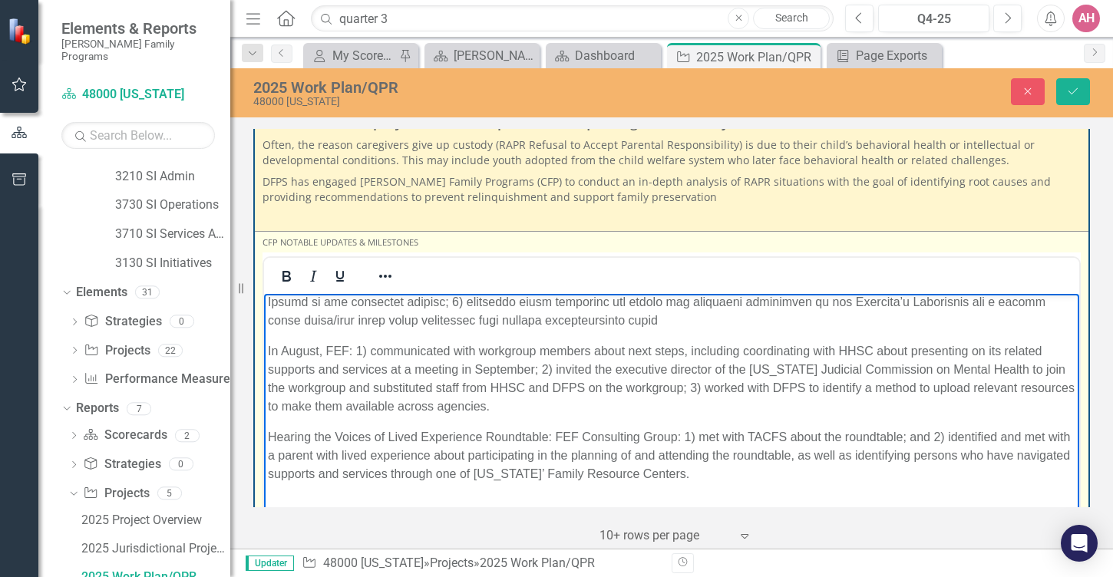
scroll to position [1355, 0]
click at [505, 330] on p "Rich Text Area. Press ALT-0 for help." at bounding box center [671, 247] width 807 height 166
click at [269, 330] on p "Rich Text Area. Press ALT-0 for help." at bounding box center [671, 247] width 807 height 166
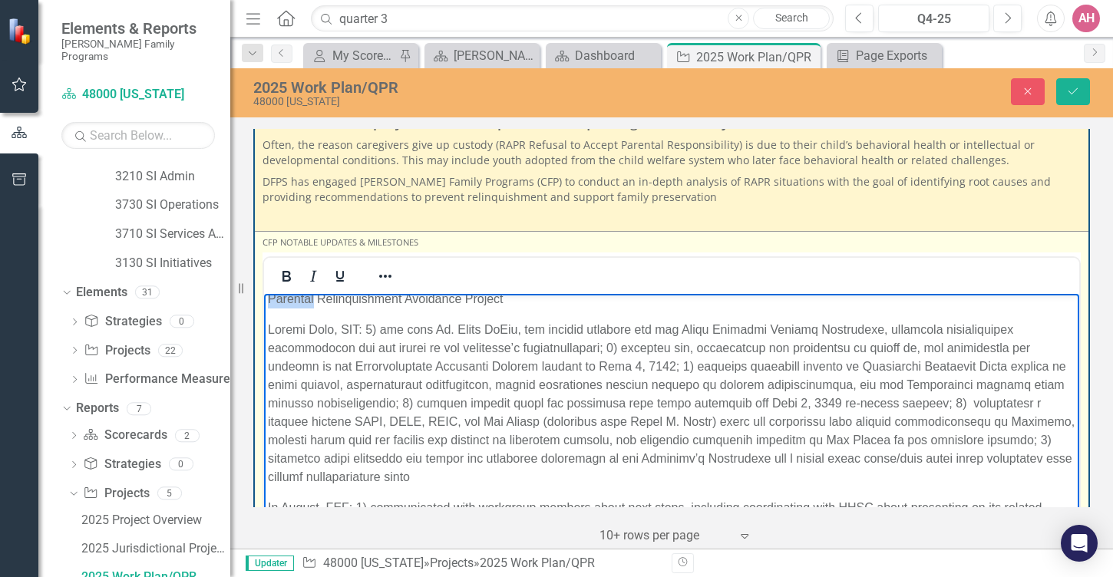
scroll to position [1193, 0]
click at [424, 228] on p "FEF Consulting Group began drafting portions of the ICPC subcommittee white pap…" at bounding box center [671, 209] width 807 height 37
click at [270, 277] on p "During August, FEF Consulting Group reviewed an amicus brief filed in the litig…" at bounding box center [671, 258] width 807 height 37
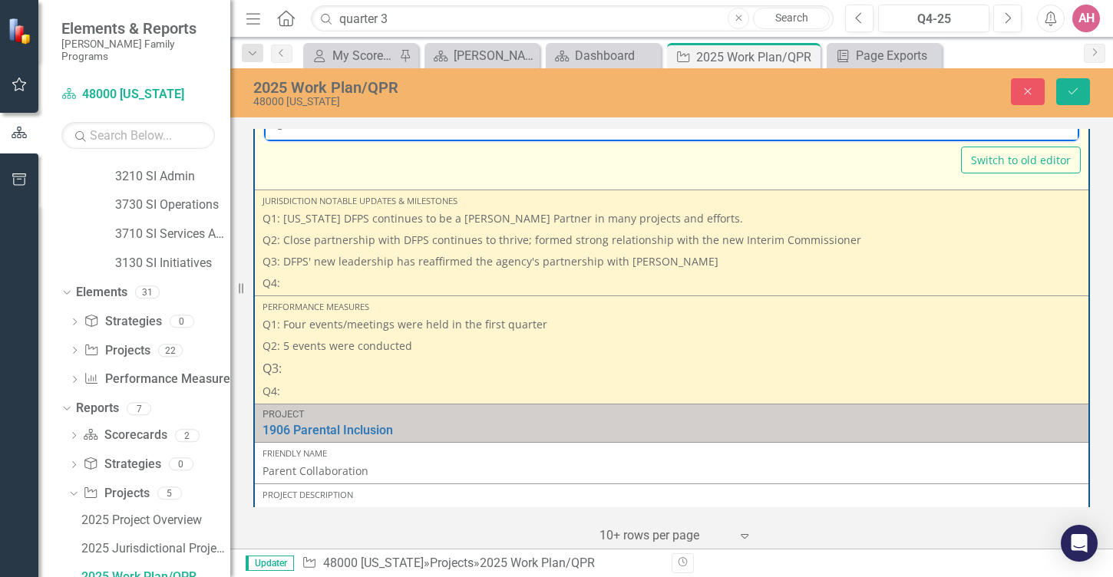
scroll to position [732, 0]
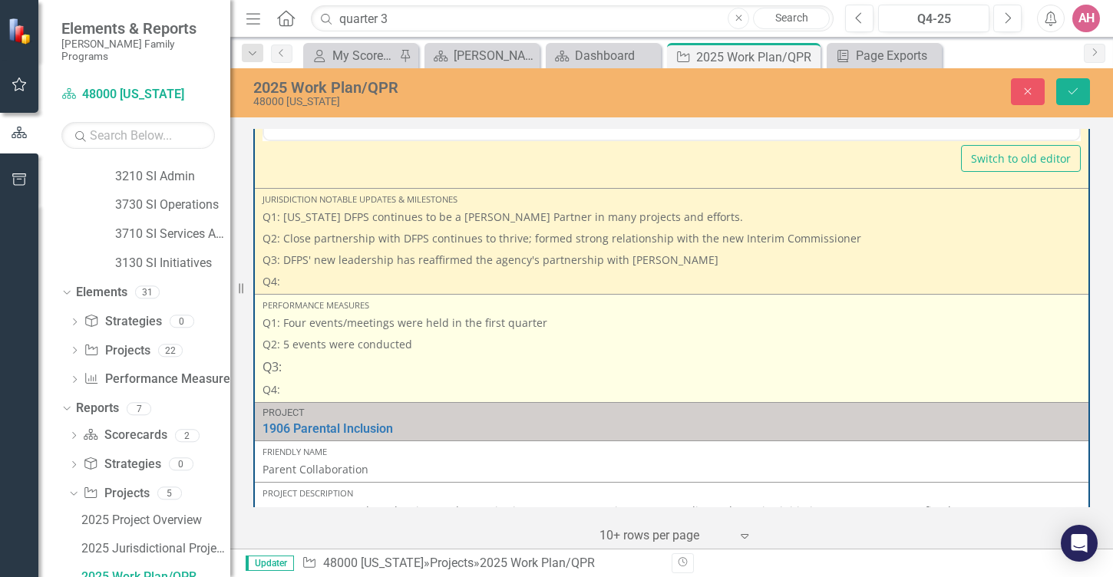
click at [298, 379] on p "Q3:" at bounding box center [672, 367] width 818 height 24
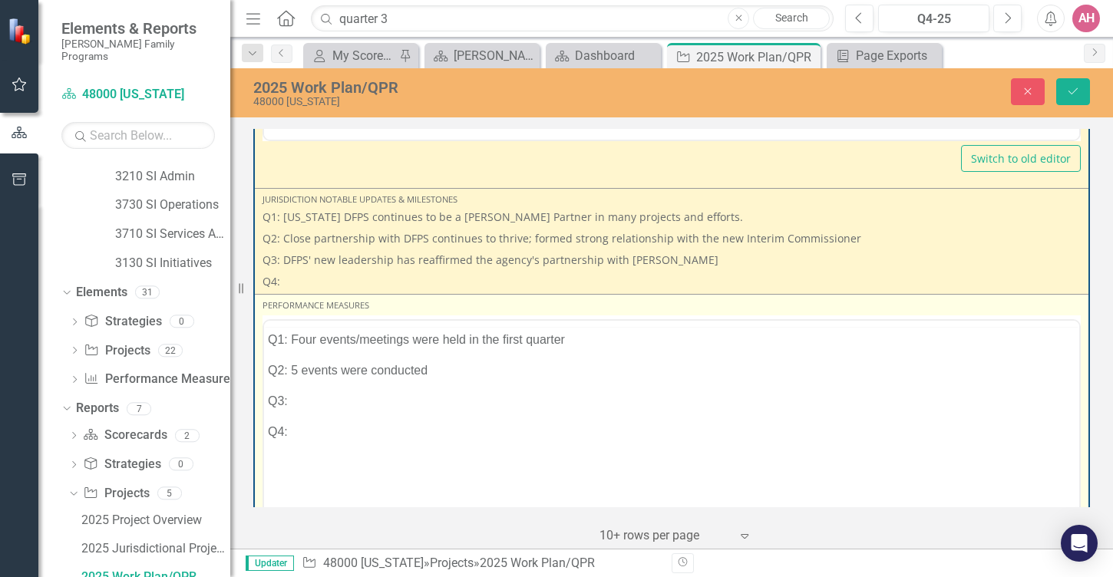
scroll to position [0, 0]
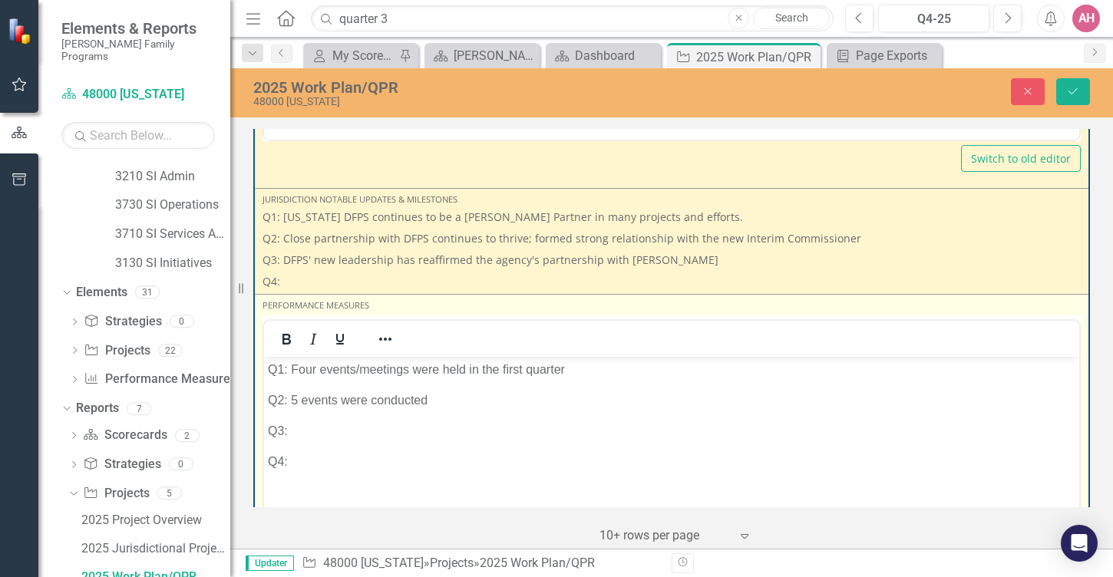
click at [309, 441] on p "Q3:" at bounding box center [671, 431] width 807 height 18
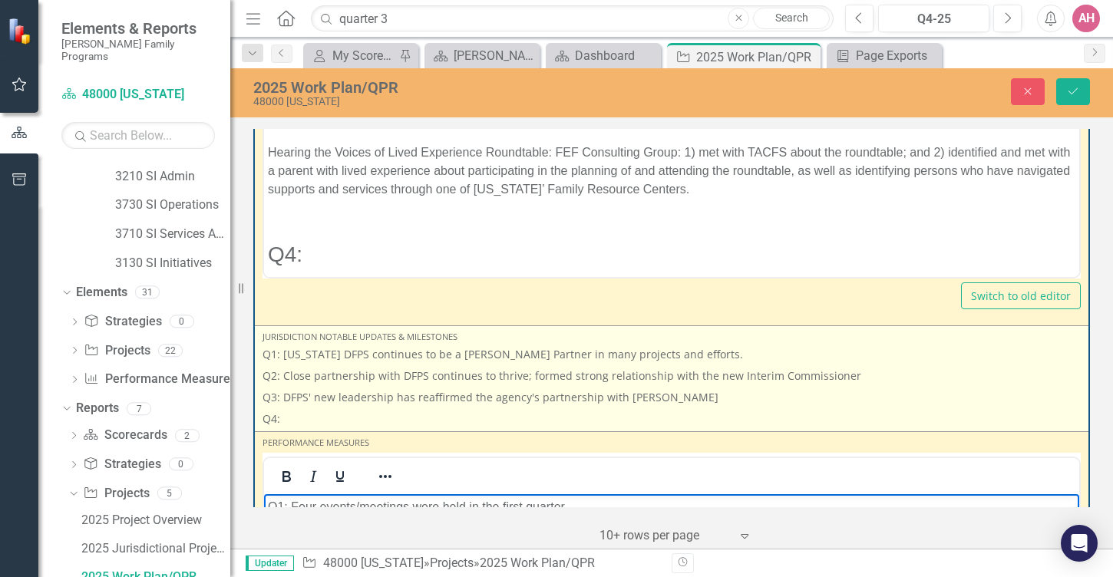
scroll to position [553, 0]
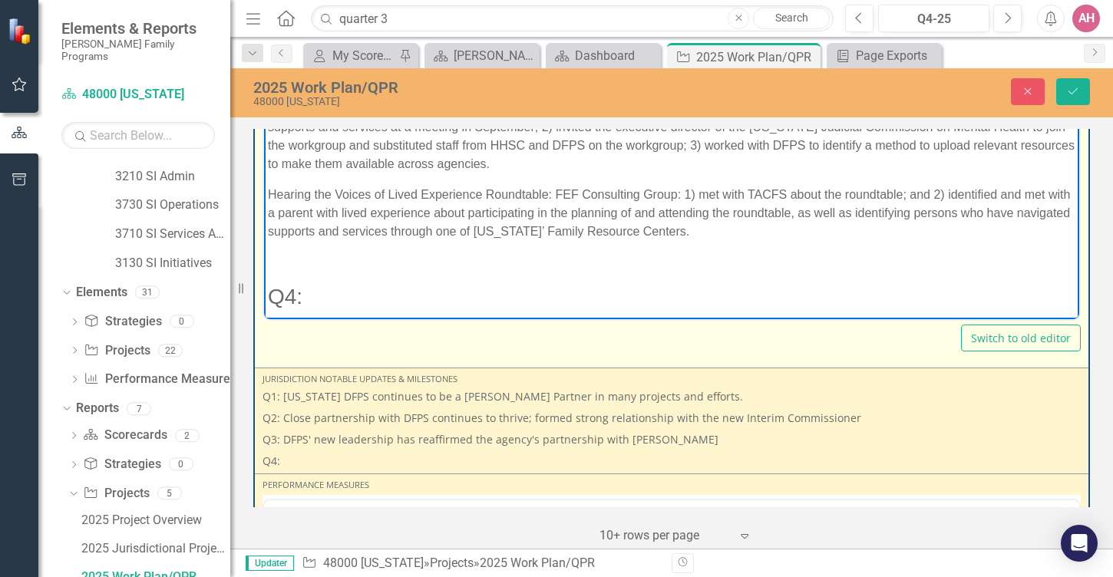
click at [510, 213] on p "Hearing the Voices of Lived Experience Roundtable: FEF Consulting Group: 1) met…" at bounding box center [671, 213] width 807 height 55
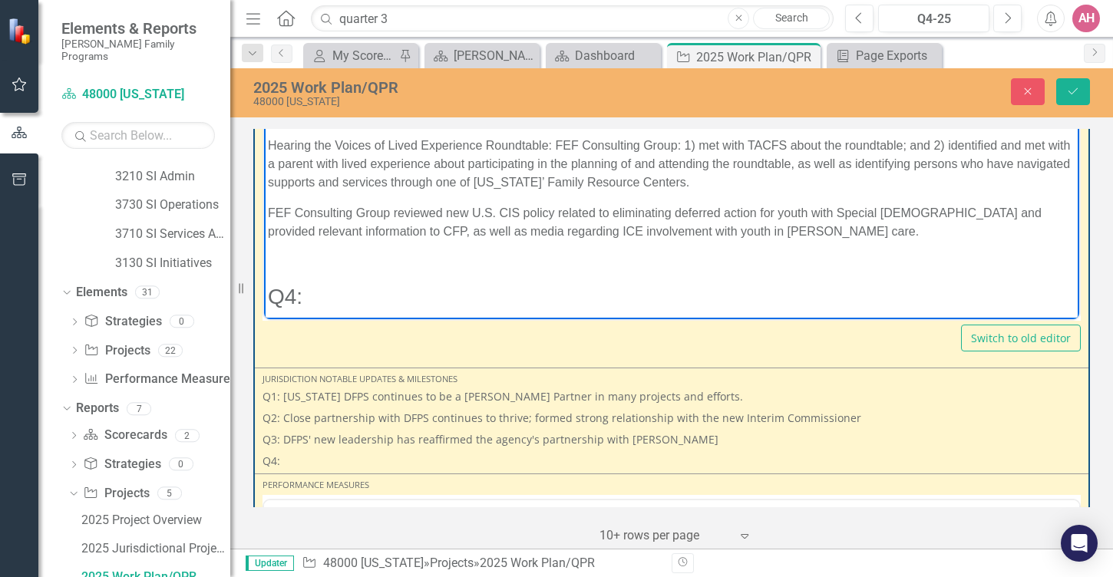
click at [425, 241] on p "FEF Consulting Group reviewed new U.S. CIS policy related to eliminating deferr…" at bounding box center [671, 222] width 807 height 37
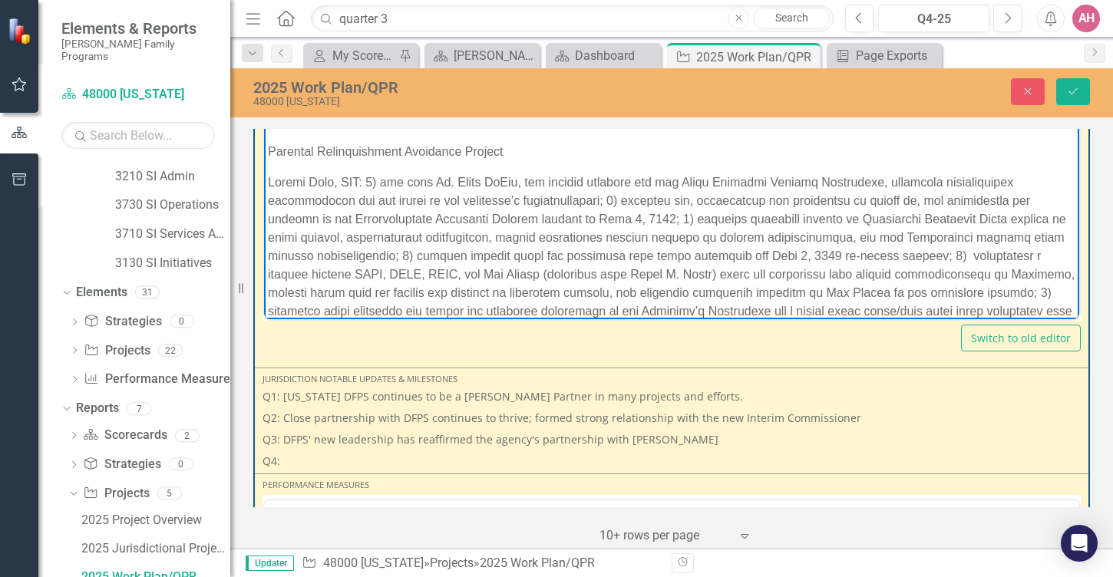
scroll to position [1122, 0]
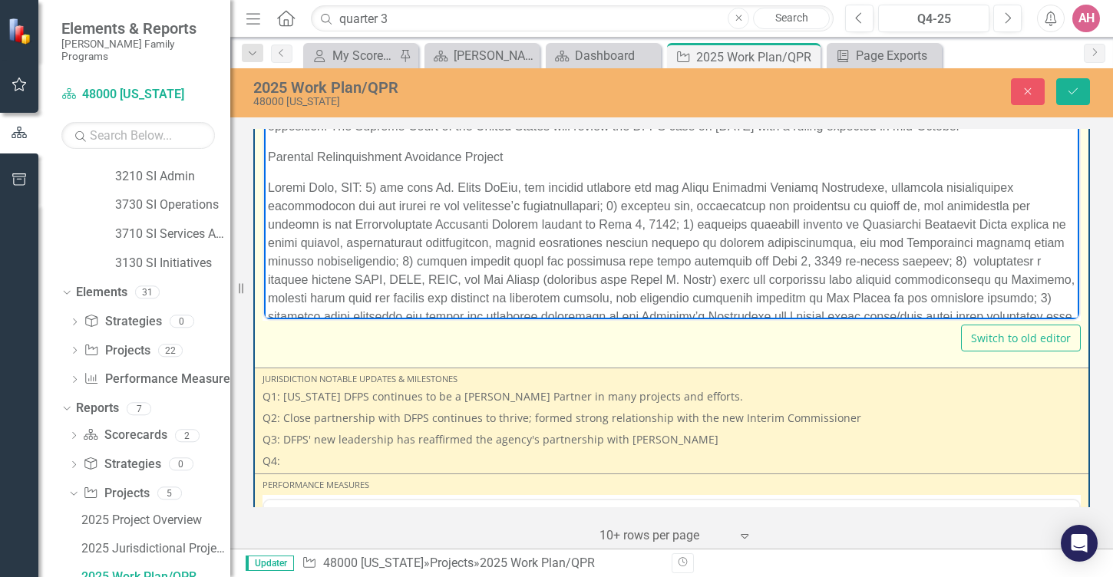
click at [434, 87] on p "Class Action Litigation:" at bounding box center [671, 77] width 807 height 18
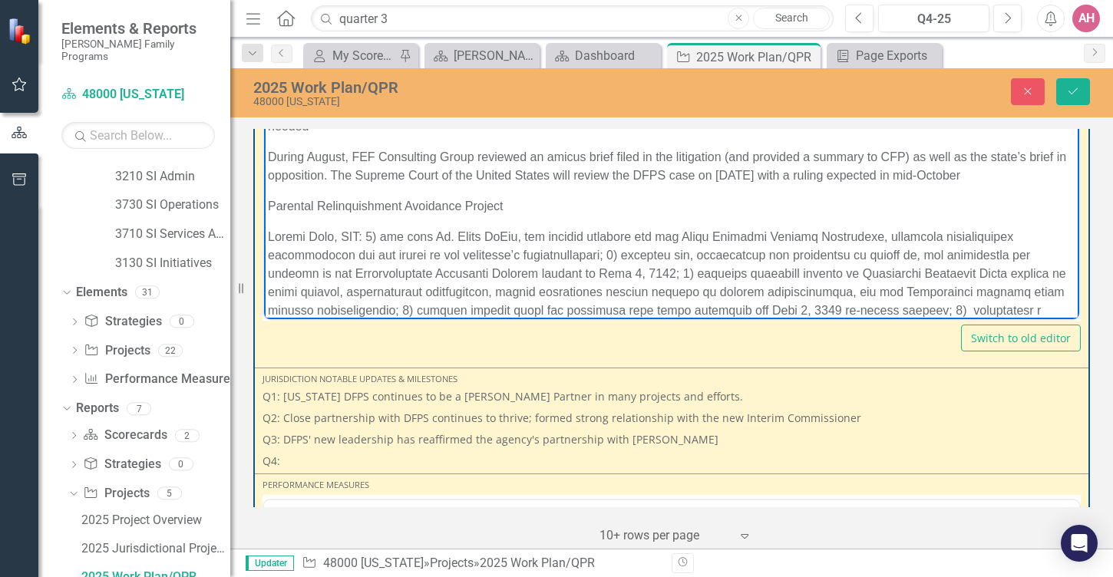
scroll to position [1128, 0]
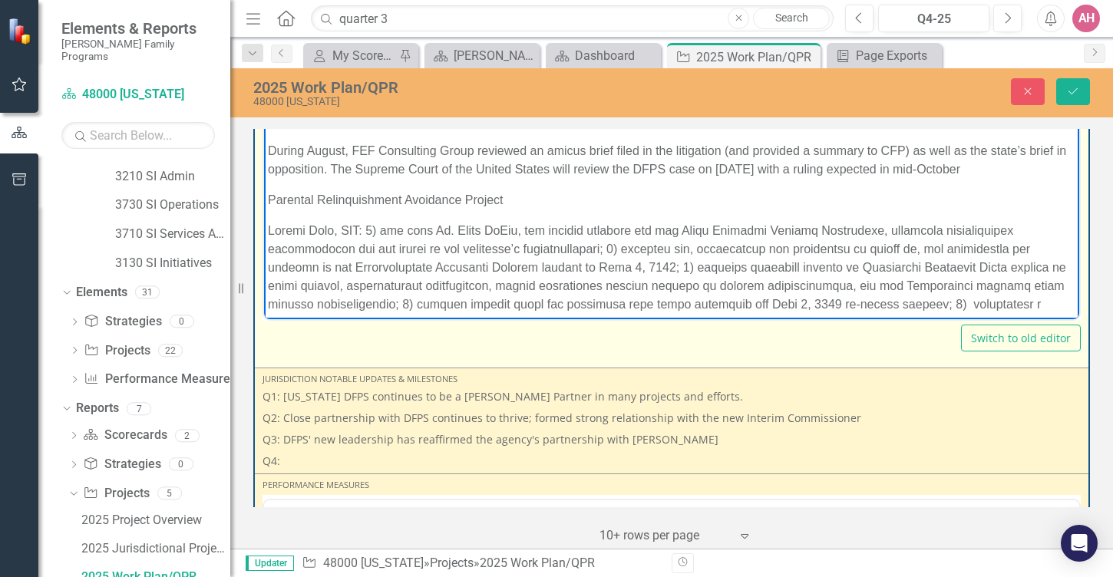
click at [516, 130] on p "During June, FEF Consulting Group monitored filings in the M.D. vs. [PERSON_NAM…" at bounding box center [671, 111] width 807 height 37
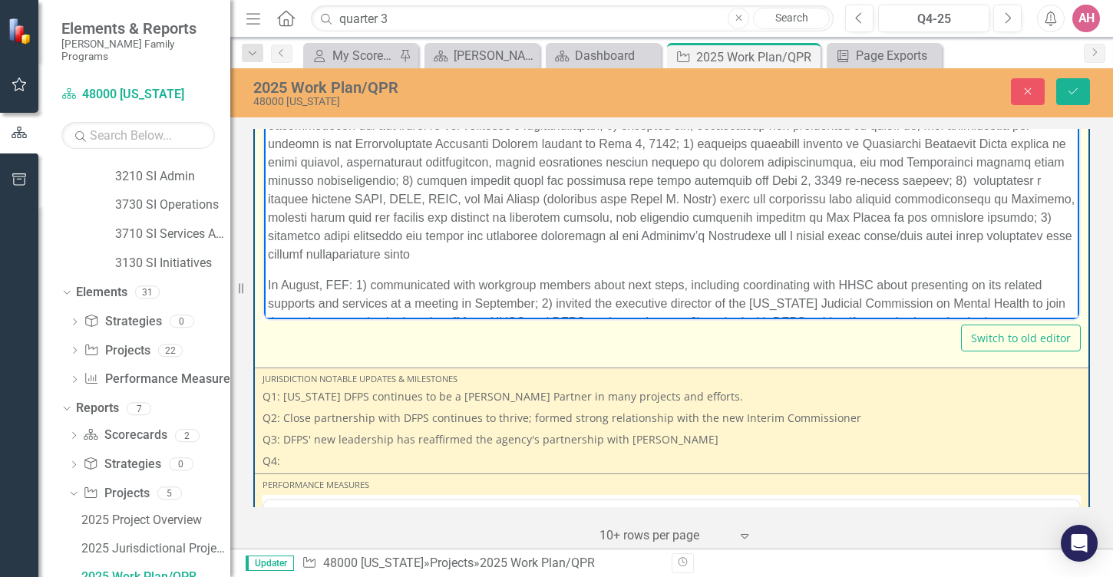
scroll to position [1248, 0]
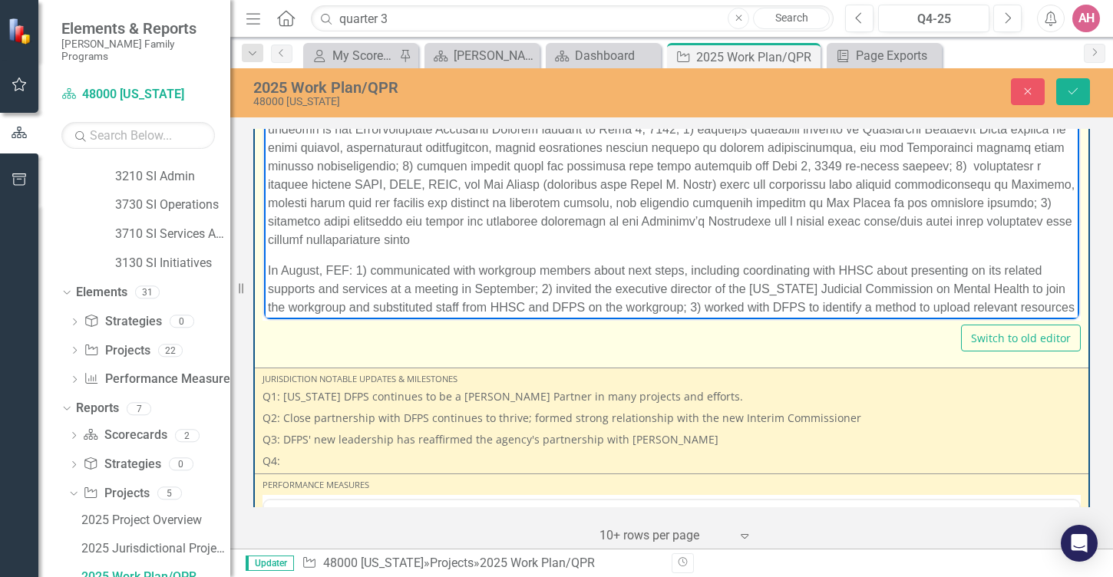
click at [318, 41] on p "During August, FEF Consulting Group reviewed an amicus brief filed in the litig…" at bounding box center [671, 22] width 807 height 37
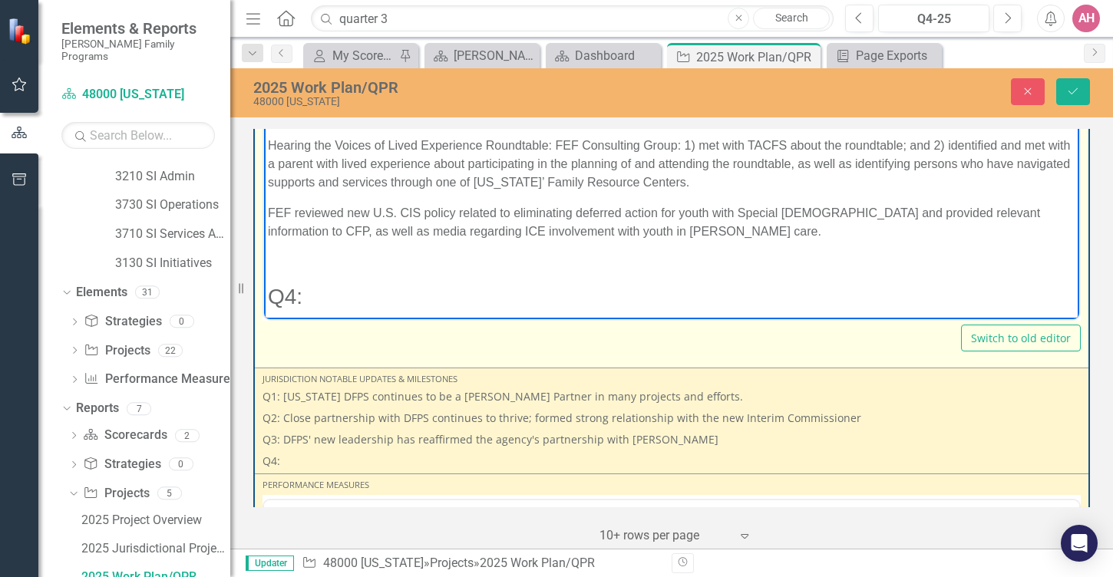
scroll to position [1776, 0]
click at [268, 192] on p "Hearing the Voices of Lived Experience Roundtable: FEF Consulting Group: 1) met…" at bounding box center [671, 164] width 807 height 55
click at [269, 228] on p "FEF reviewed new U.S. CIS policy related to eliminating deferred action for you…" at bounding box center [671, 222] width 807 height 37
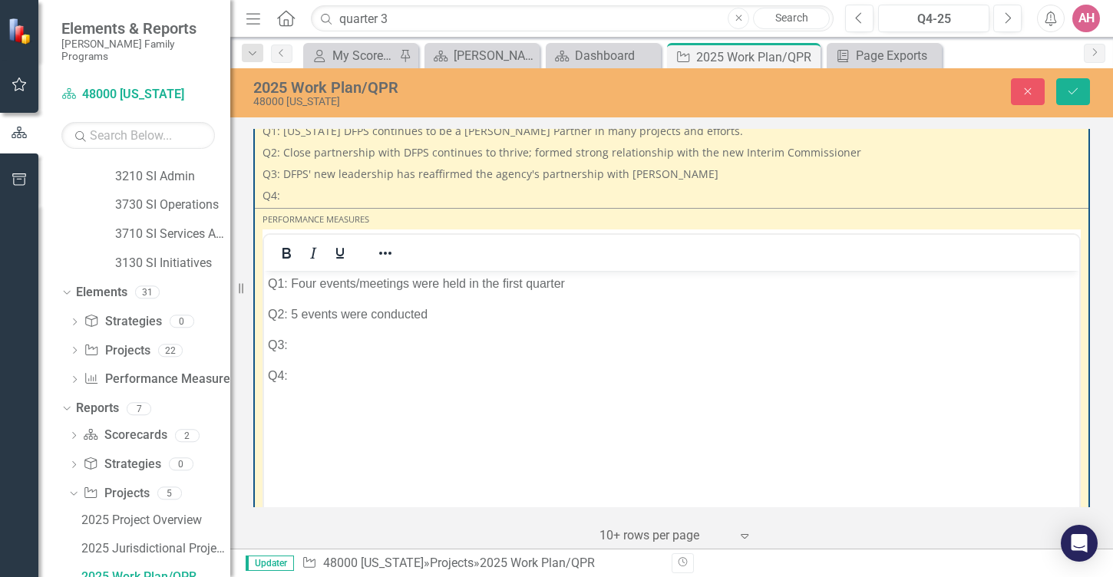
scroll to position [829, 0]
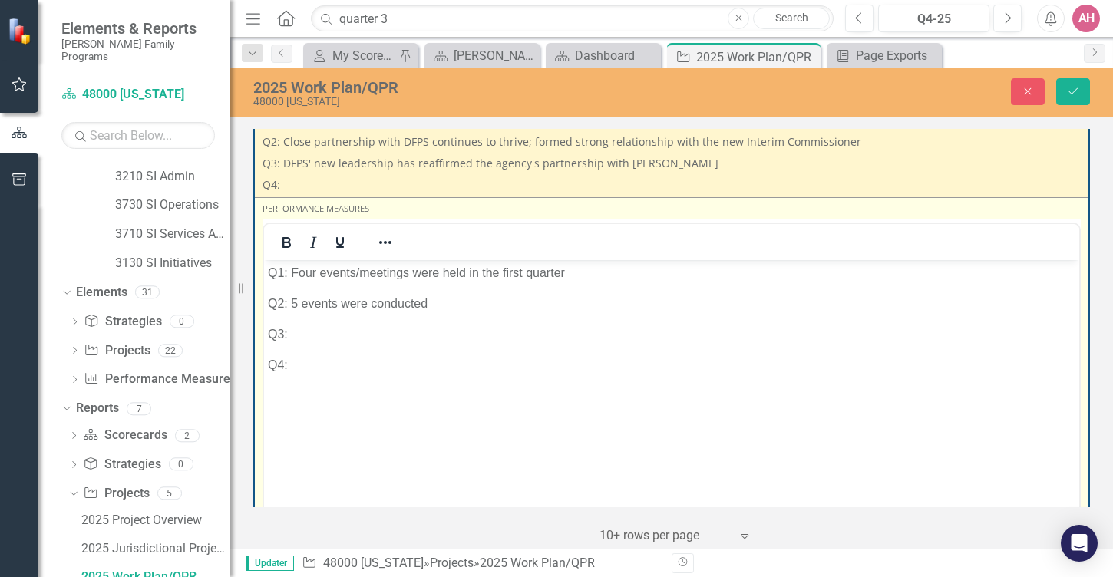
click at [306, 344] on p "Q3:" at bounding box center [671, 334] width 807 height 18
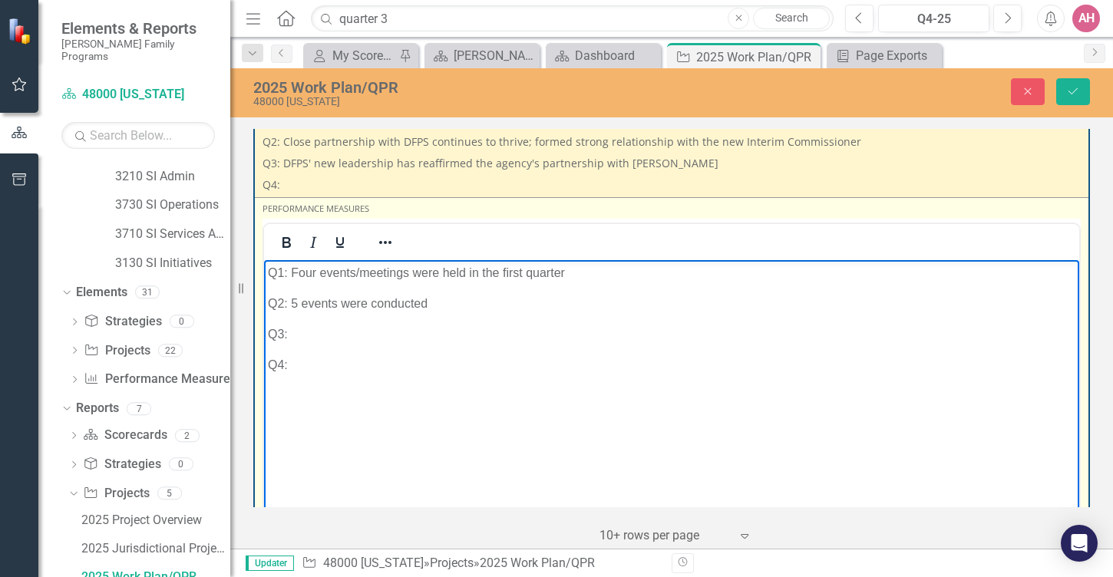
click at [306, 344] on p "Q3:" at bounding box center [671, 334] width 807 height 18
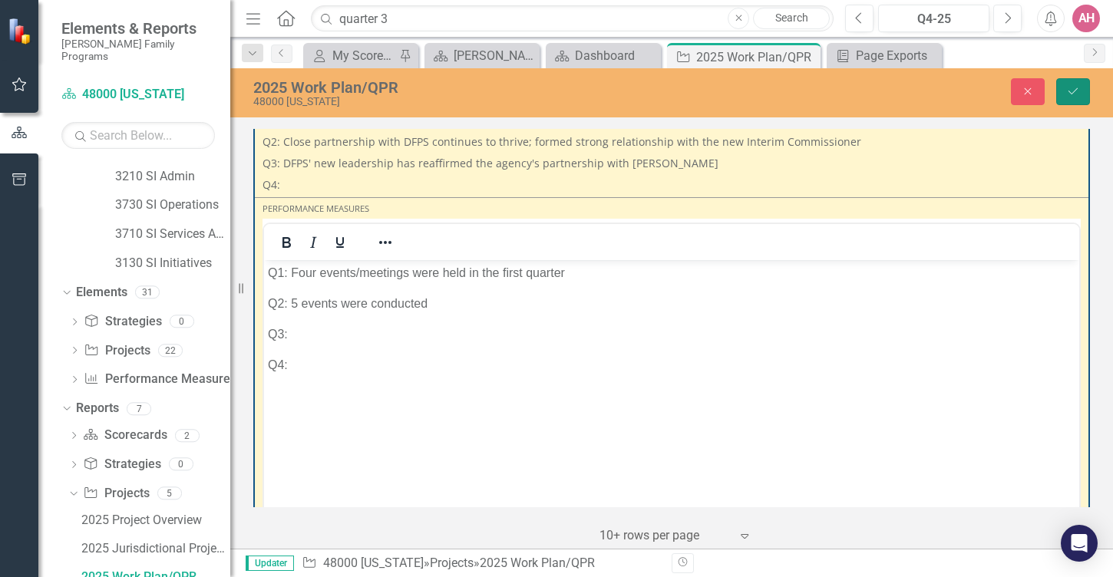
click at [1069, 88] on icon "Save" at bounding box center [1073, 91] width 14 height 11
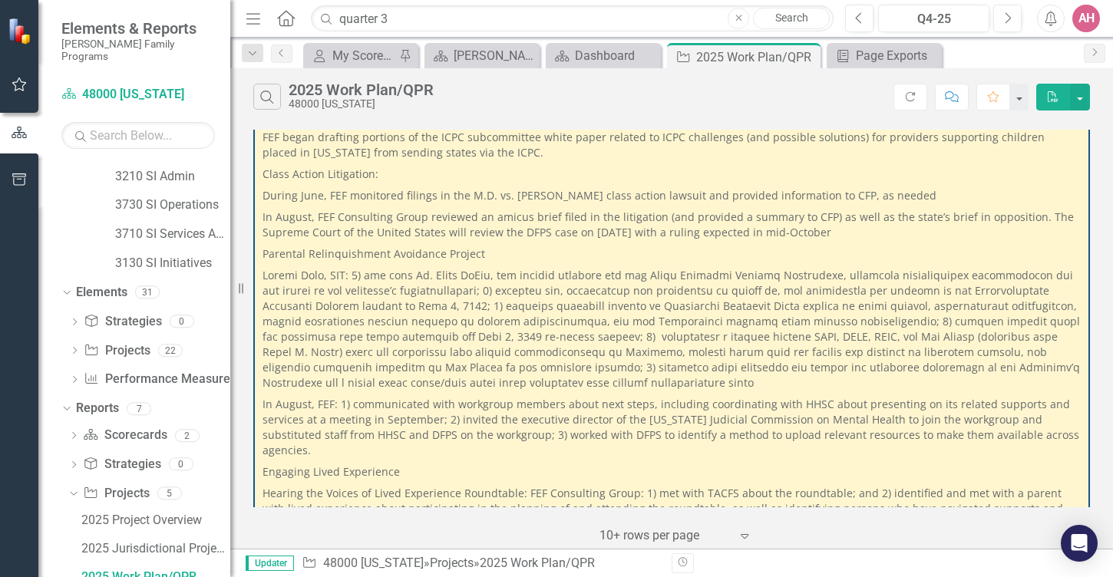
scroll to position [1174, 0]
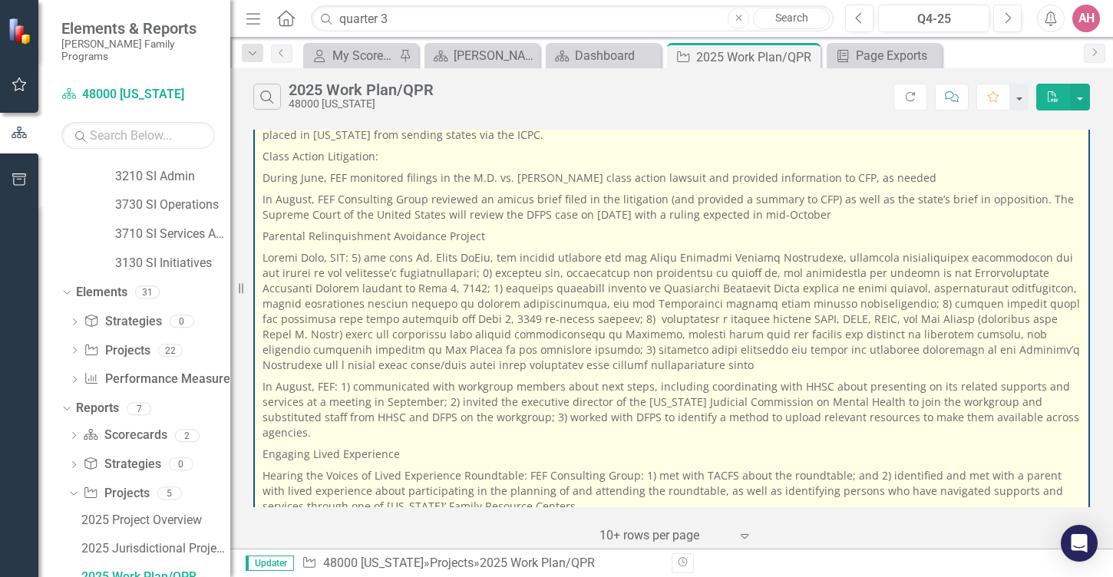
click at [474, 146] on p "FEF began drafting portions of the ICPC subcommittee white paper related to ICP…" at bounding box center [672, 127] width 818 height 37
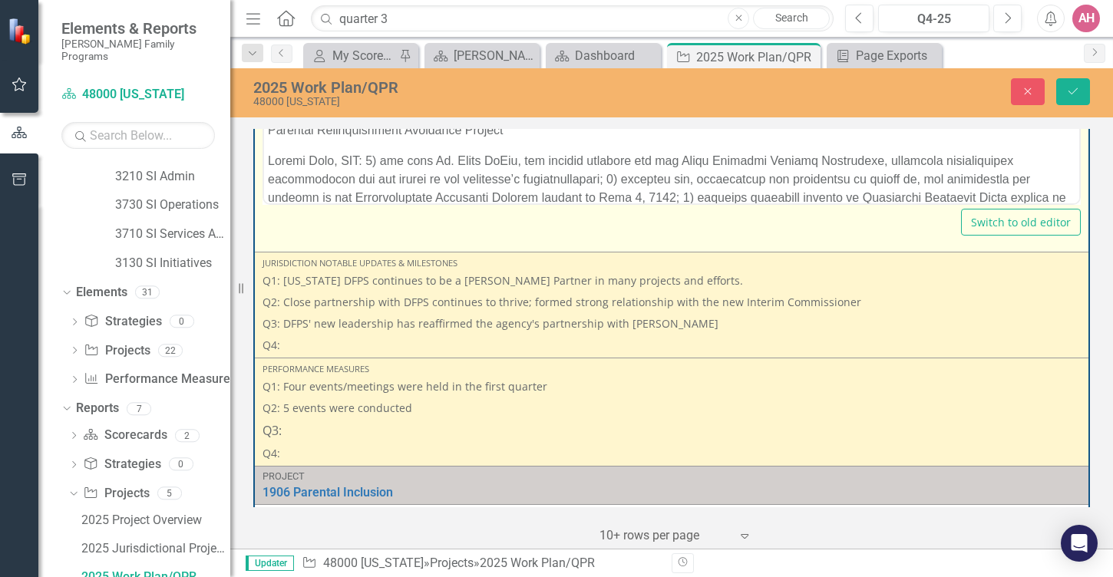
scroll to position [1063, 0]
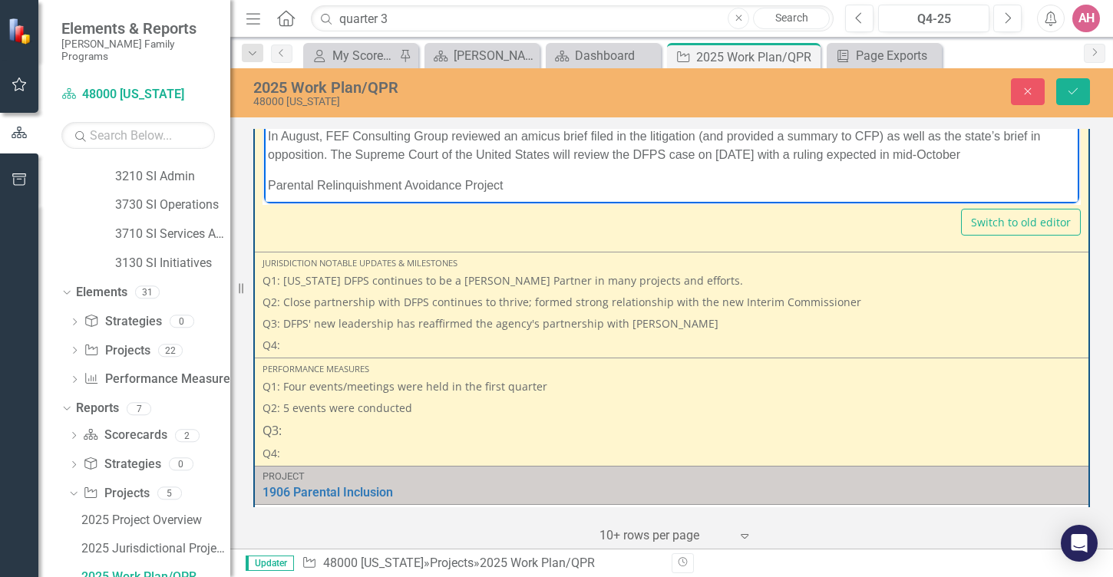
scroll to position [1105, 0]
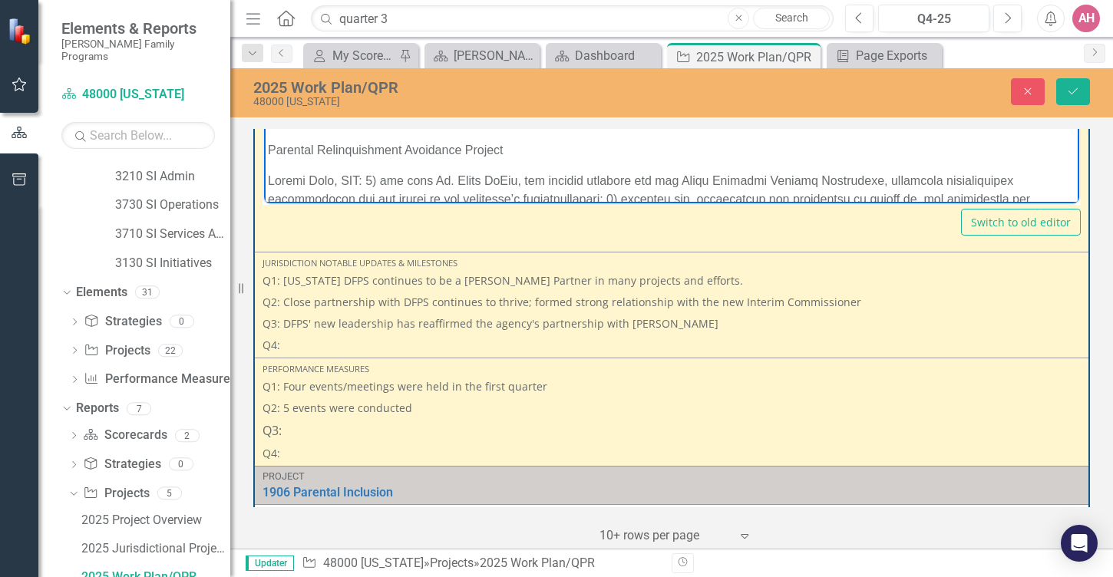
click at [299, 19] on p "· Review of and feedback about recent [US_STATE] Supreme Court opinions related…" at bounding box center [671, 10] width 807 height 18
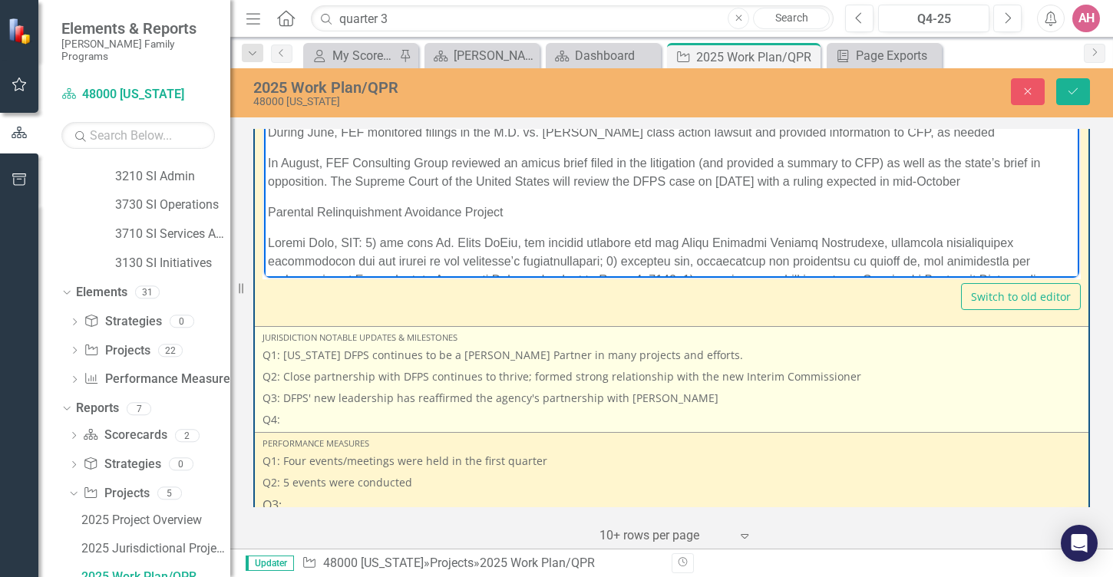
scroll to position [591, 0]
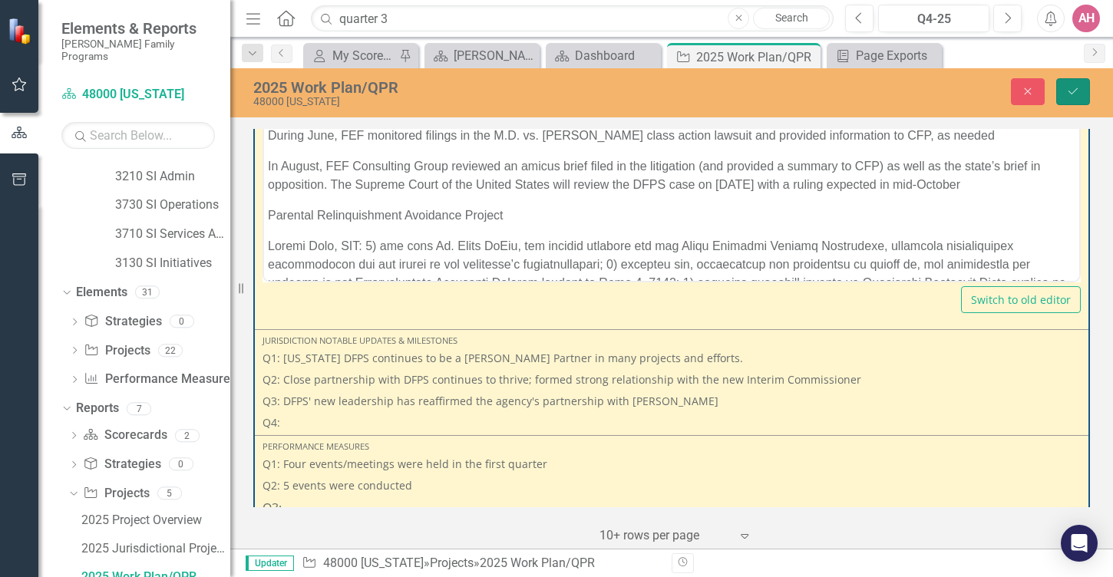
click at [1072, 88] on icon "Save" at bounding box center [1073, 91] width 14 height 11
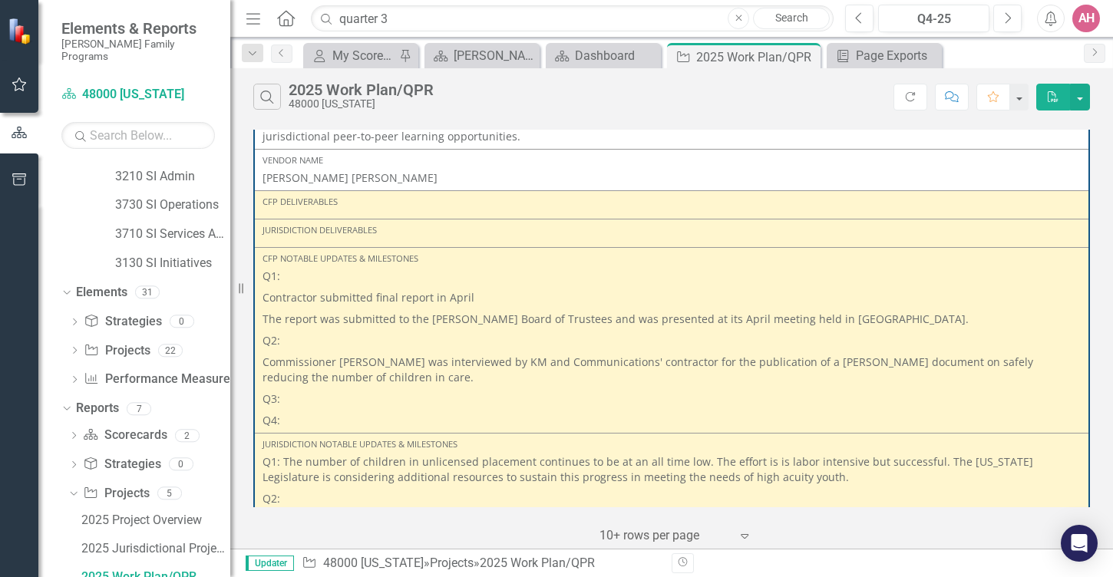
scroll to position [5269, 0]
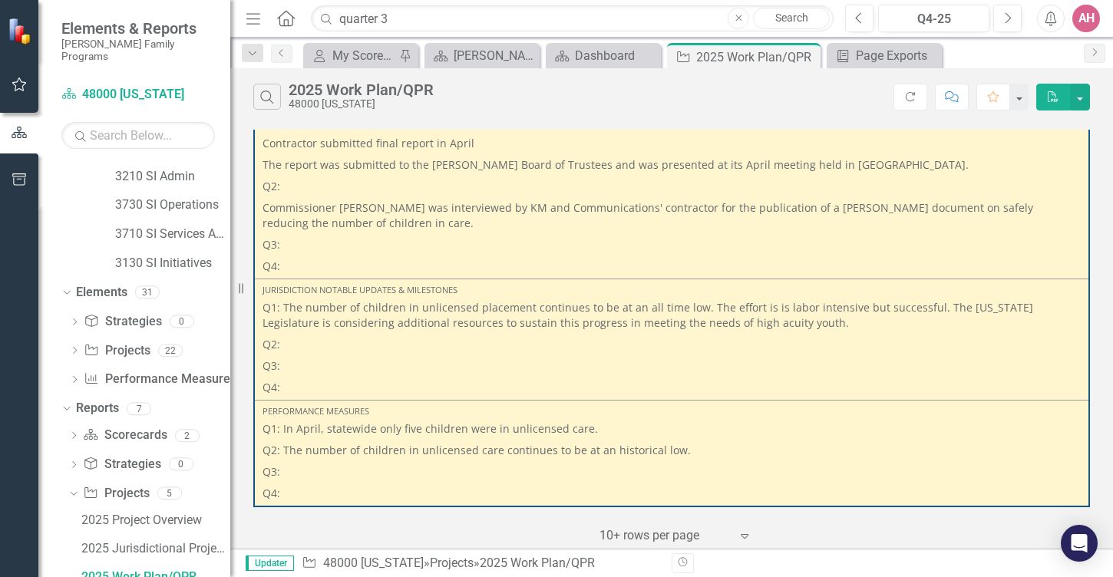
click at [736, 110] on div "Search 2025 Work Plan/QPR 48000 [US_STATE]" at bounding box center [573, 97] width 640 height 26
click at [1059, 102] on icon "PDF" at bounding box center [1053, 96] width 14 height 11
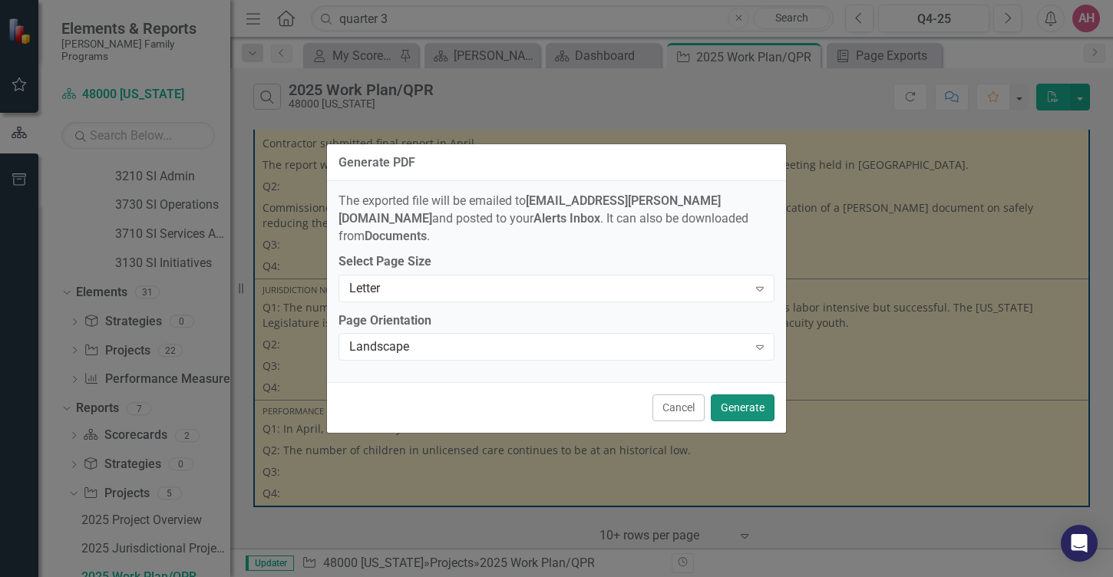
click at [716, 414] on button "Generate" at bounding box center [743, 408] width 64 height 27
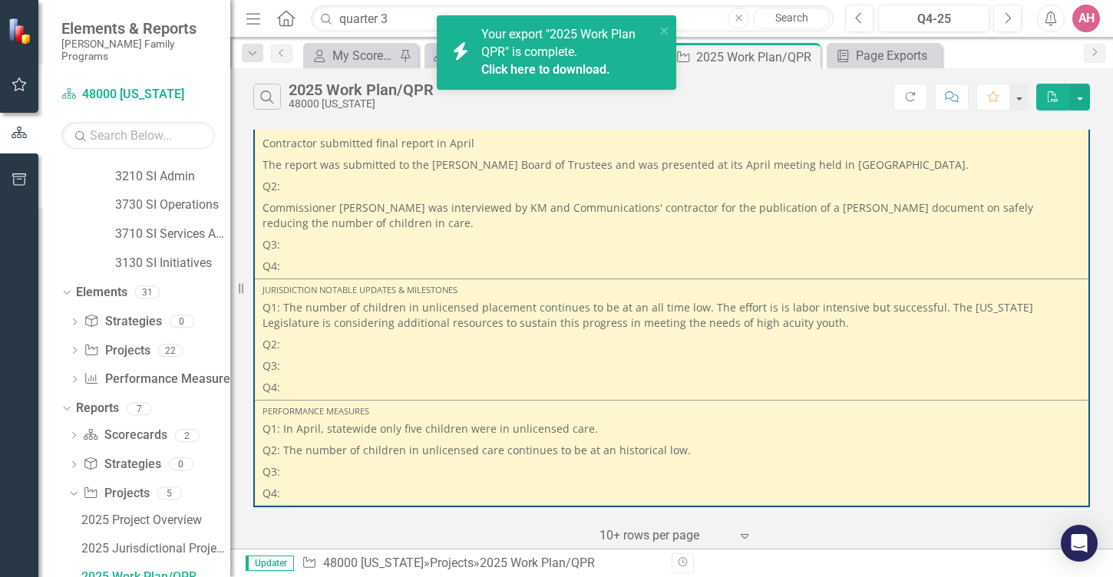
click at [553, 28] on span "Your export "2025 Work Plan QPR" is complete. Click here to download." at bounding box center [566, 53] width 170 height 52
